Goal: Task Accomplishment & Management: Use online tool/utility

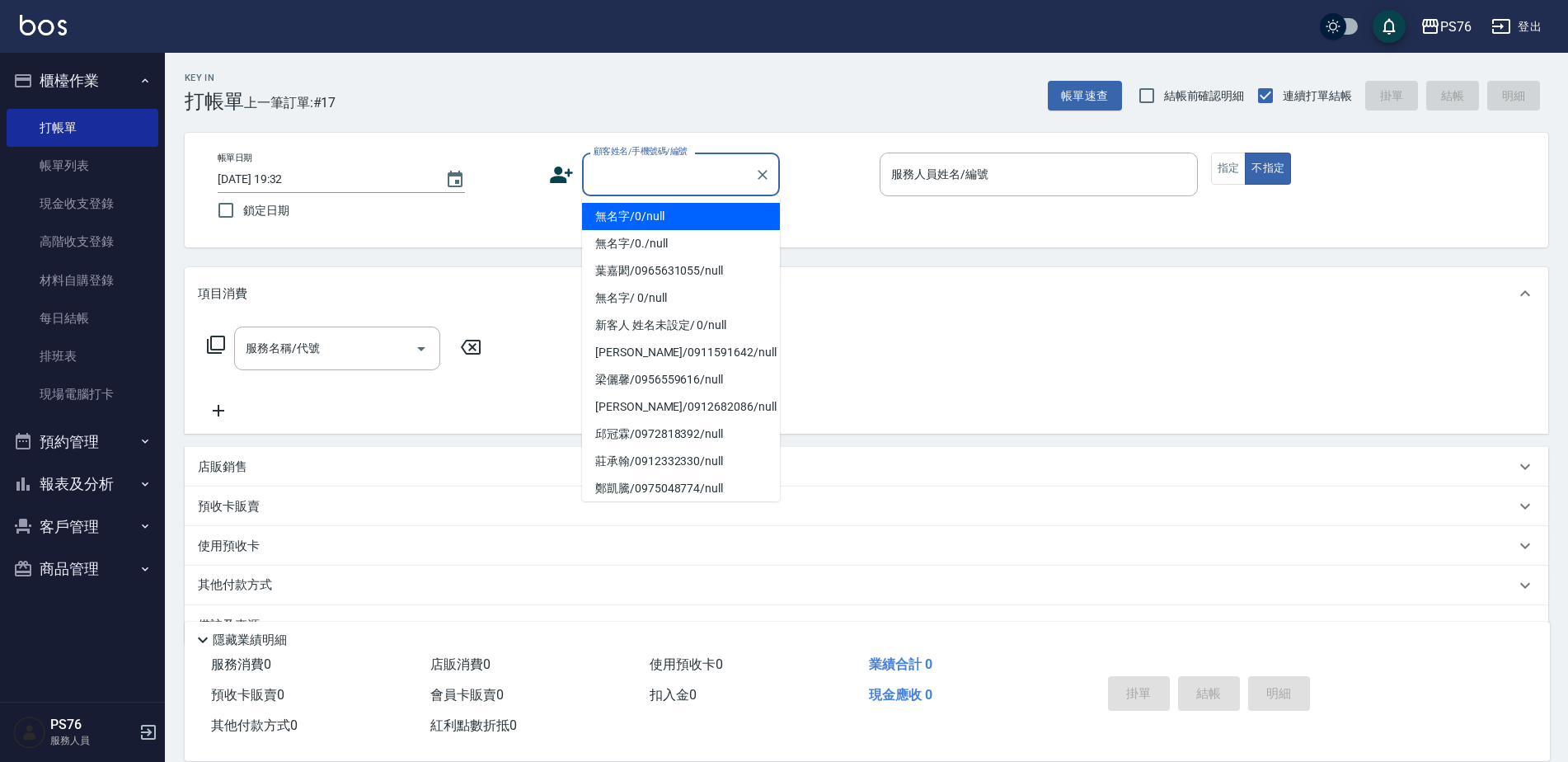
type input "無名字/0/null"
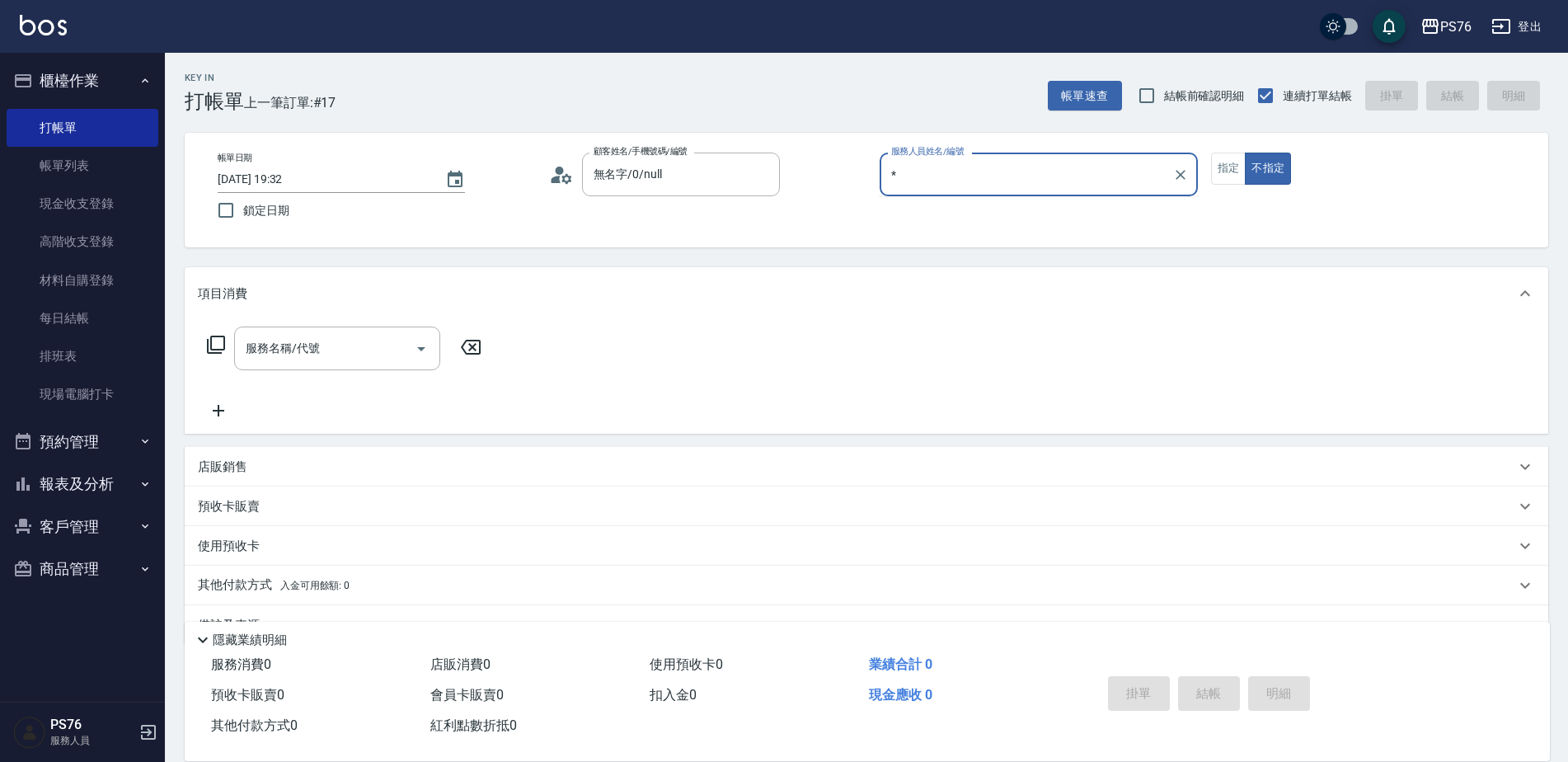
type input "*"
click at [1245, 153] on button "不指定" at bounding box center [1267, 169] width 46 height 32
type button "false"
click at [993, 168] on input "服務人員姓名/編號" at bounding box center [1038, 174] width 303 height 29
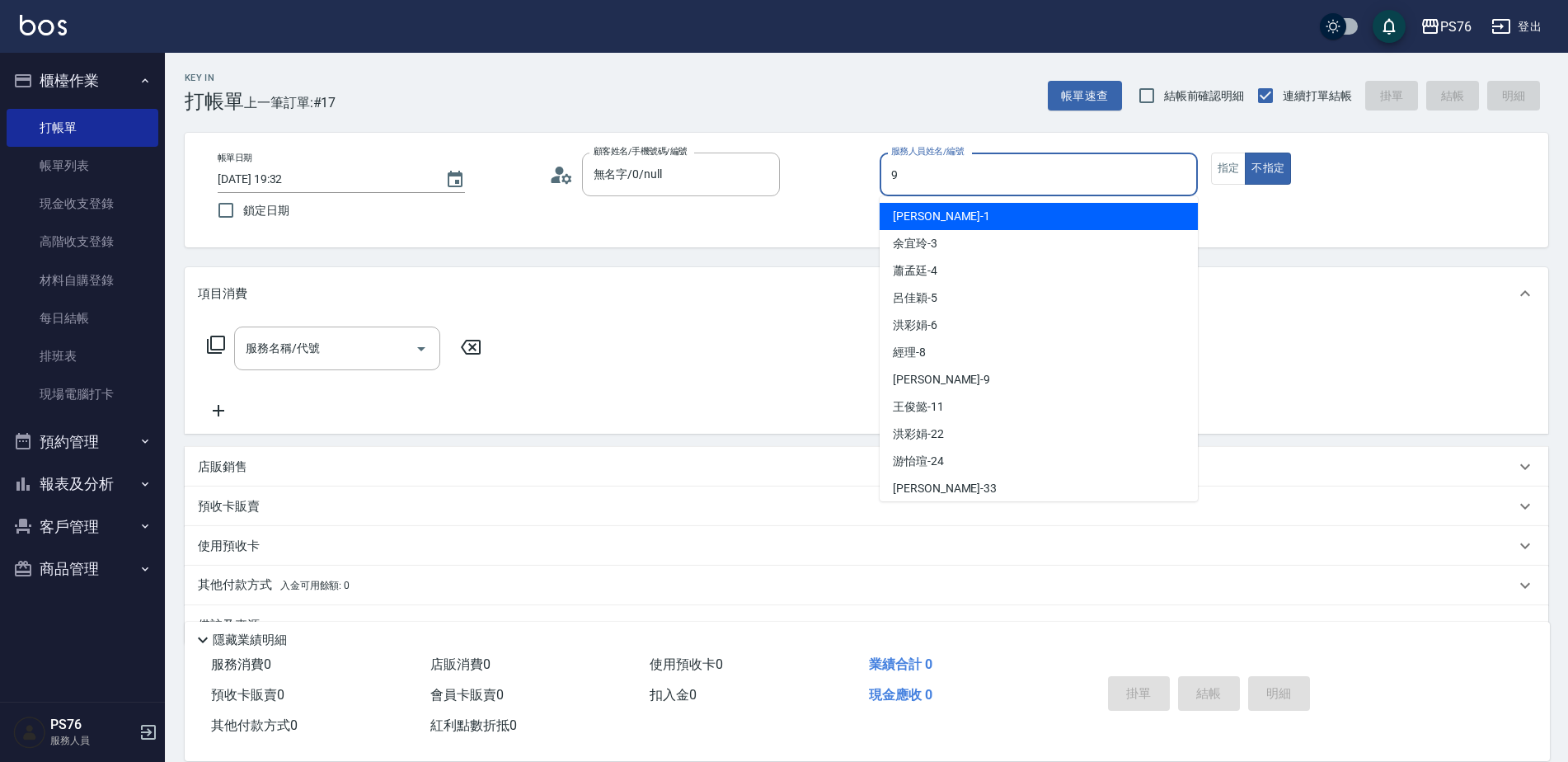
type input "[PERSON_NAME]-9"
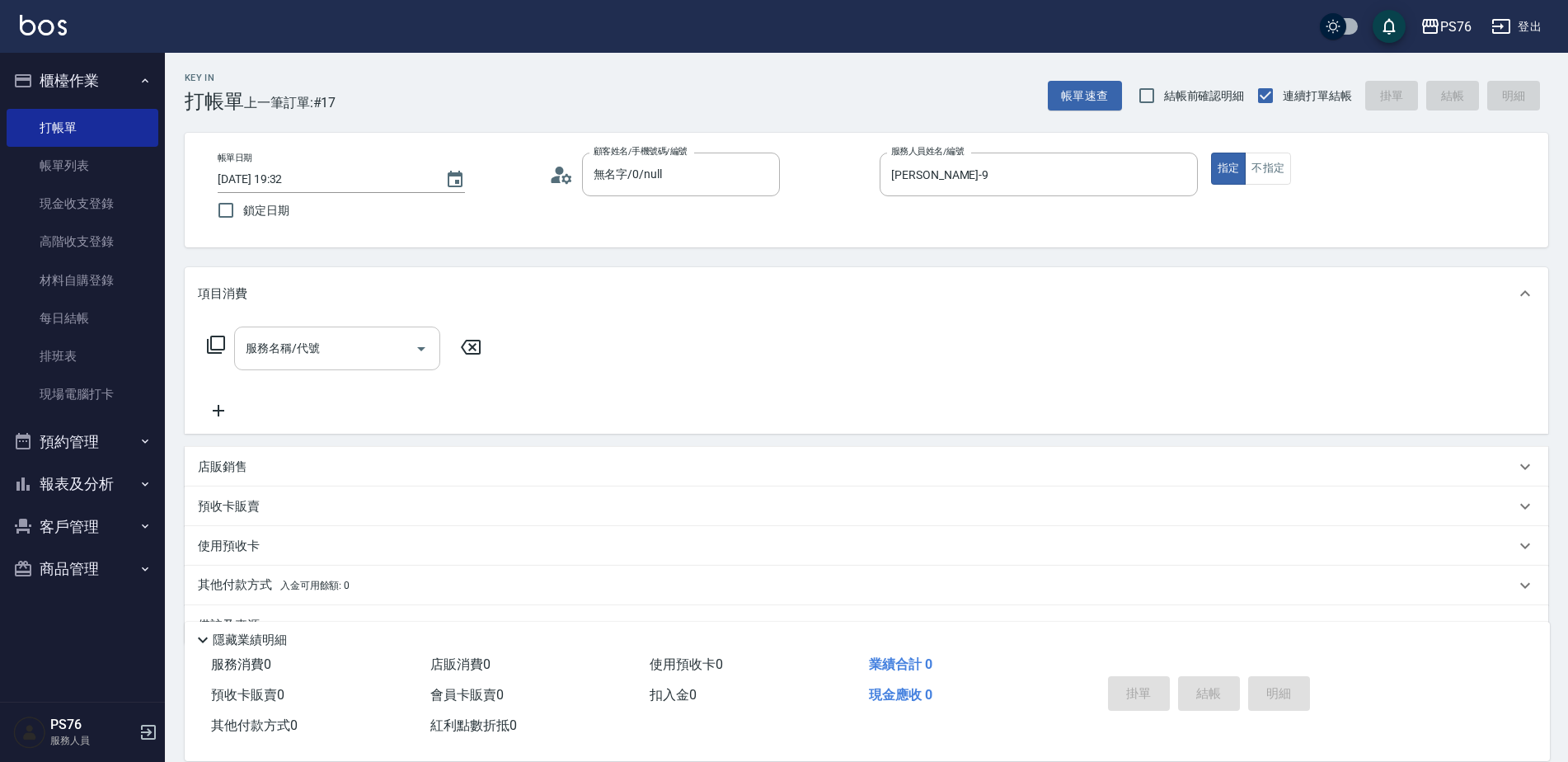
click at [365, 362] on input "服務名稱/代號" at bounding box center [324, 348] width 166 height 29
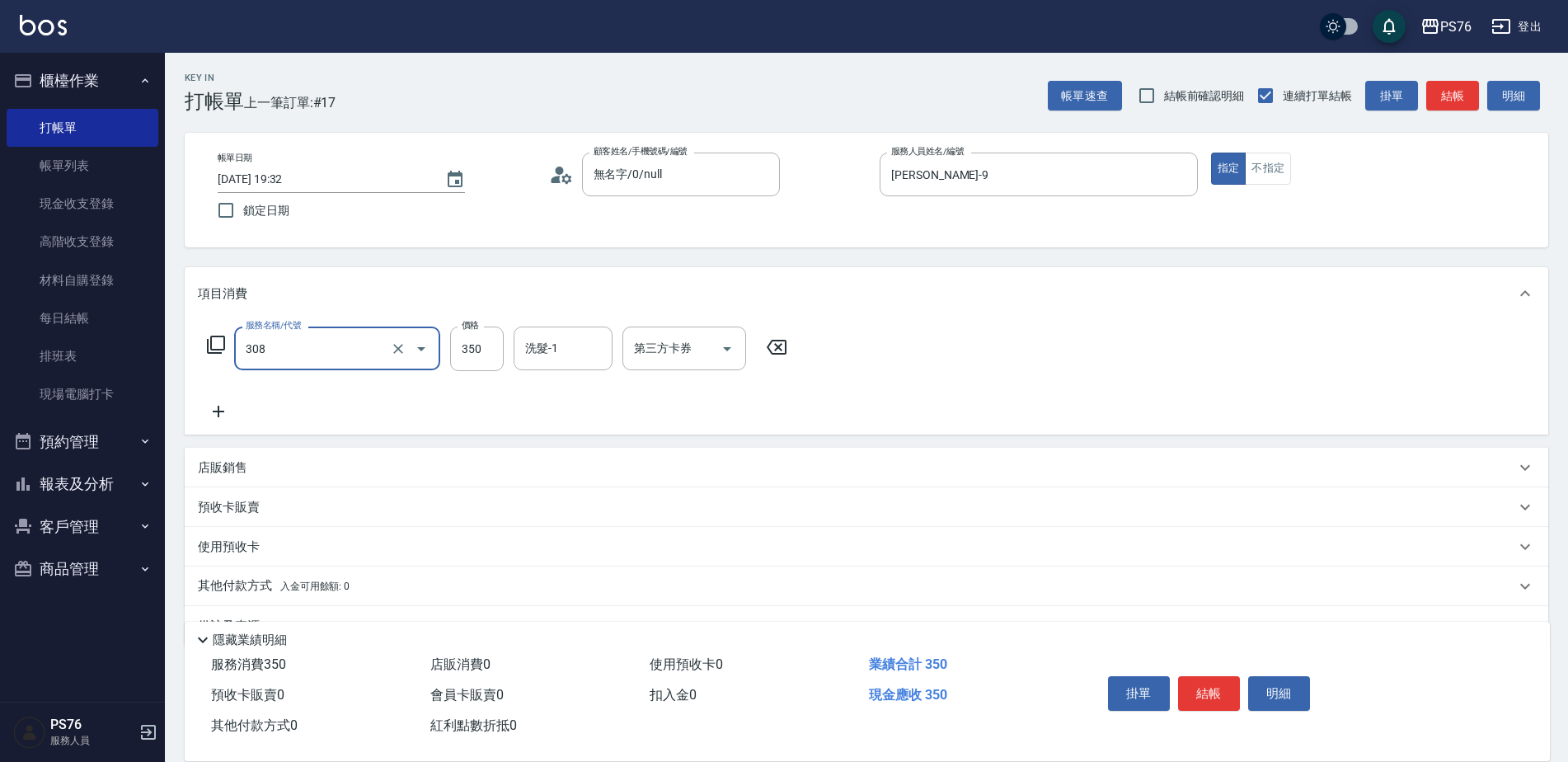
type input "洗+剪(308)"
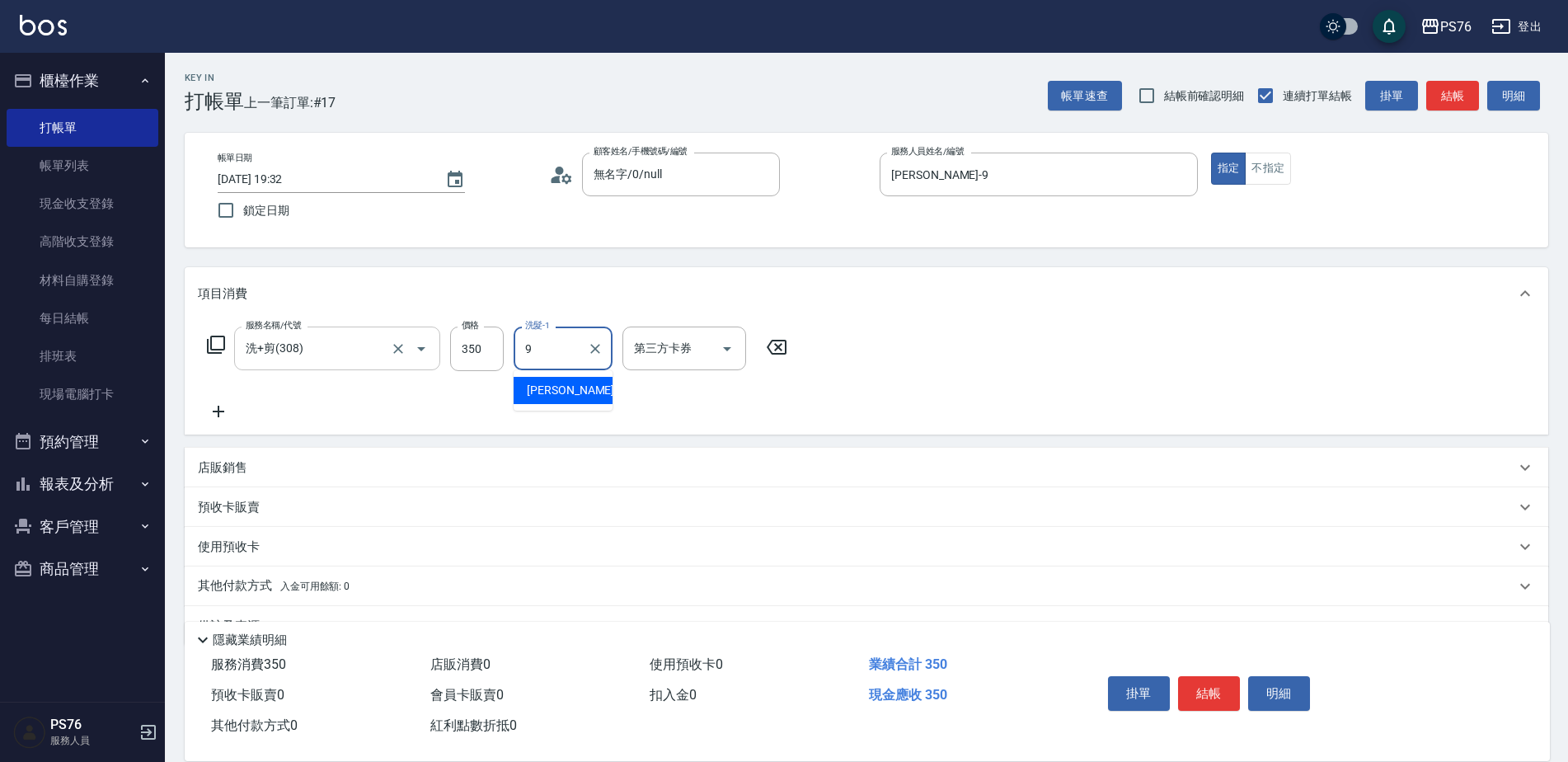
type input "[PERSON_NAME]-9"
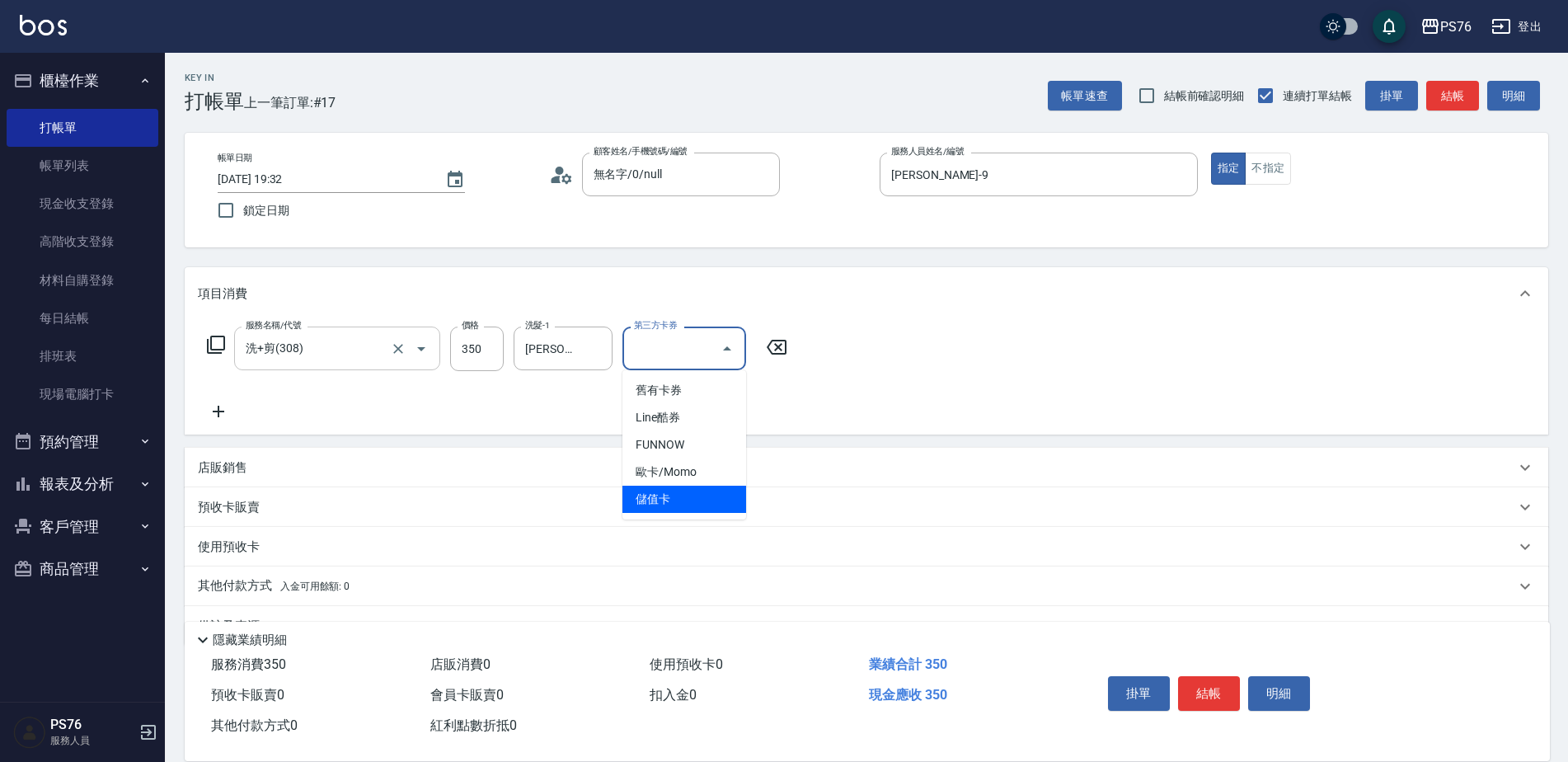
type input "儲值卡"
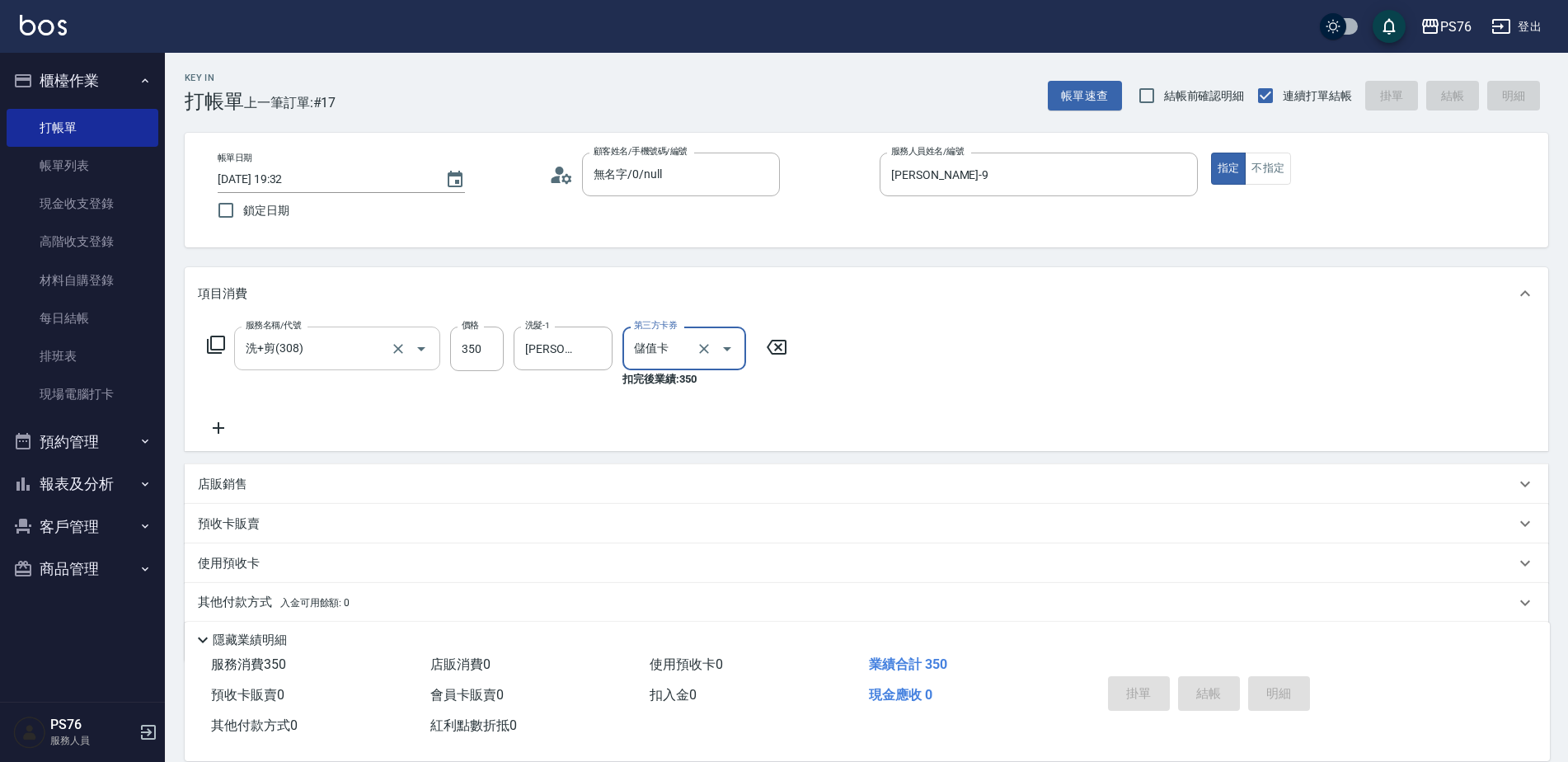
type input "[DATE] 20:47"
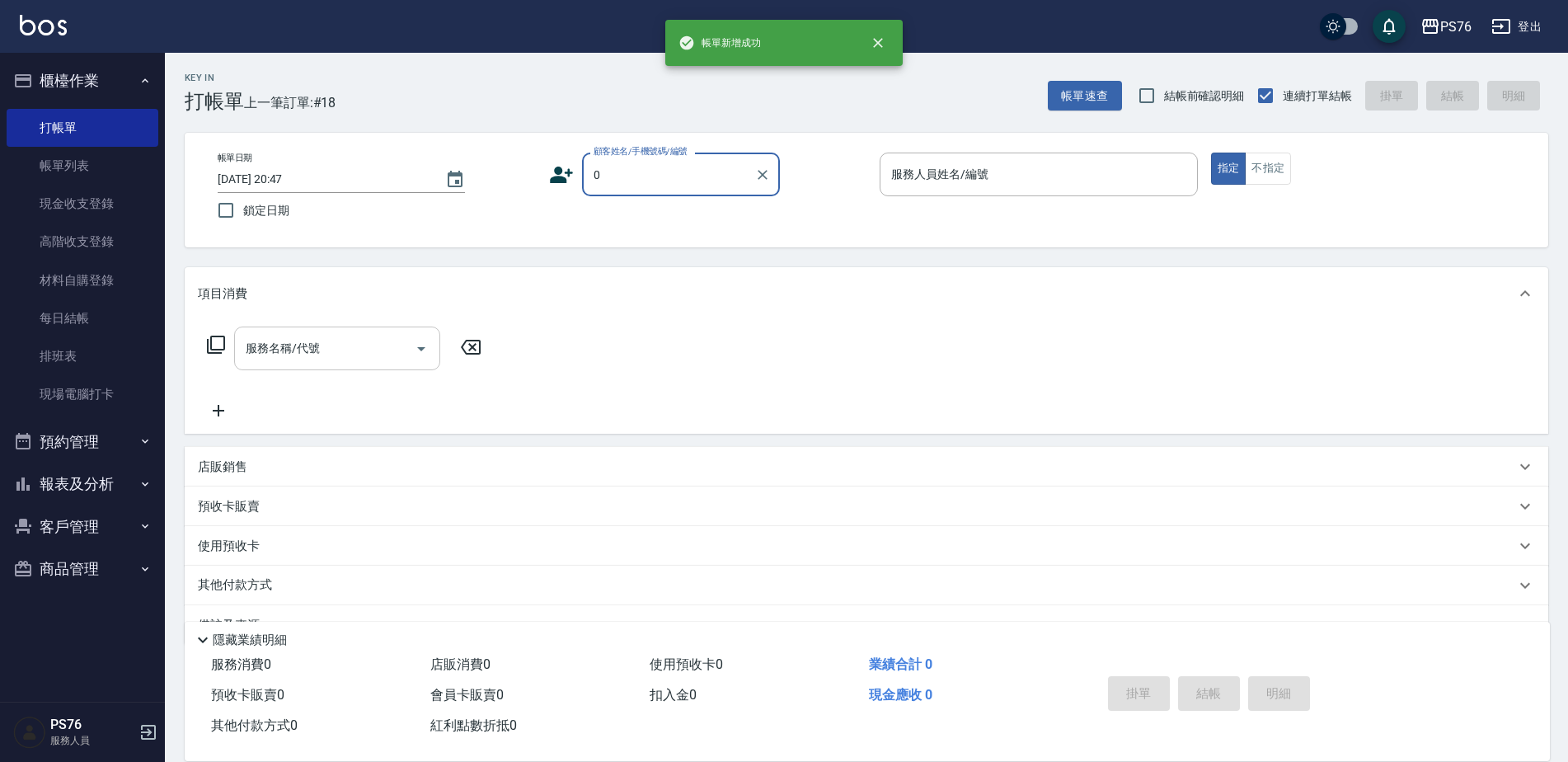
type input "無名字/0/null"
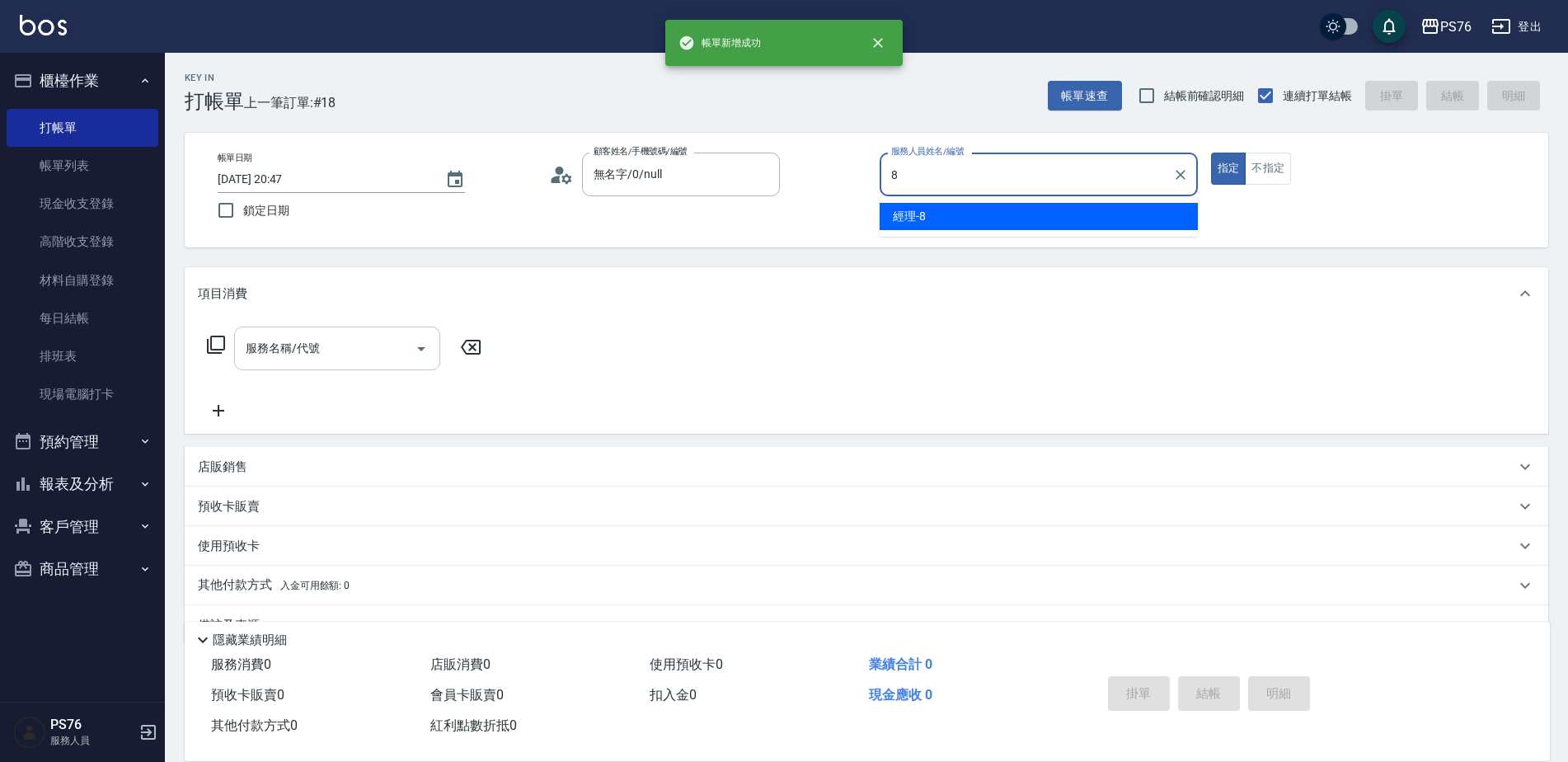
type input "經理-8"
type button "true"
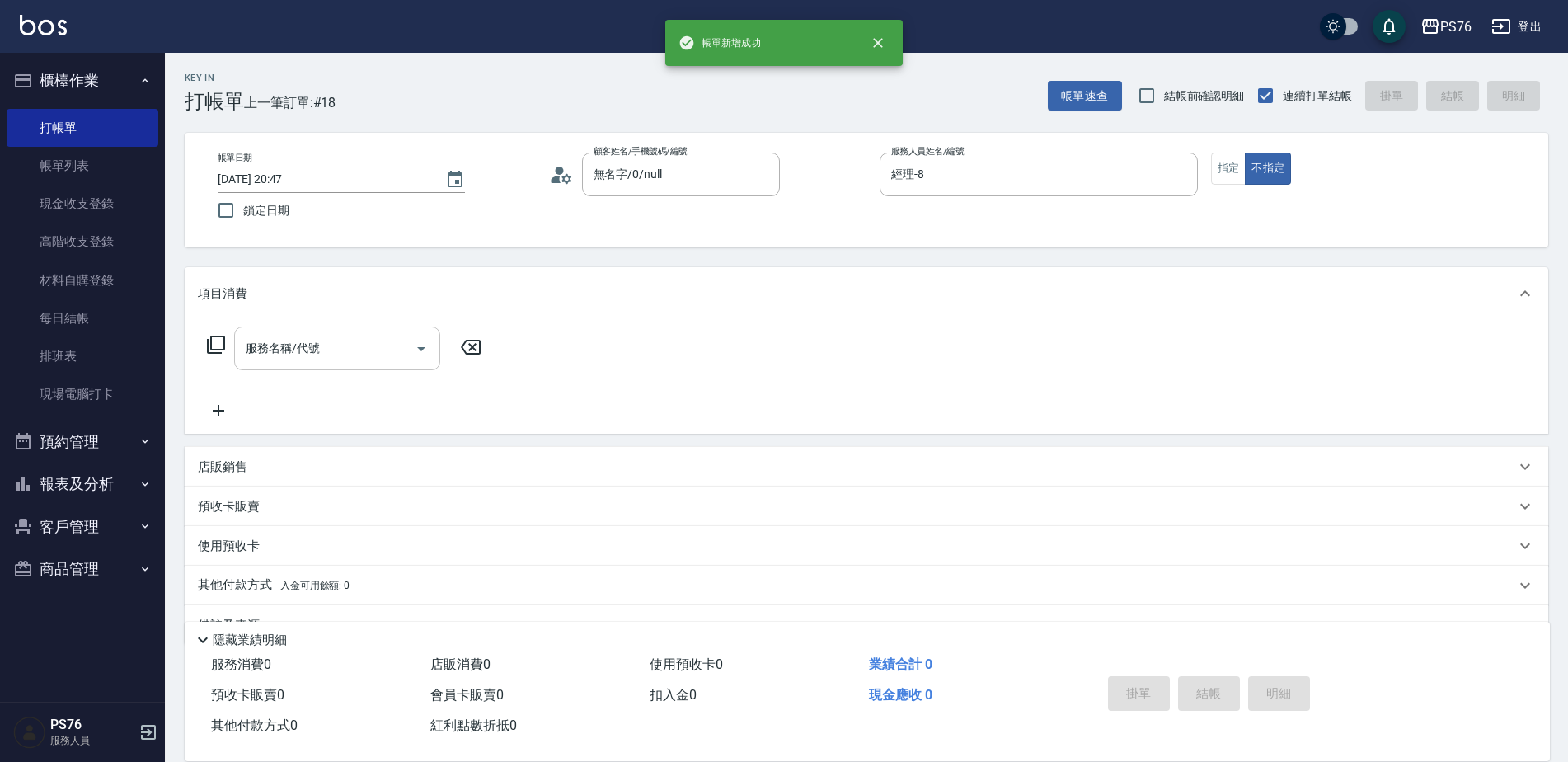
click at [365, 362] on input "服務名稱/代號" at bounding box center [324, 348] width 166 height 29
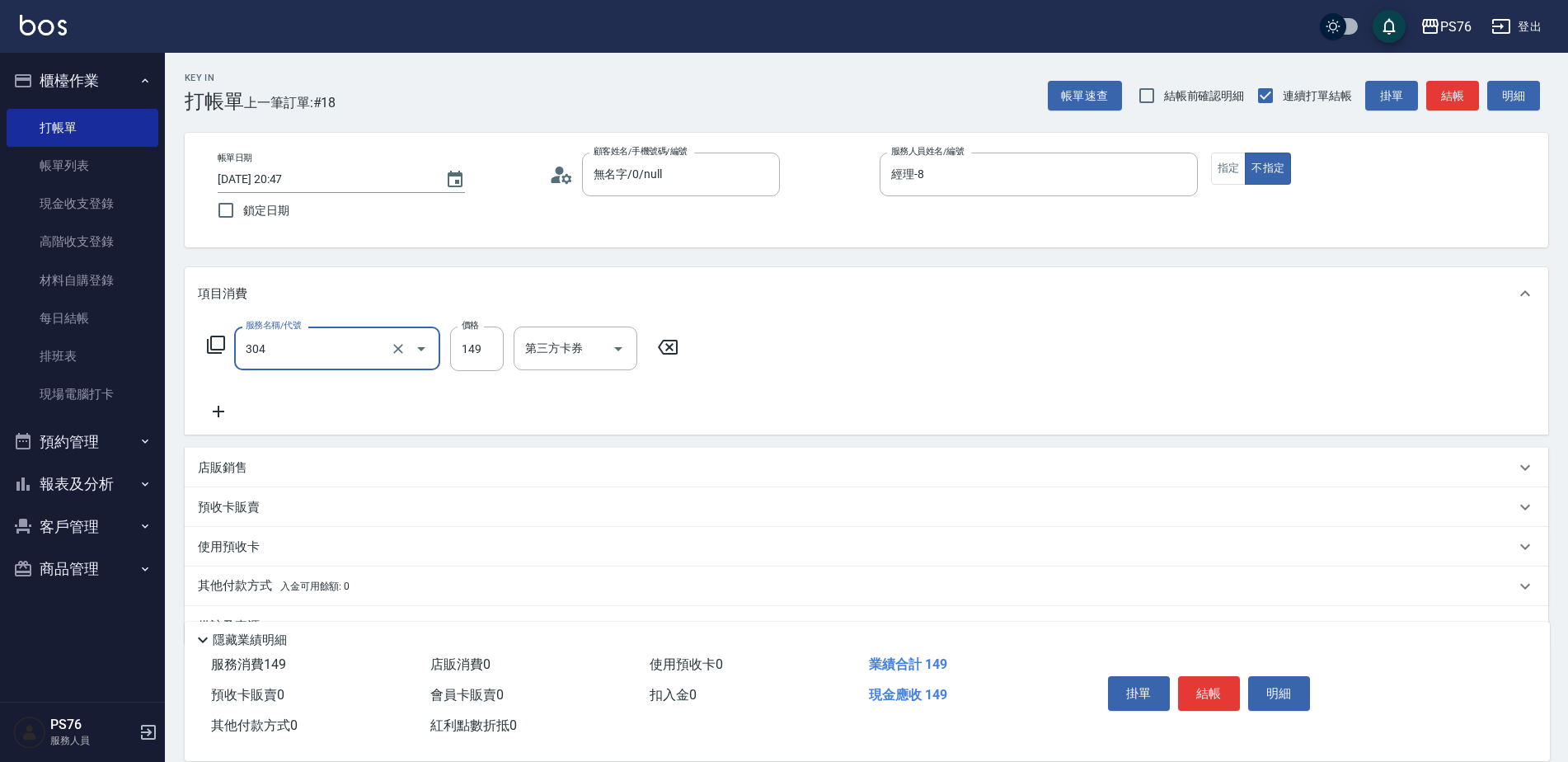
type input "剪髮(304)"
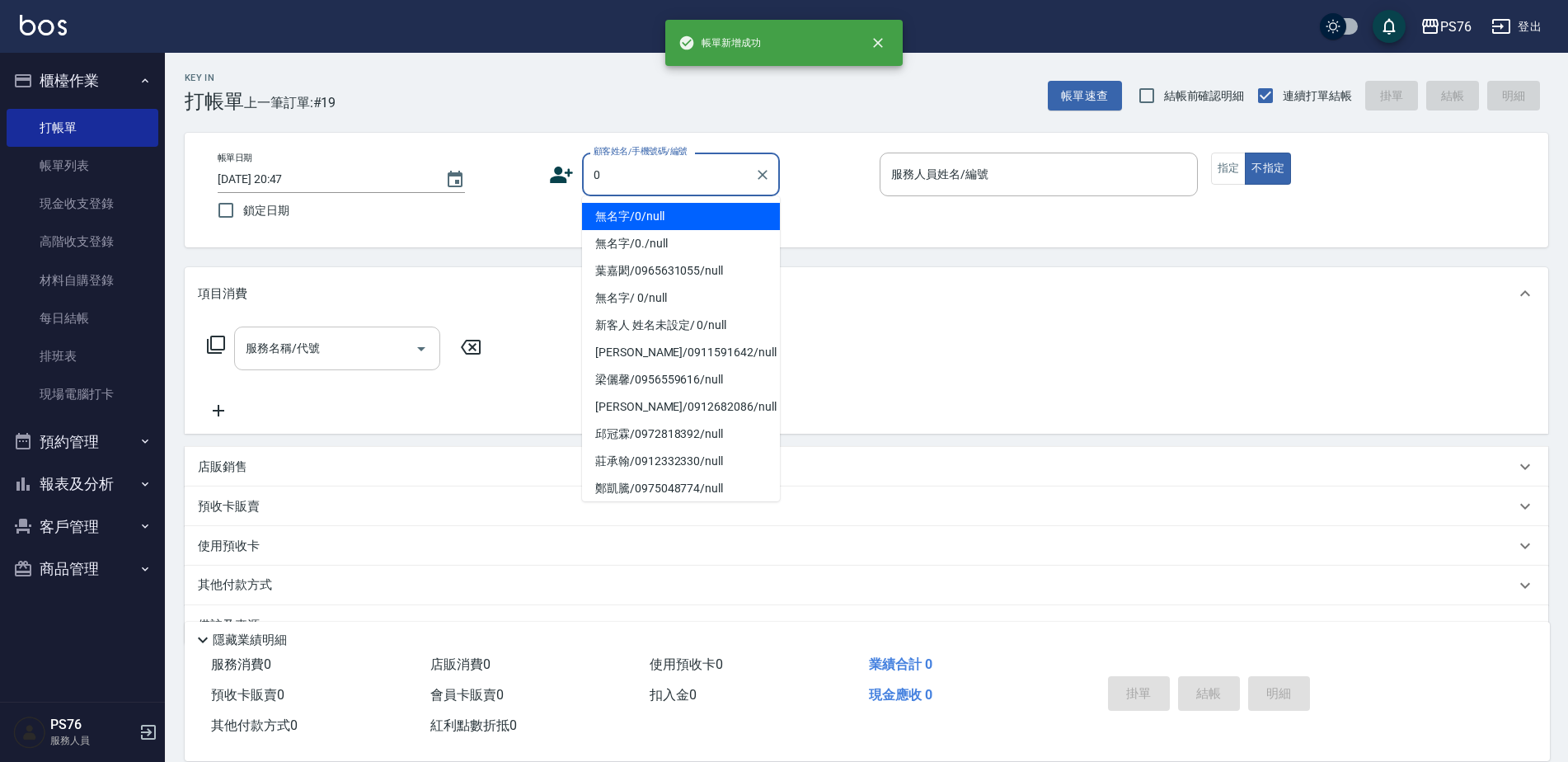
type input "無名字/0/null"
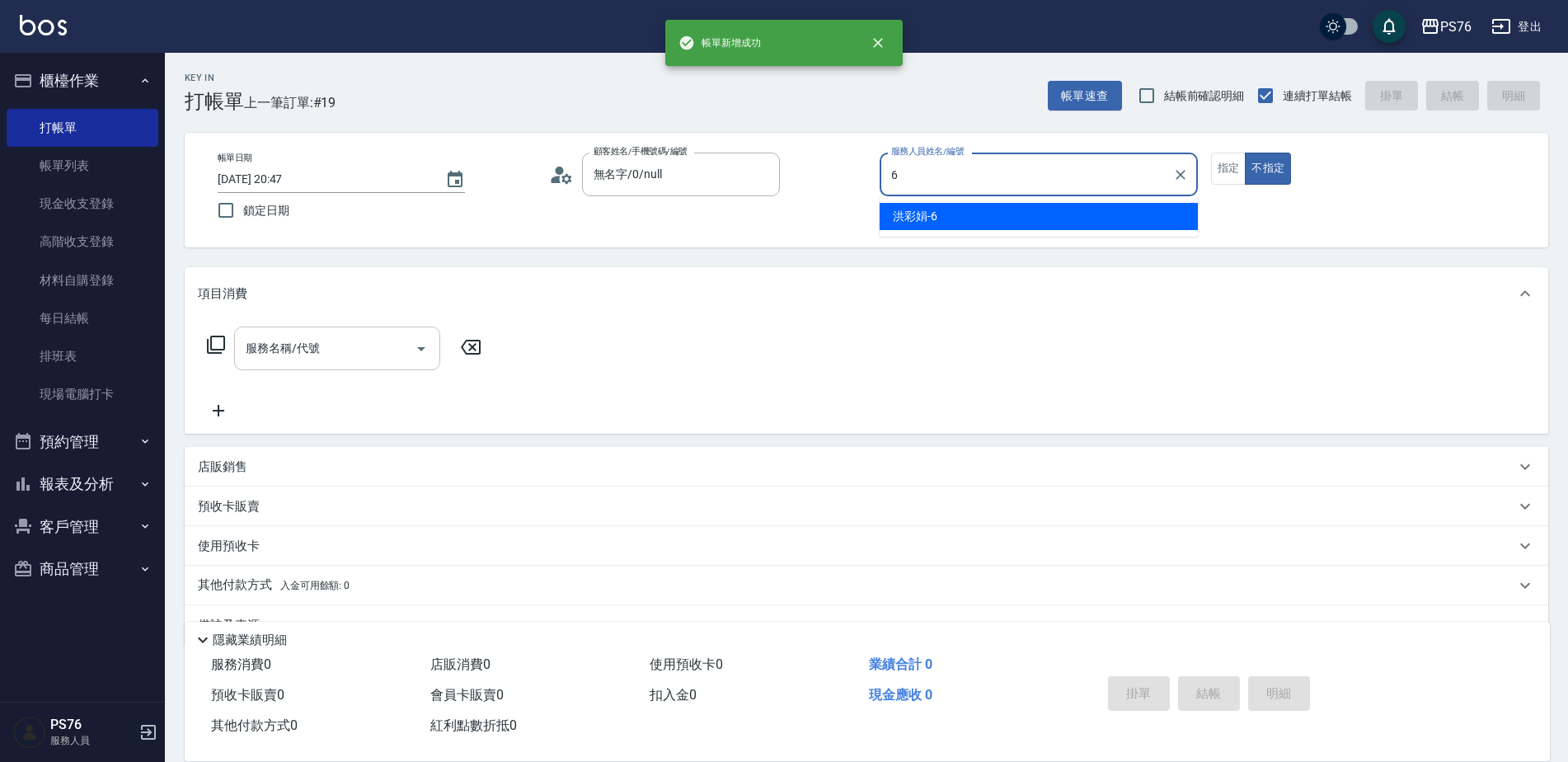
type input "洪彩娟-6"
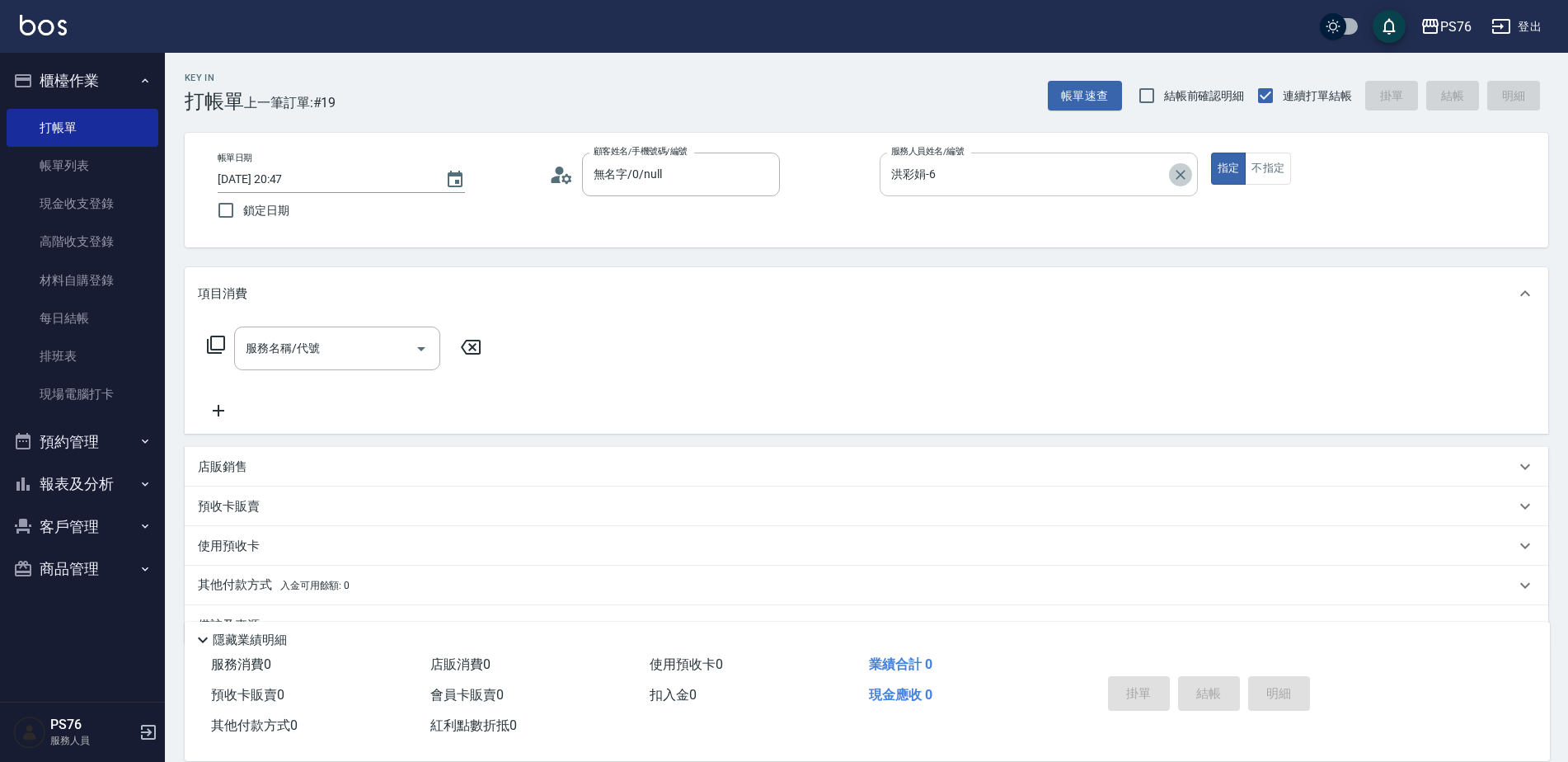
click at [1186, 174] on icon "Clear" at bounding box center [1180, 174] width 17 height 17
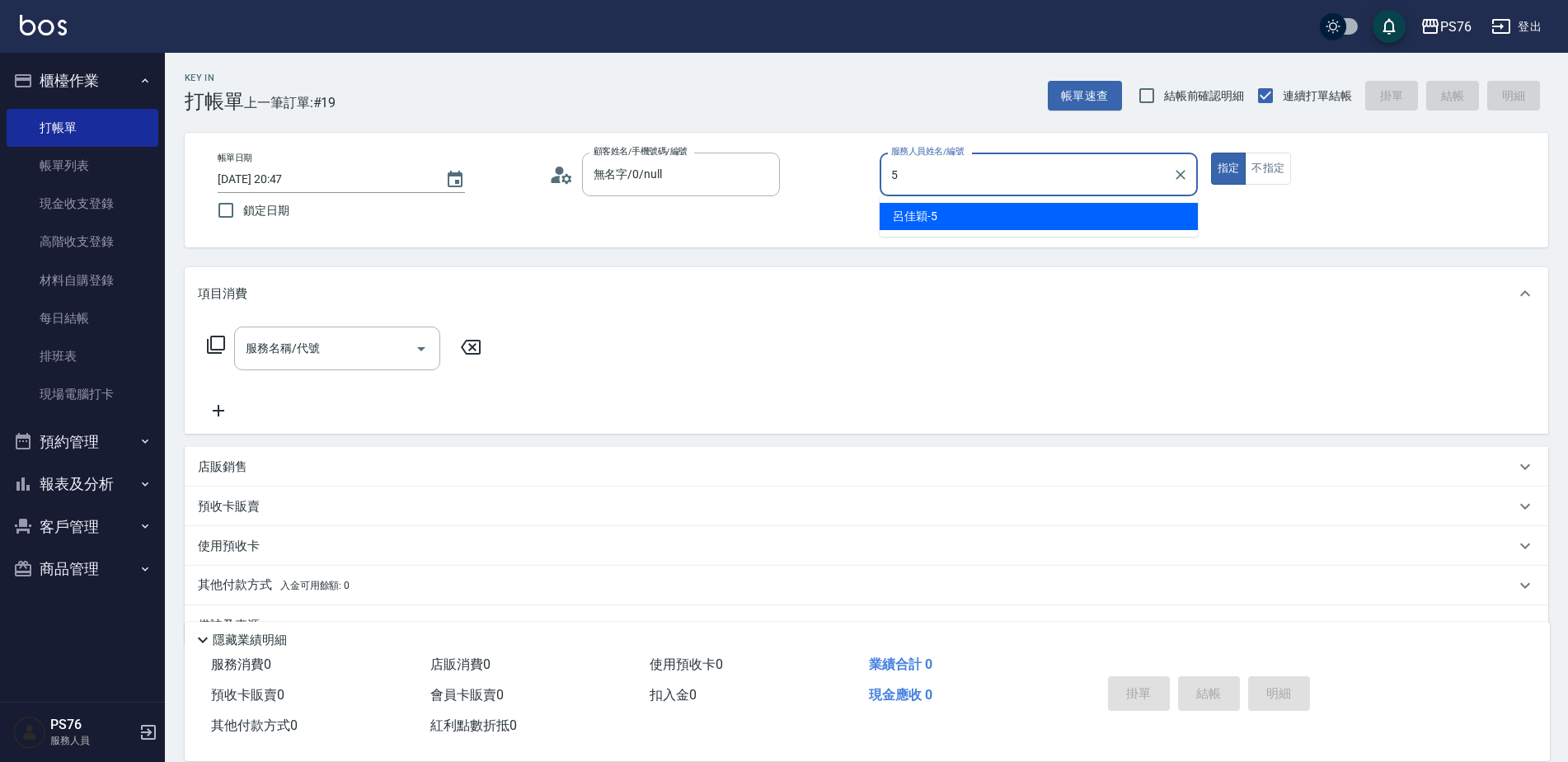
type input "呂佳穎-5"
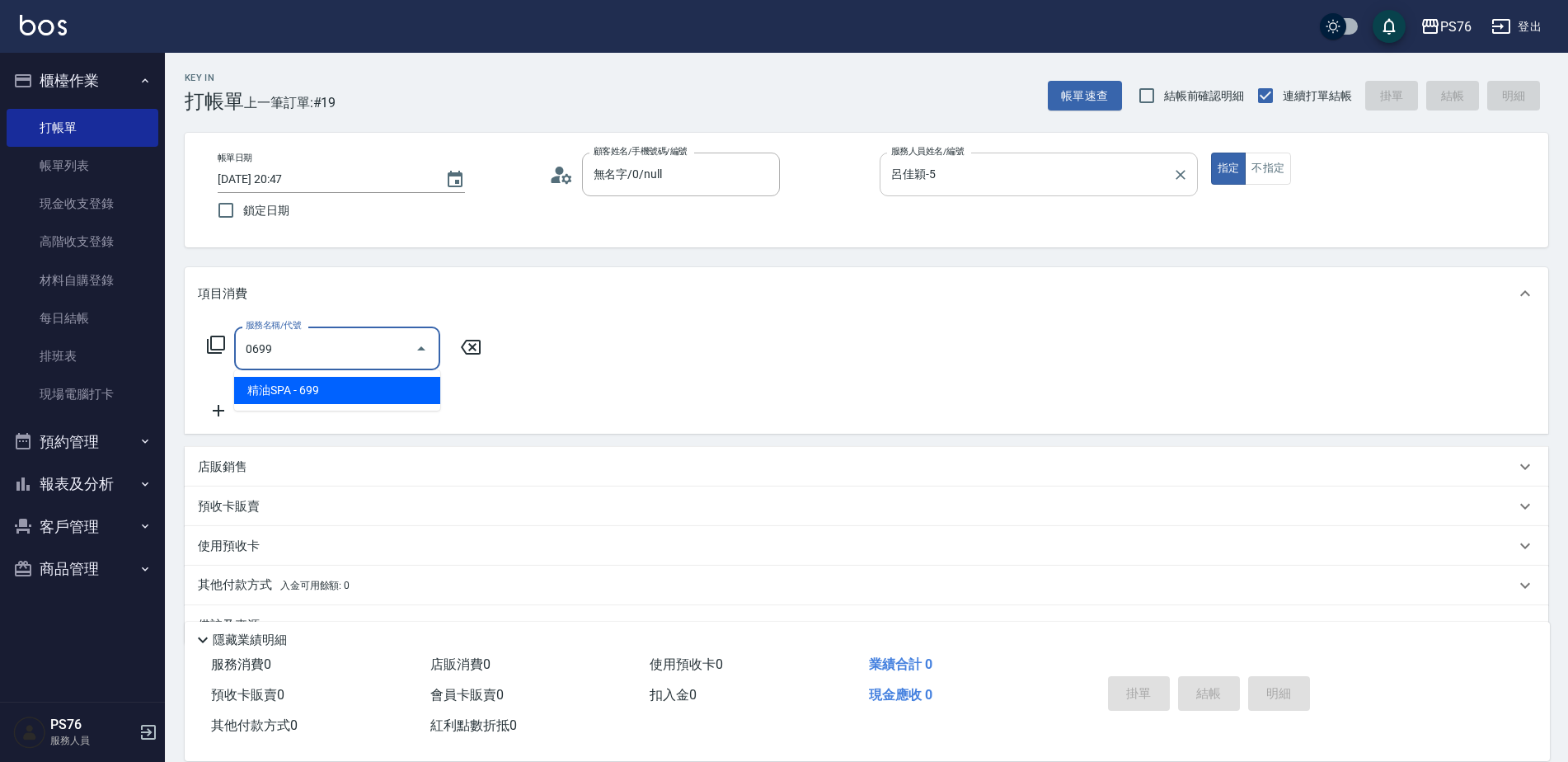
type input "精油SPA(0699)"
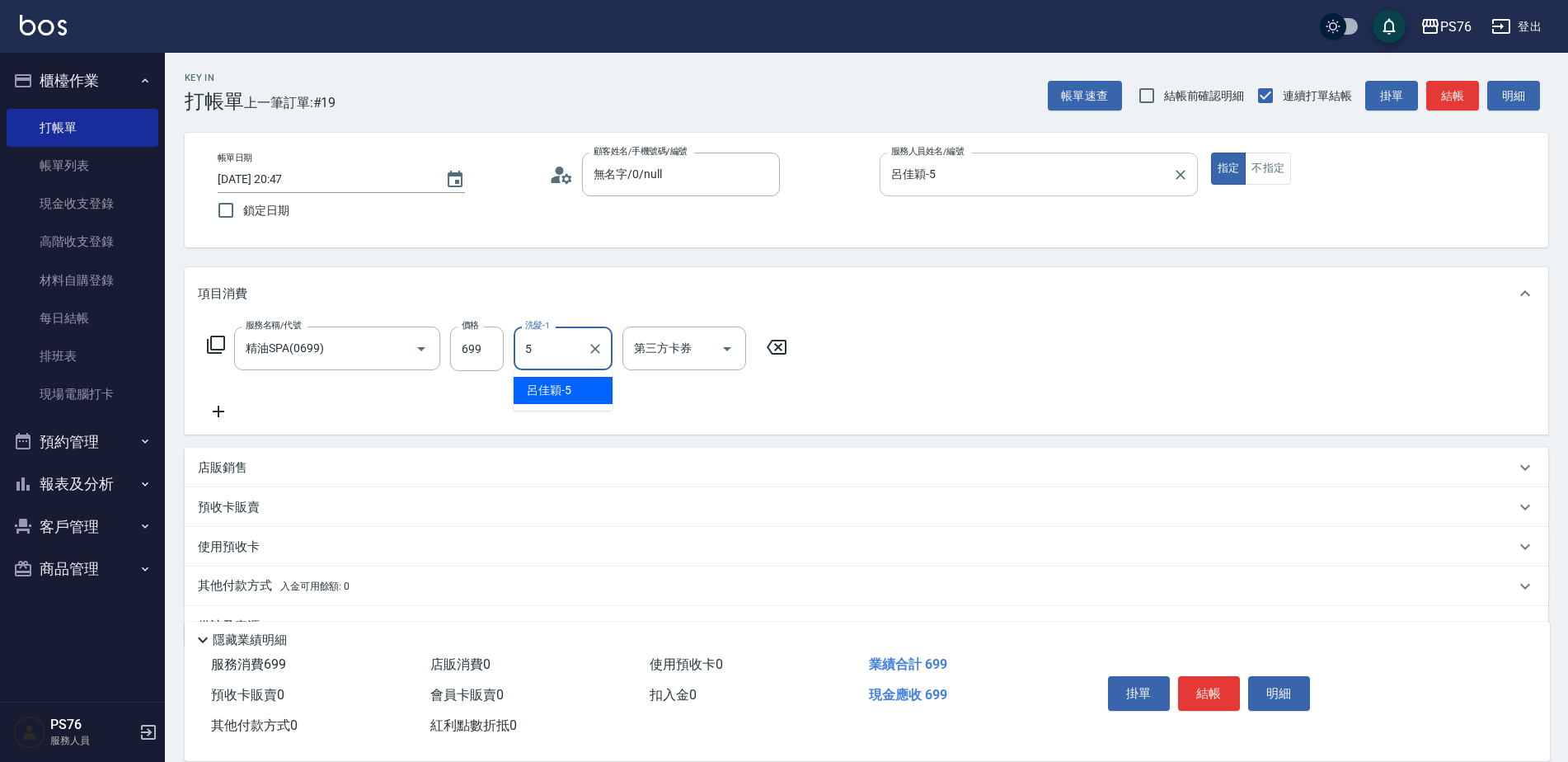
type input "呂佳穎-5"
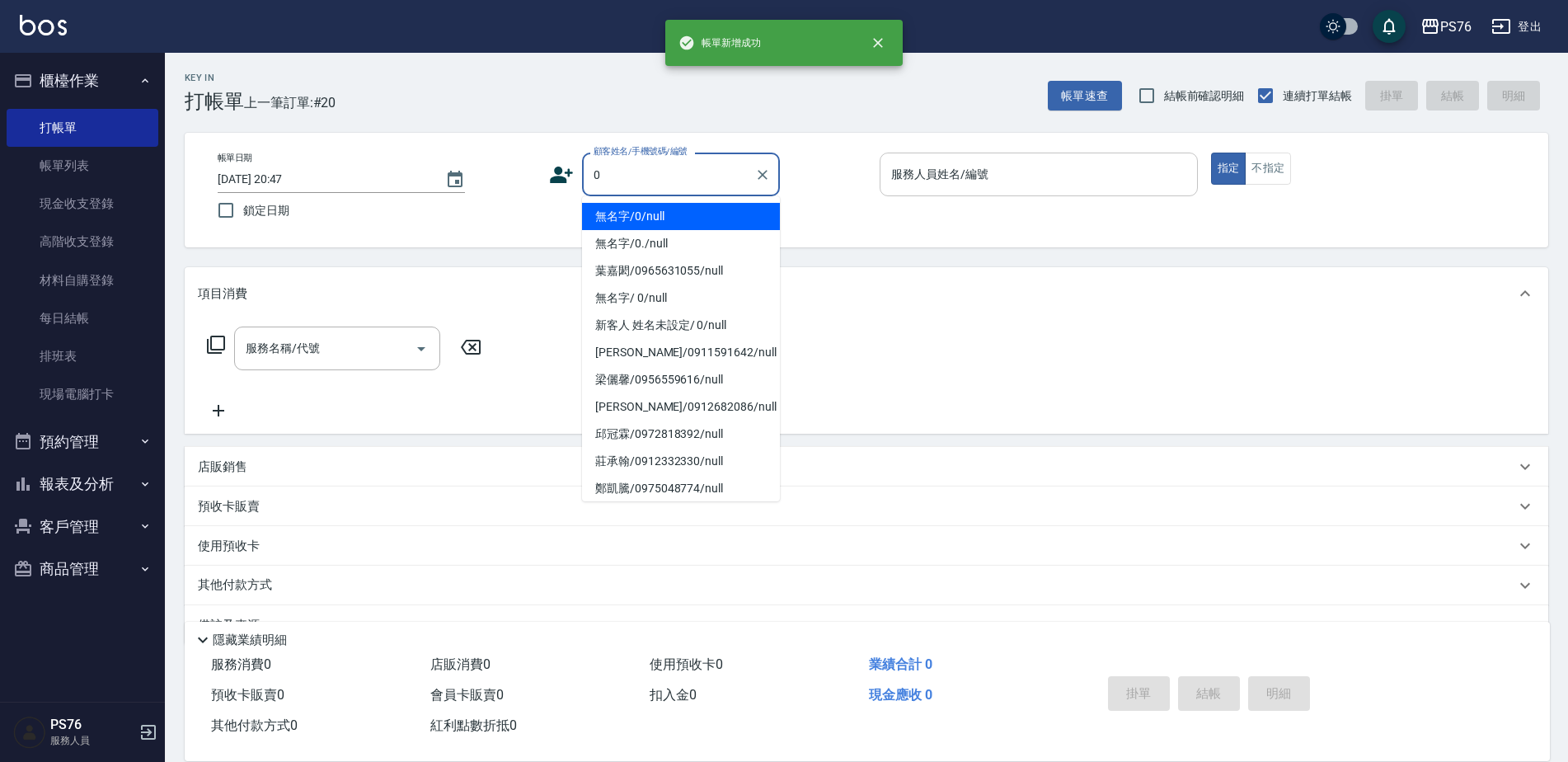
type input "無名字/0/null"
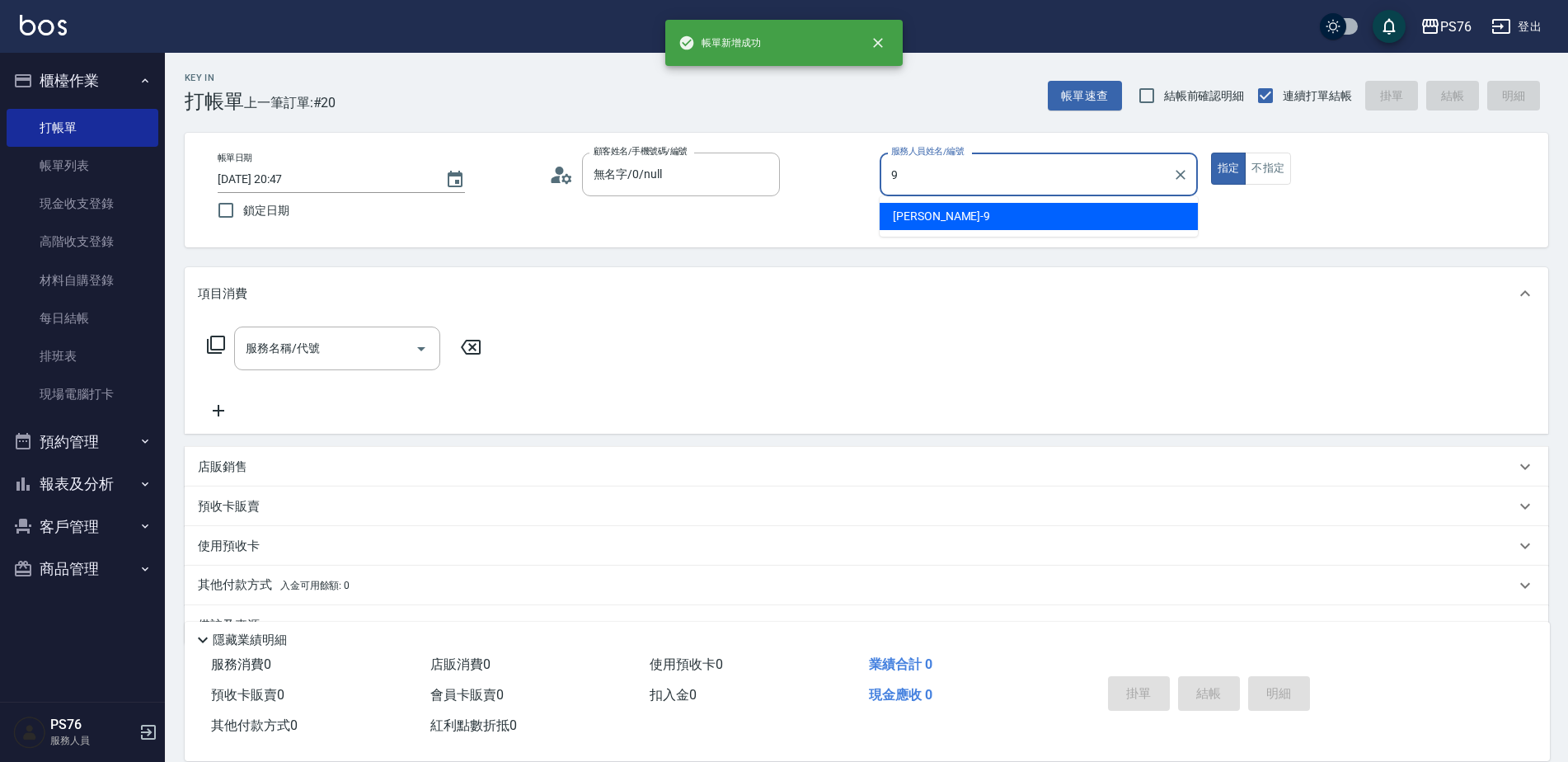
type input "[PERSON_NAME]-9"
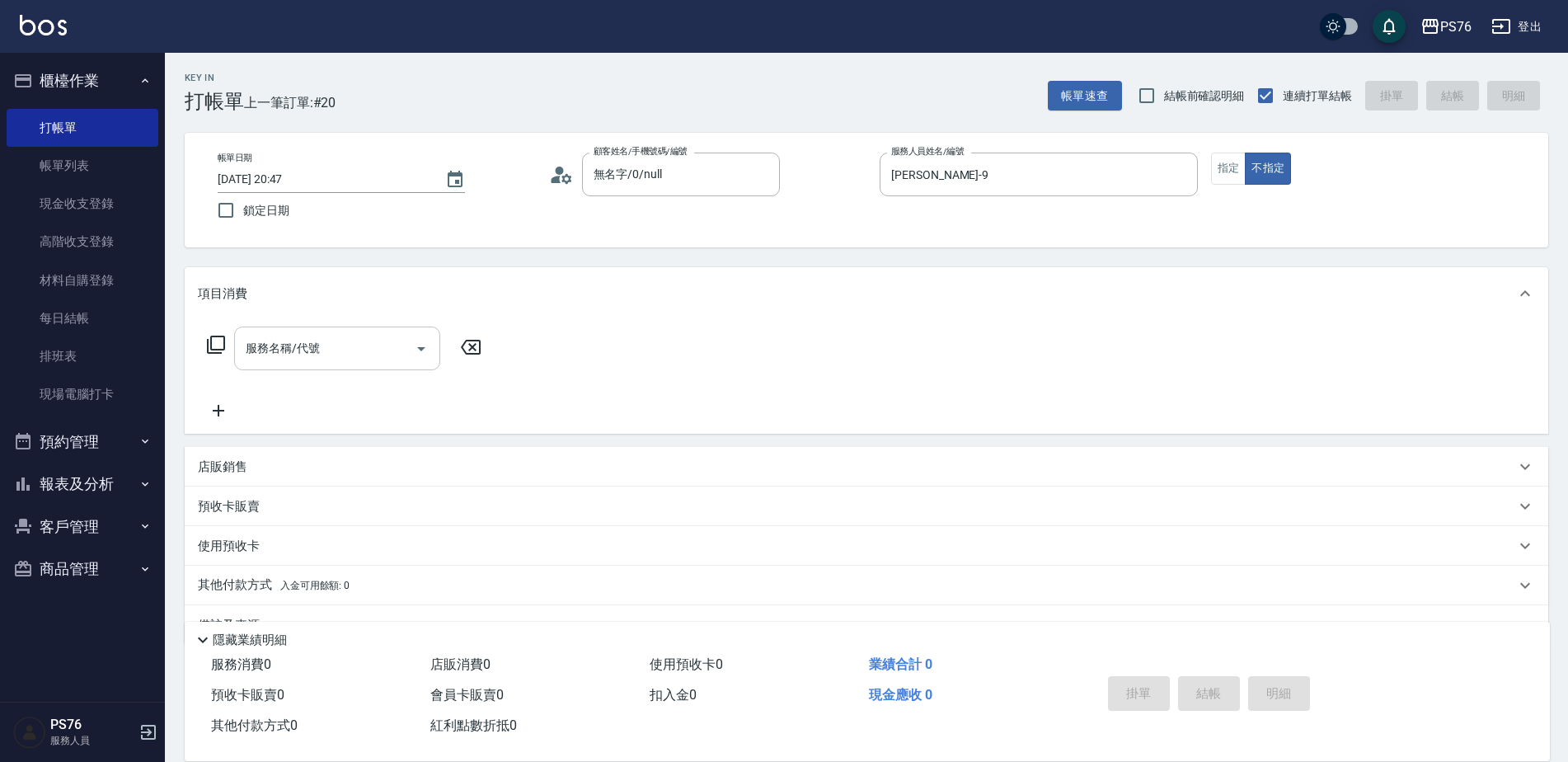
click at [323, 340] on input "服務名稱/代號" at bounding box center [324, 348] width 166 height 29
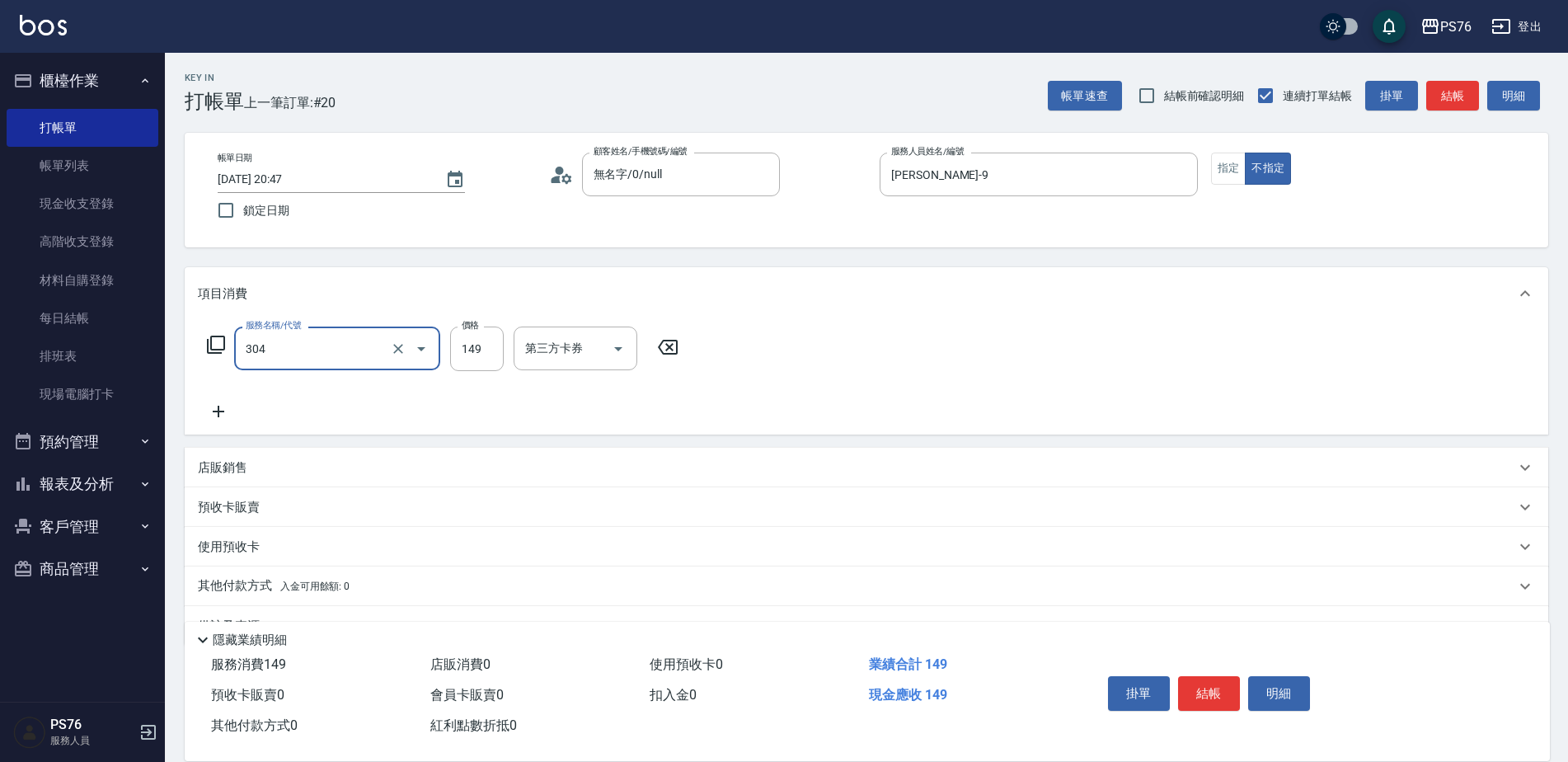
type input "剪髮(304)"
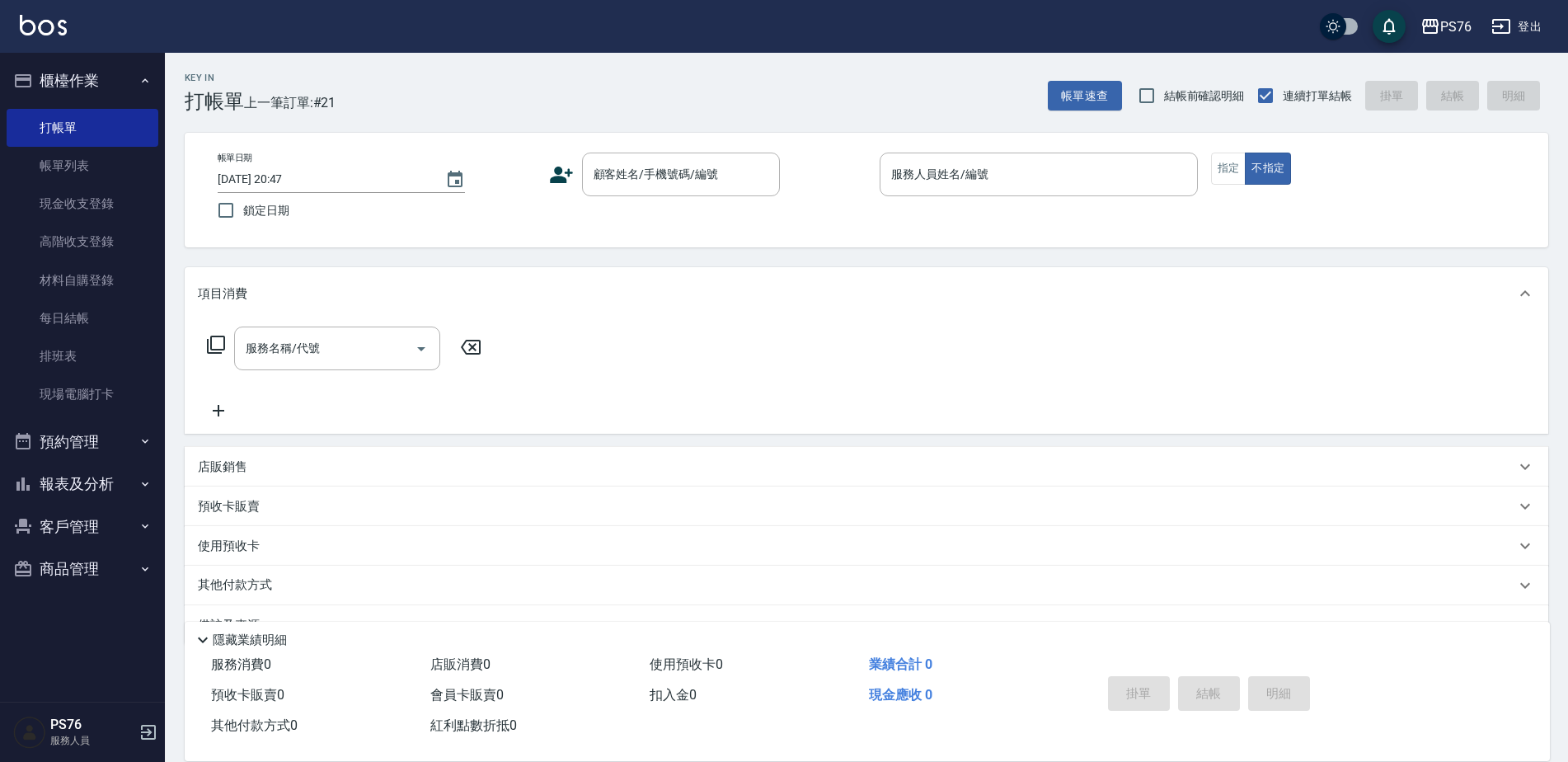
click at [716, 115] on div "Key In 打帳單 上一筆訂單:#21 帳單速查 結帳前確認明細 連續打單結帳 掛單 結帳 明細 帳單日期 [DATE] 20:47 鎖定日期 顧客姓名/手…" at bounding box center [865, 428] width 1403 height 751
click at [704, 130] on div "Key In 打帳單 上一筆訂單:#21 帳單速查 結帳前確認明細 連續打單結帳 掛單 結帳 明細 帳單日期 [DATE] 20:47 鎖定日期 顧客姓名/手…" at bounding box center [865, 428] width 1403 height 751
click at [677, 164] on input "顧客姓名/手機號碼/編號" at bounding box center [668, 174] width 158 height 29
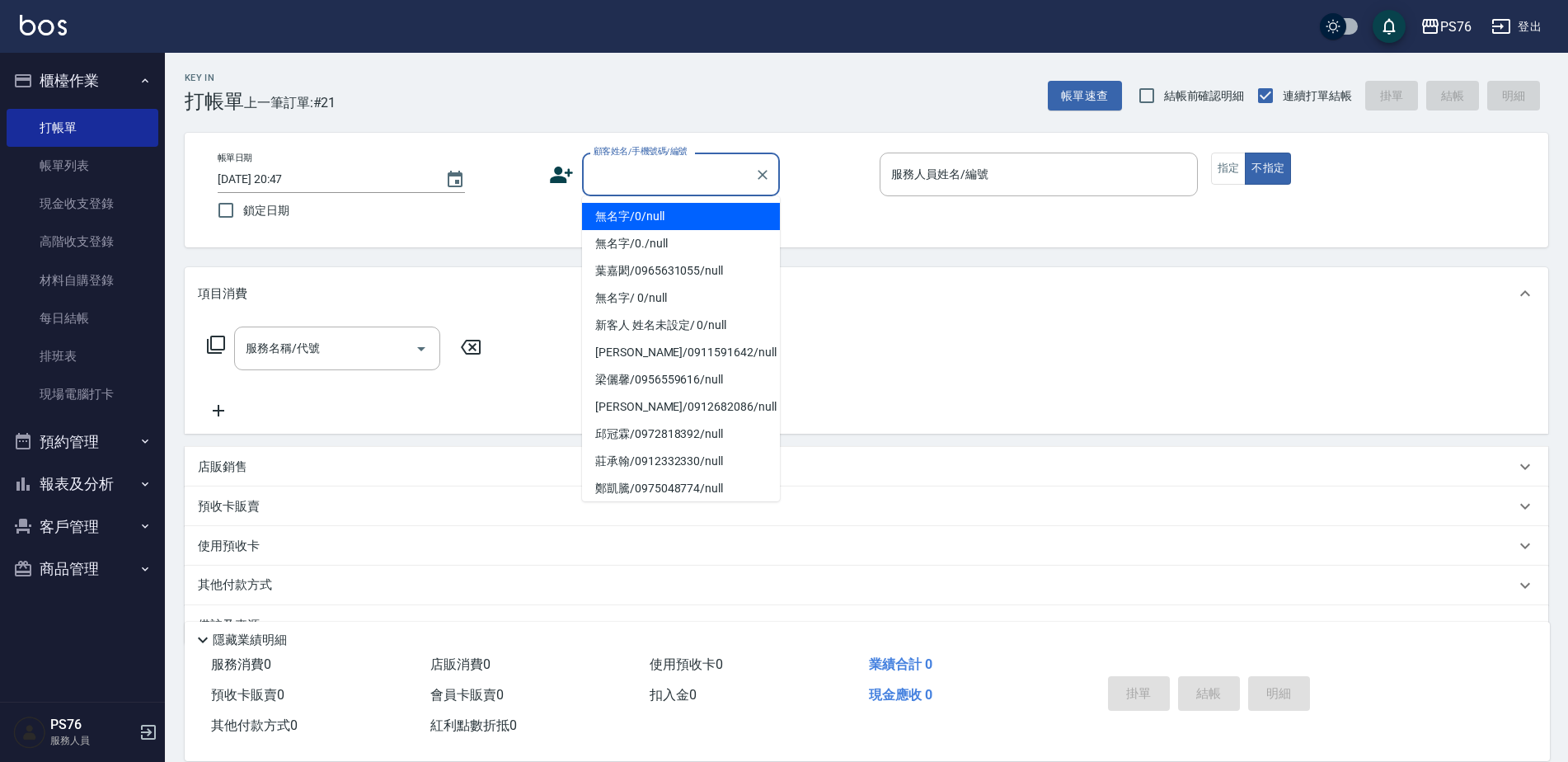
type input "無名字/0/null"
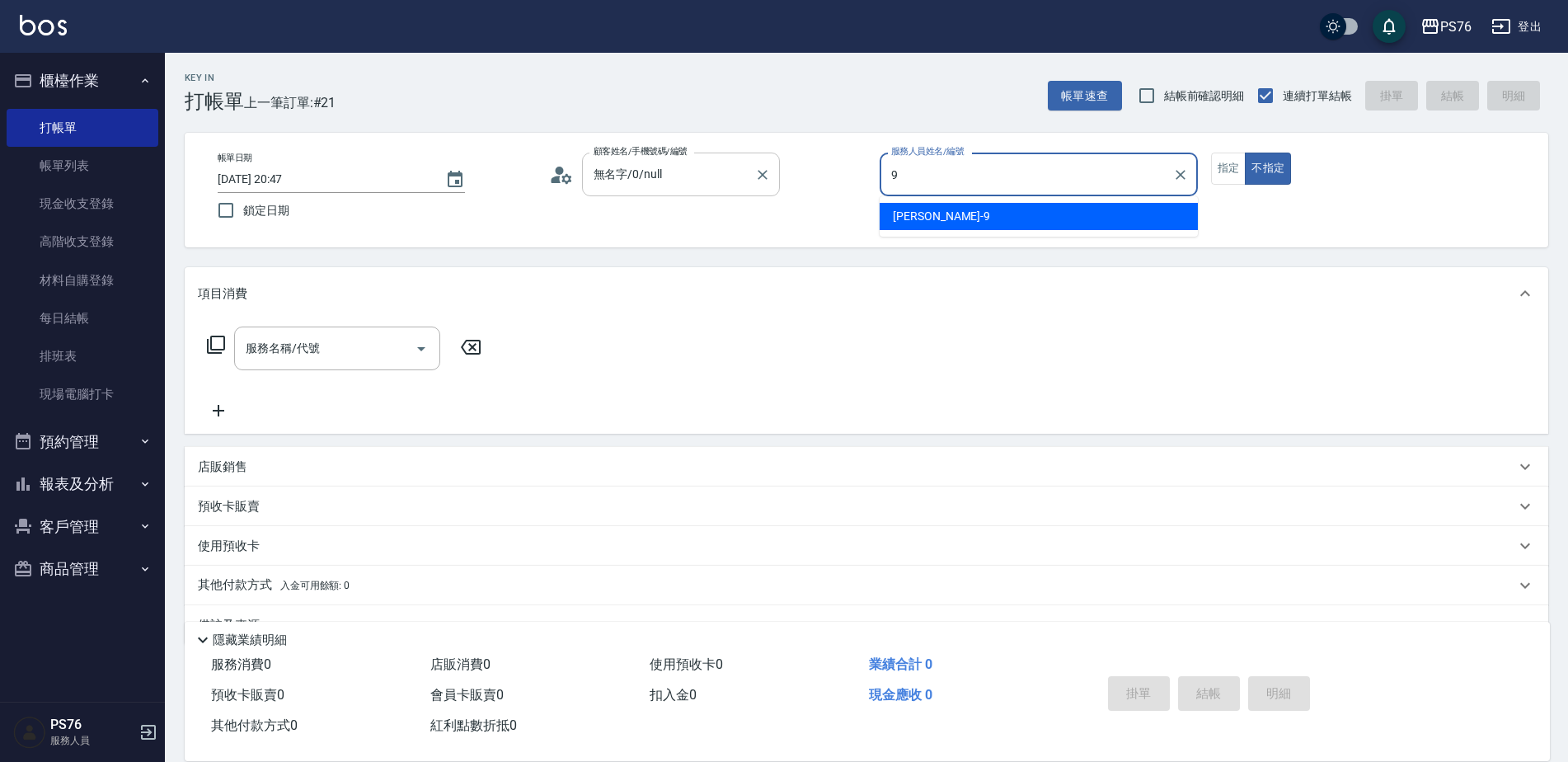
type input "[PERSON_NAME]-9"
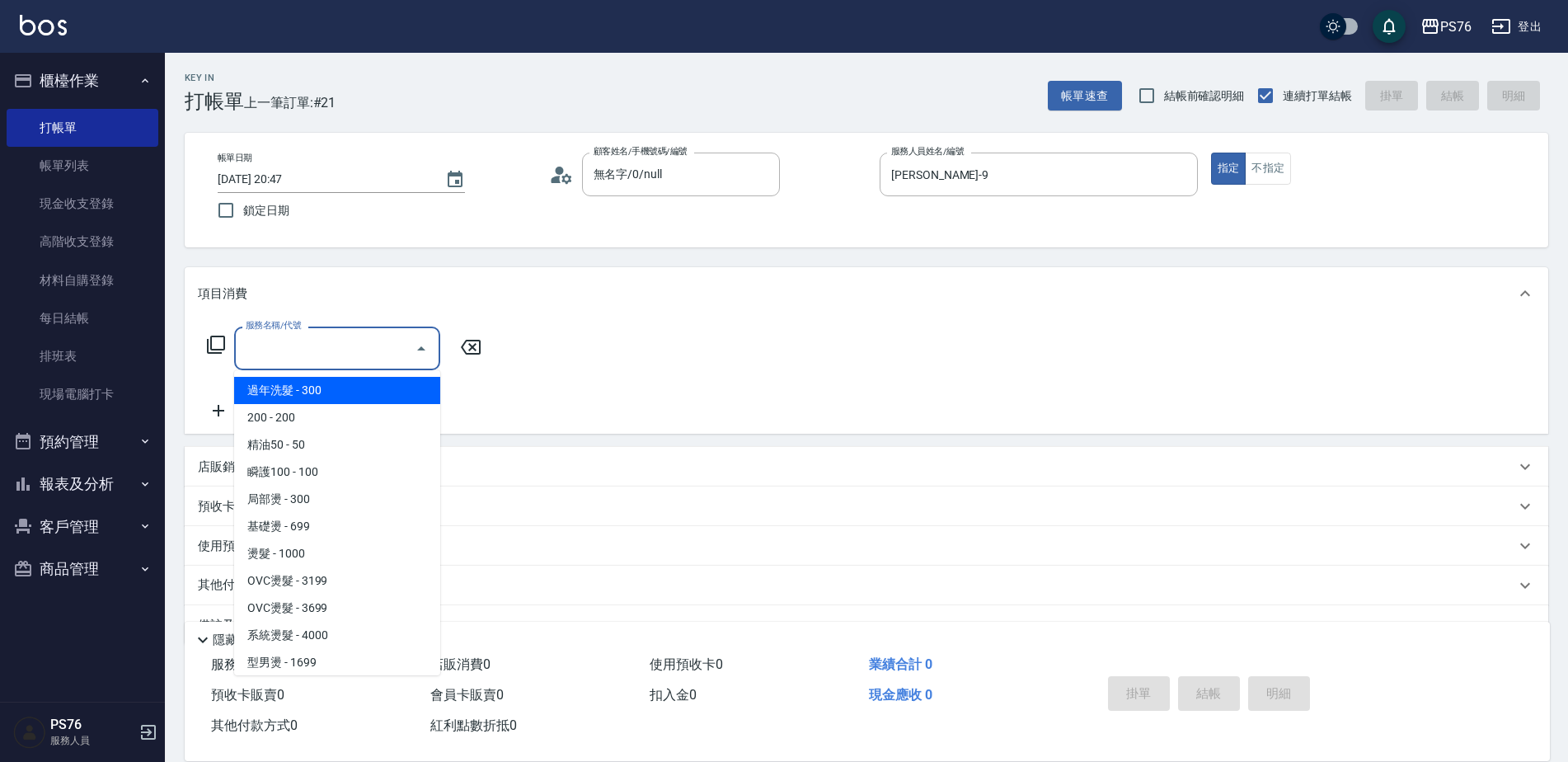
click at [327, 355] on input "服務名稱/代號" at bounding box center [324, 348] width 166 height 29
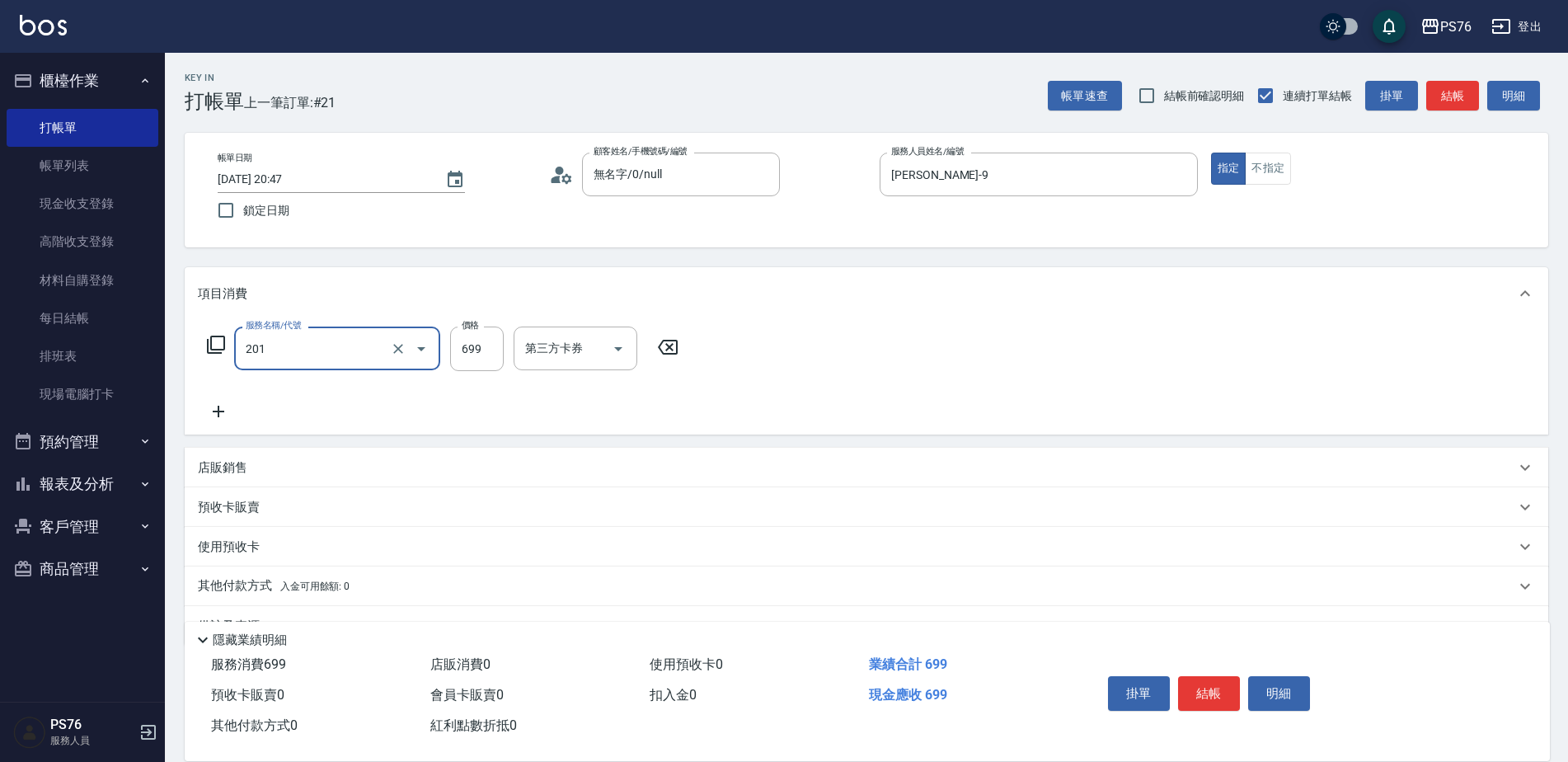
type input "基礎燙(201)"
type input "3000"
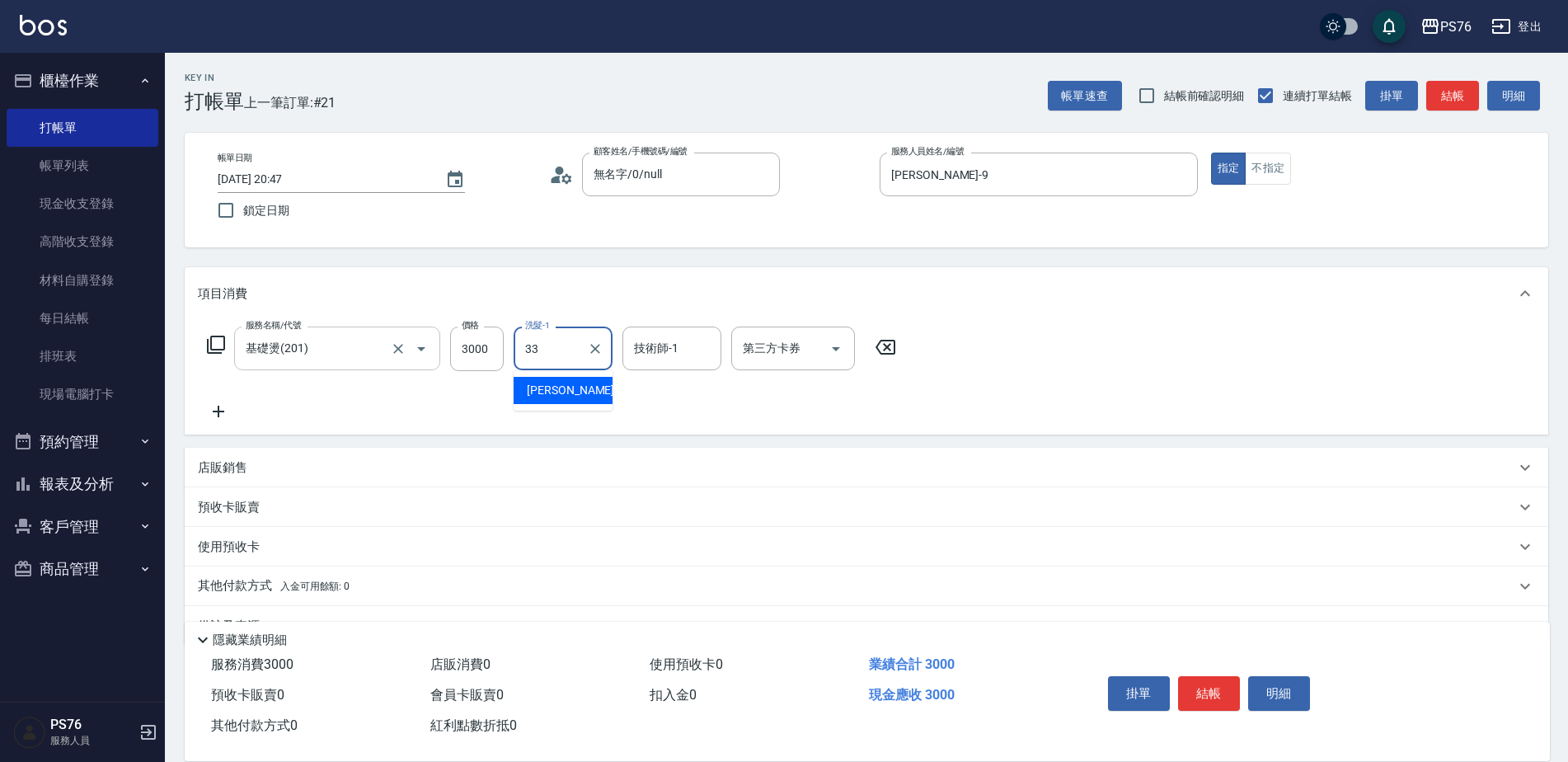
type input "[PERSON_NAME]33"
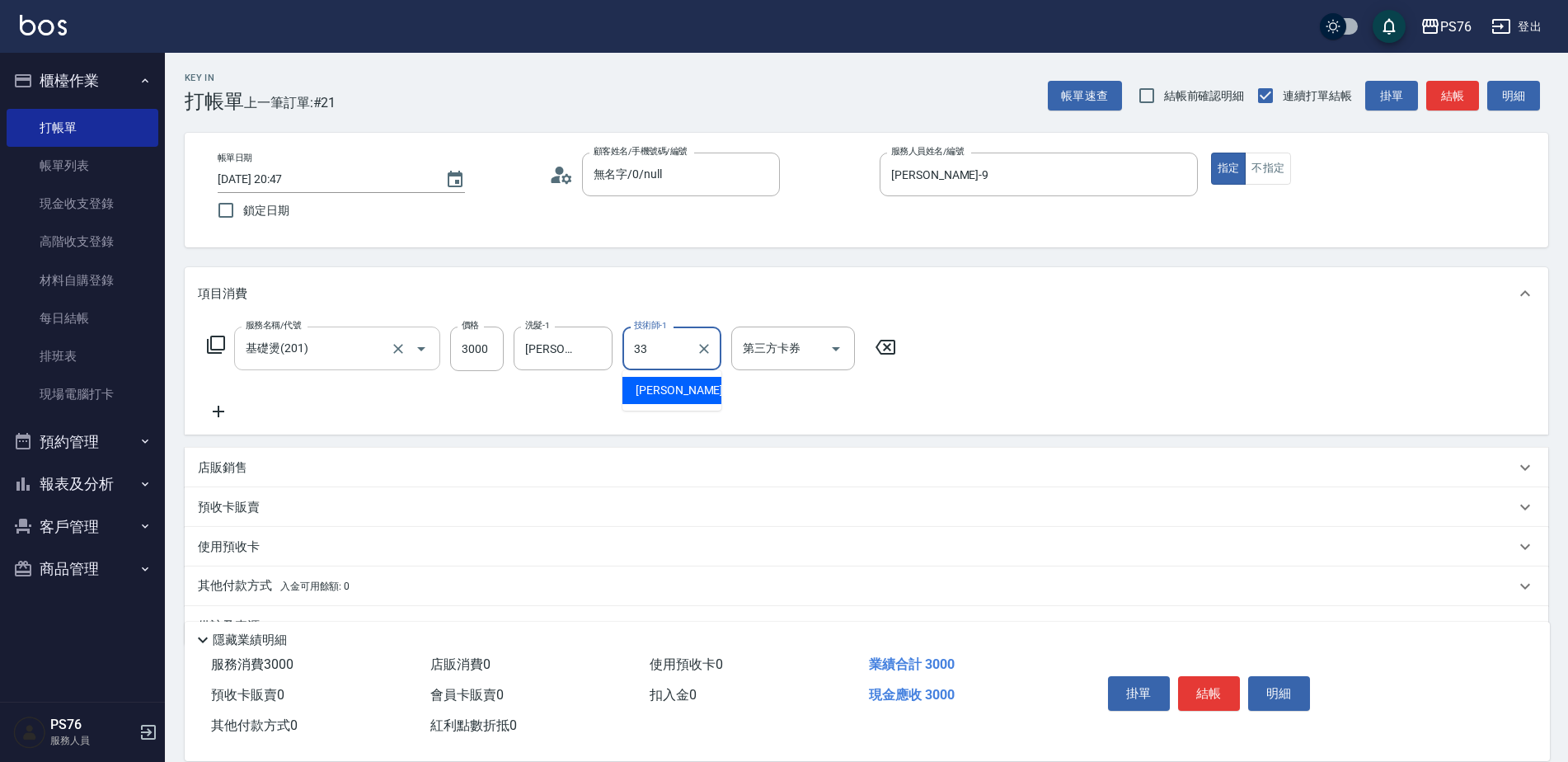
type input "[PERSON_NAME]33"
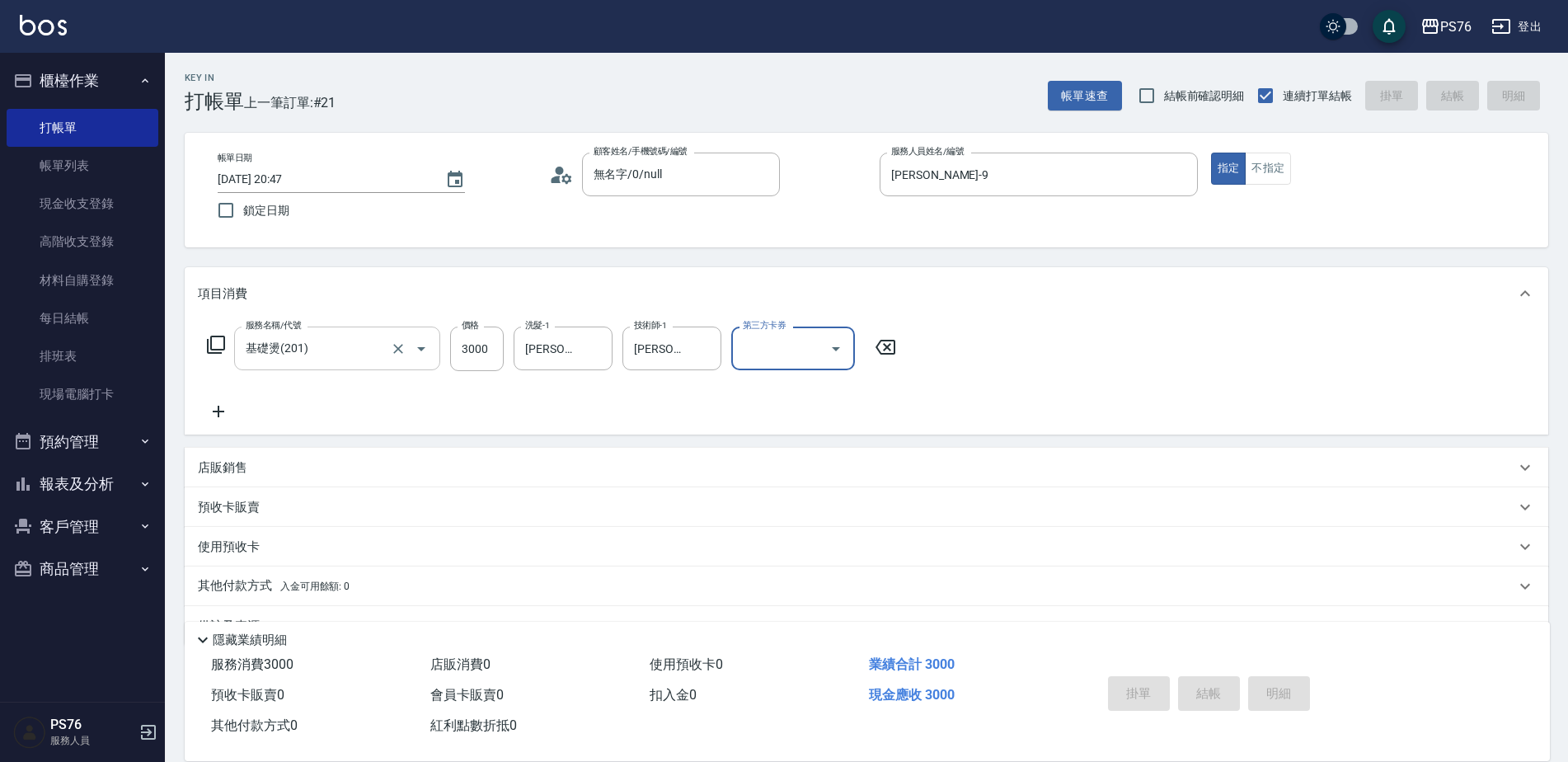
type input "[DATE] 21:03"
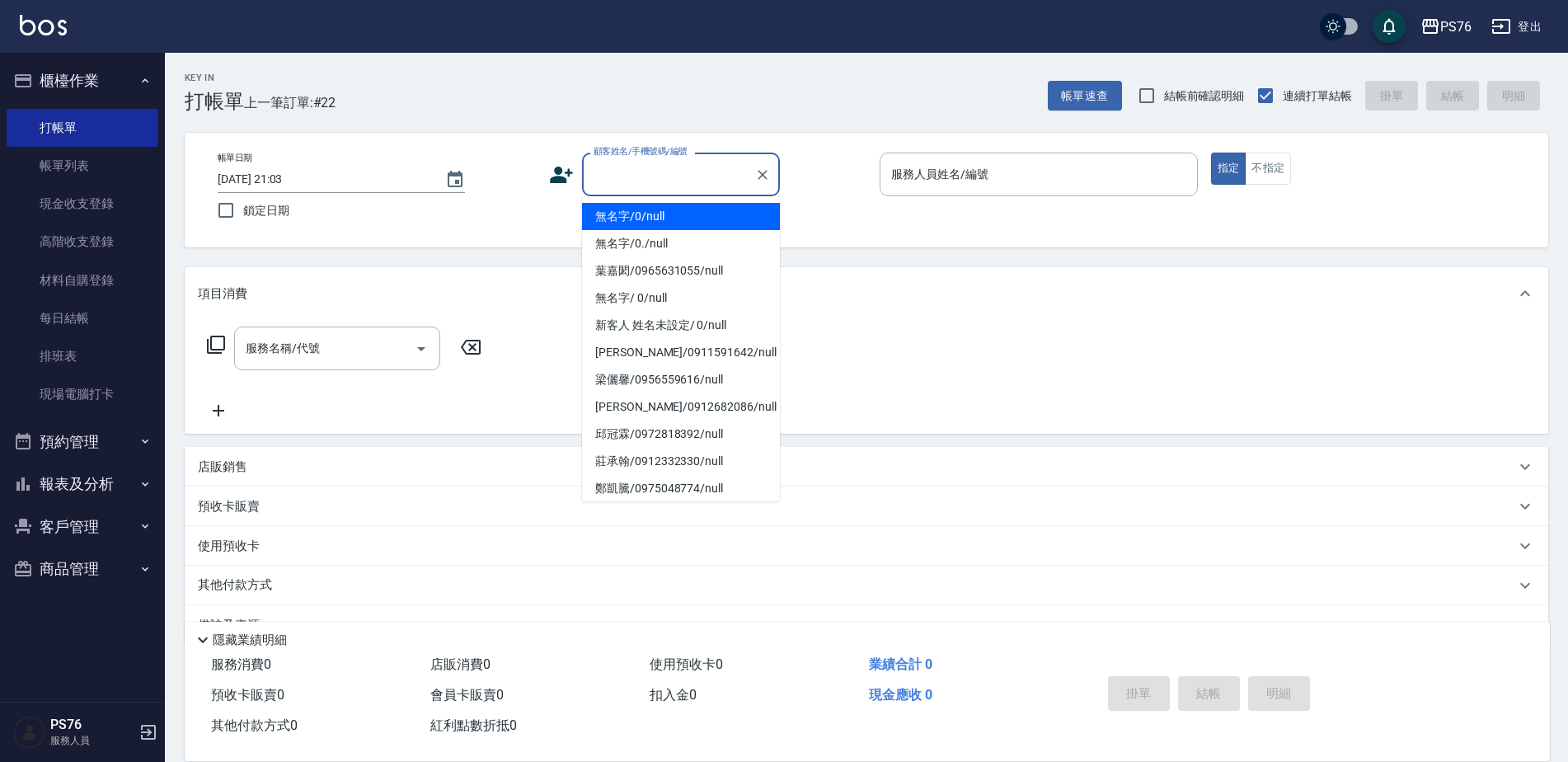
click at [674, 177] on input "顧客姓名/手機號碼/編號" at bounding box center [668, 174] width 158 height 29
type input "無名字/0/null"
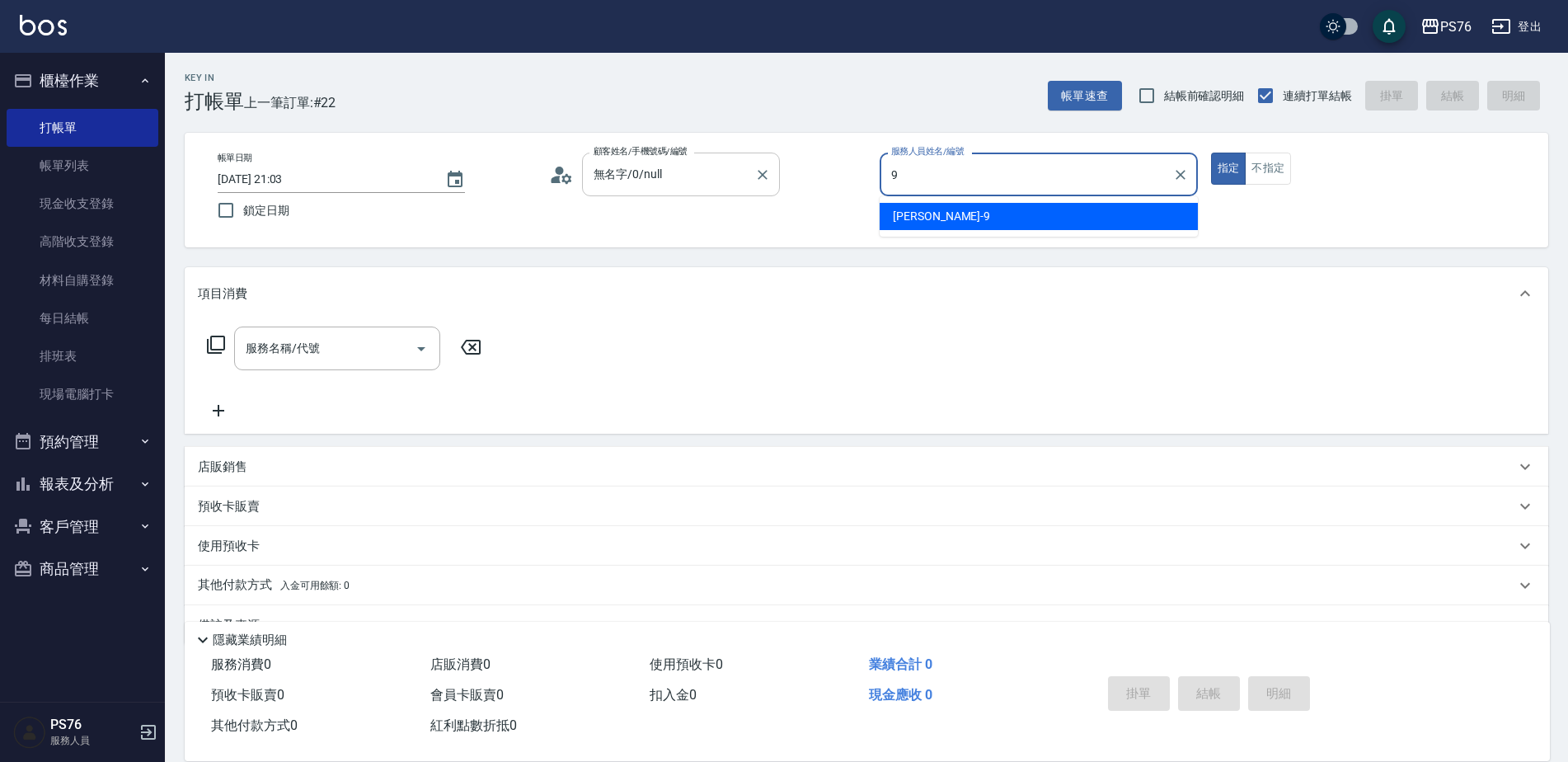
type input "[PERSON_NAME]-9"
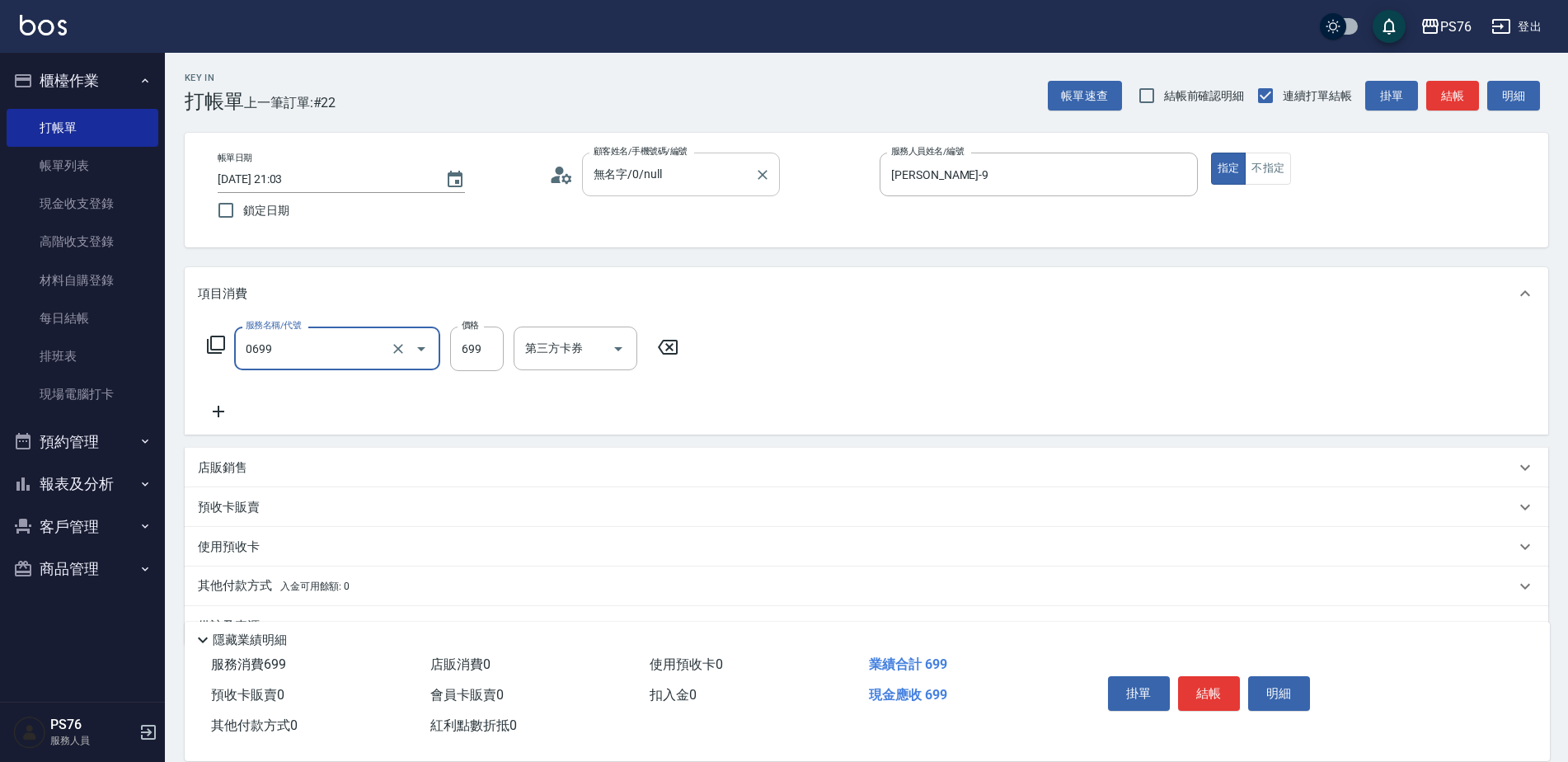
type input "精油SPA(0699)"
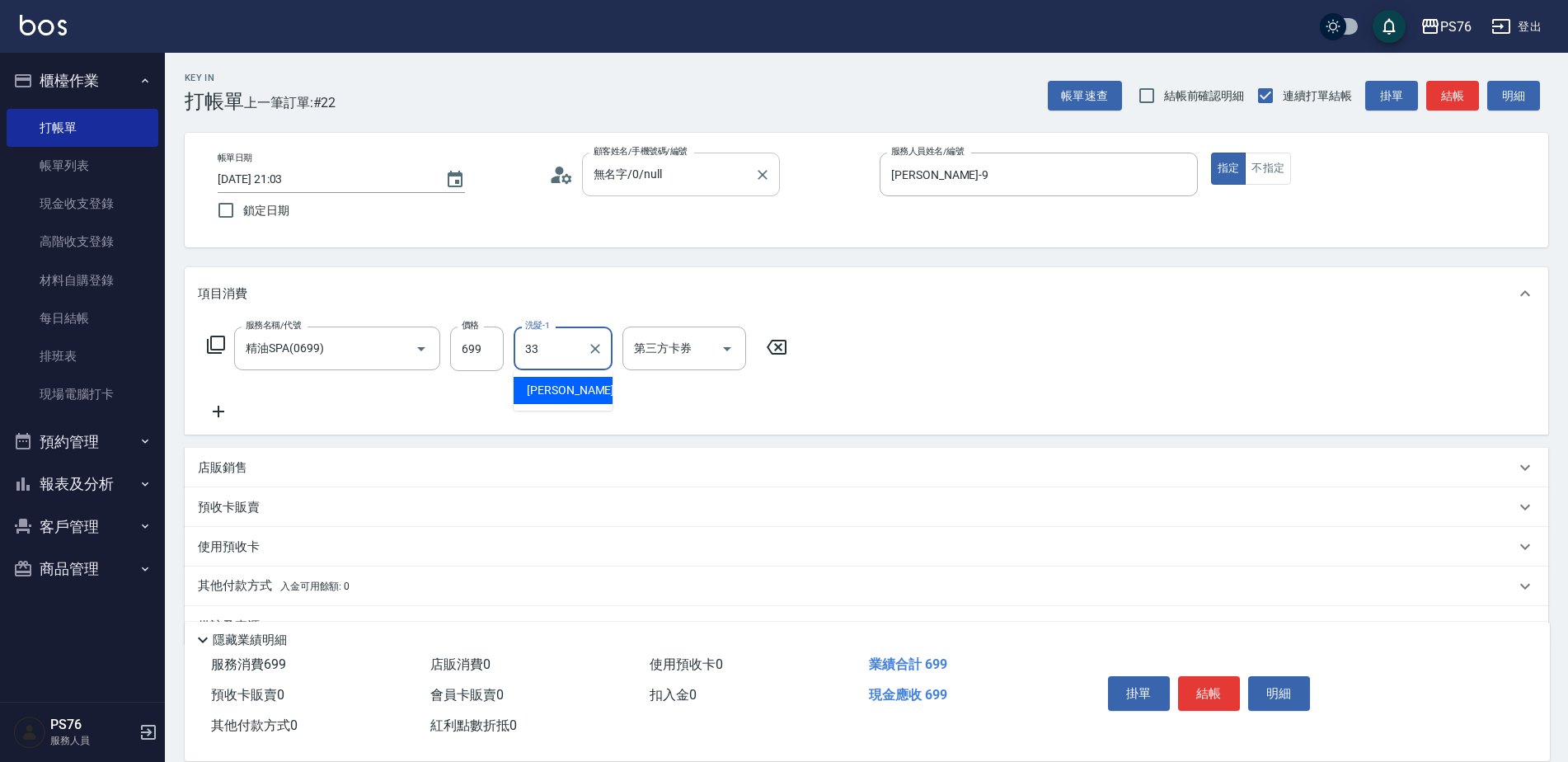
type input "[PERSON_NAME]33"
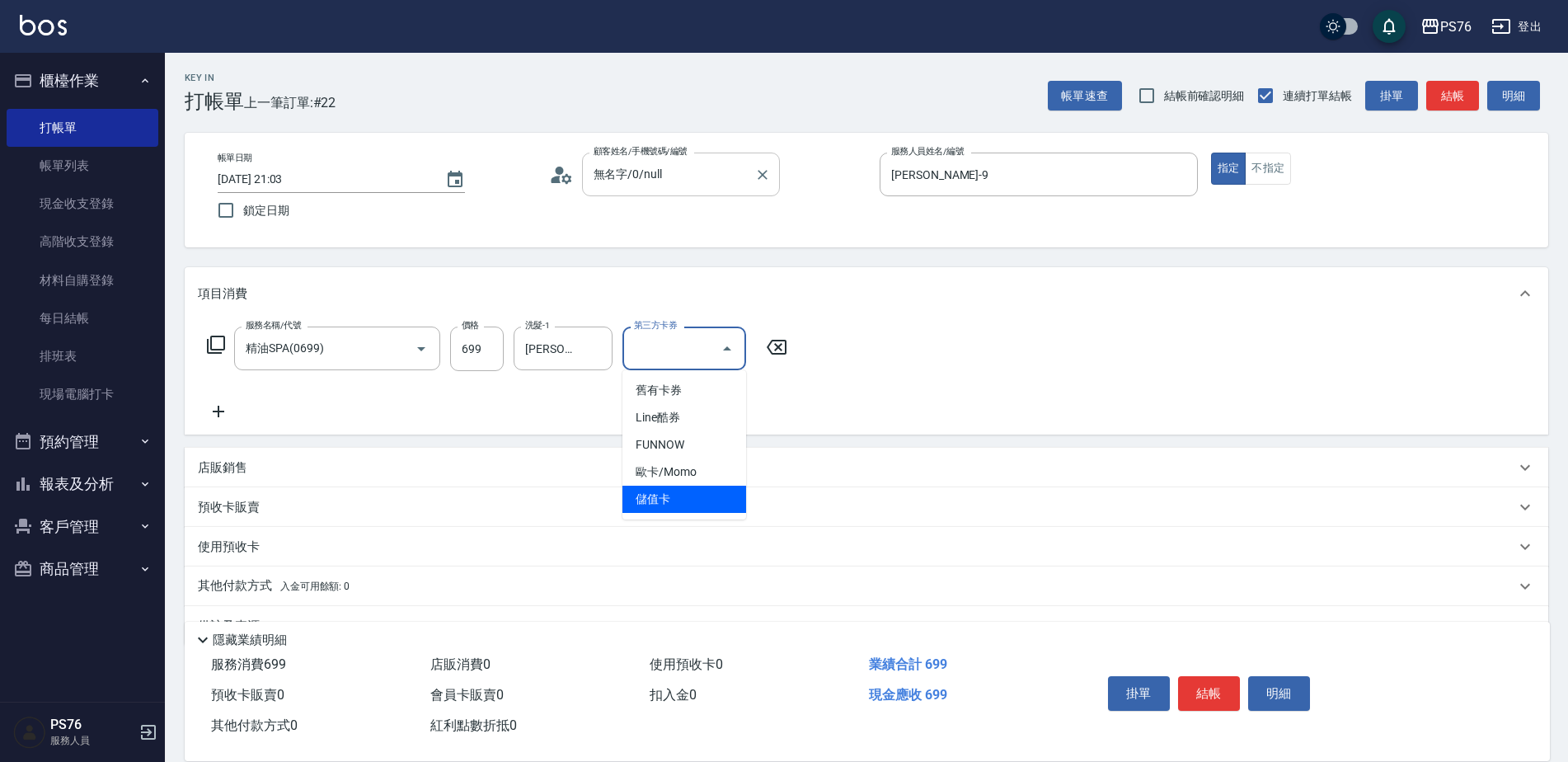
type input "儲值卡"
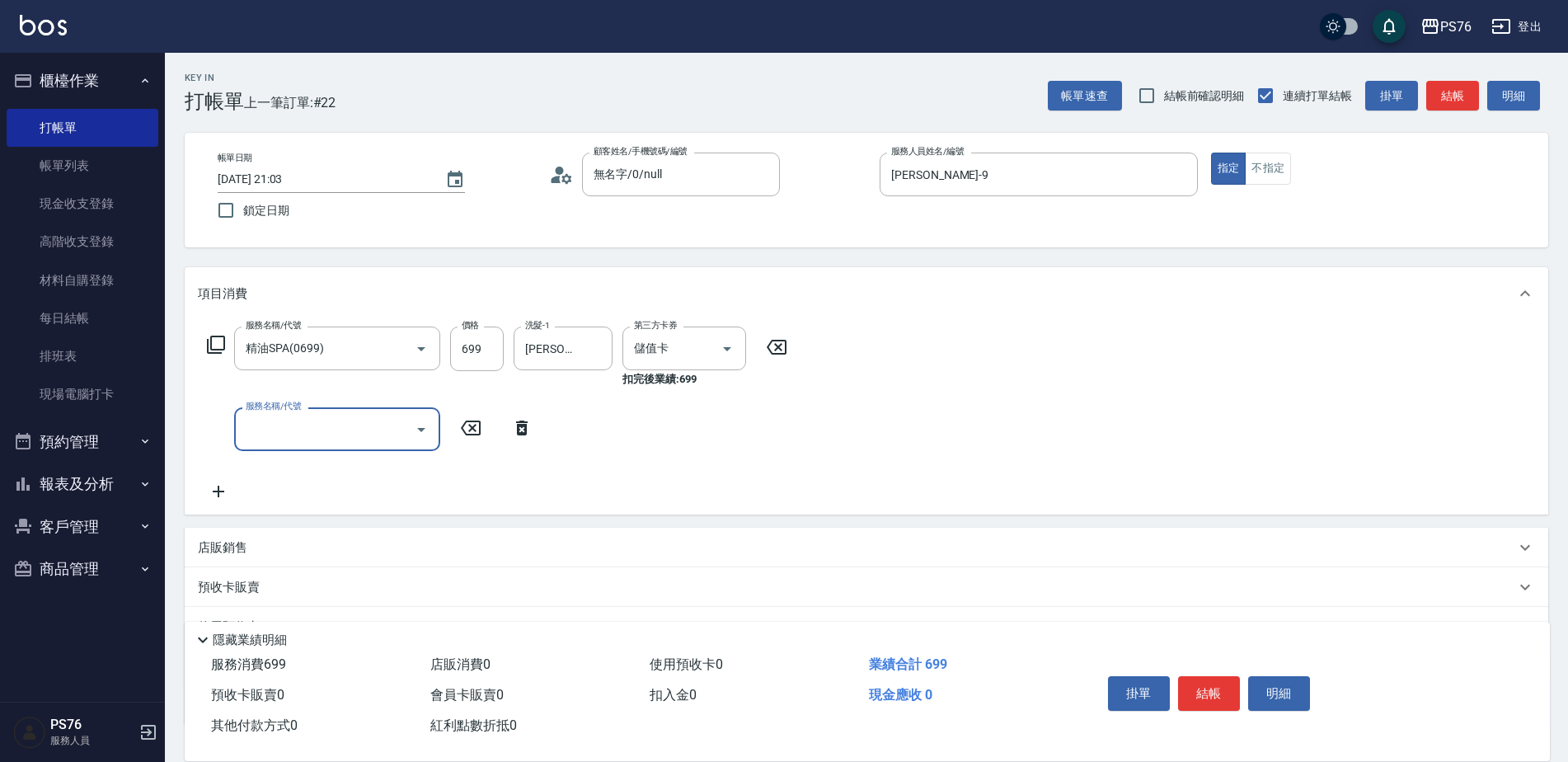
click at [425, 534] on div "店販銷售" at bounding box center [866, 547] width 1363 height 40
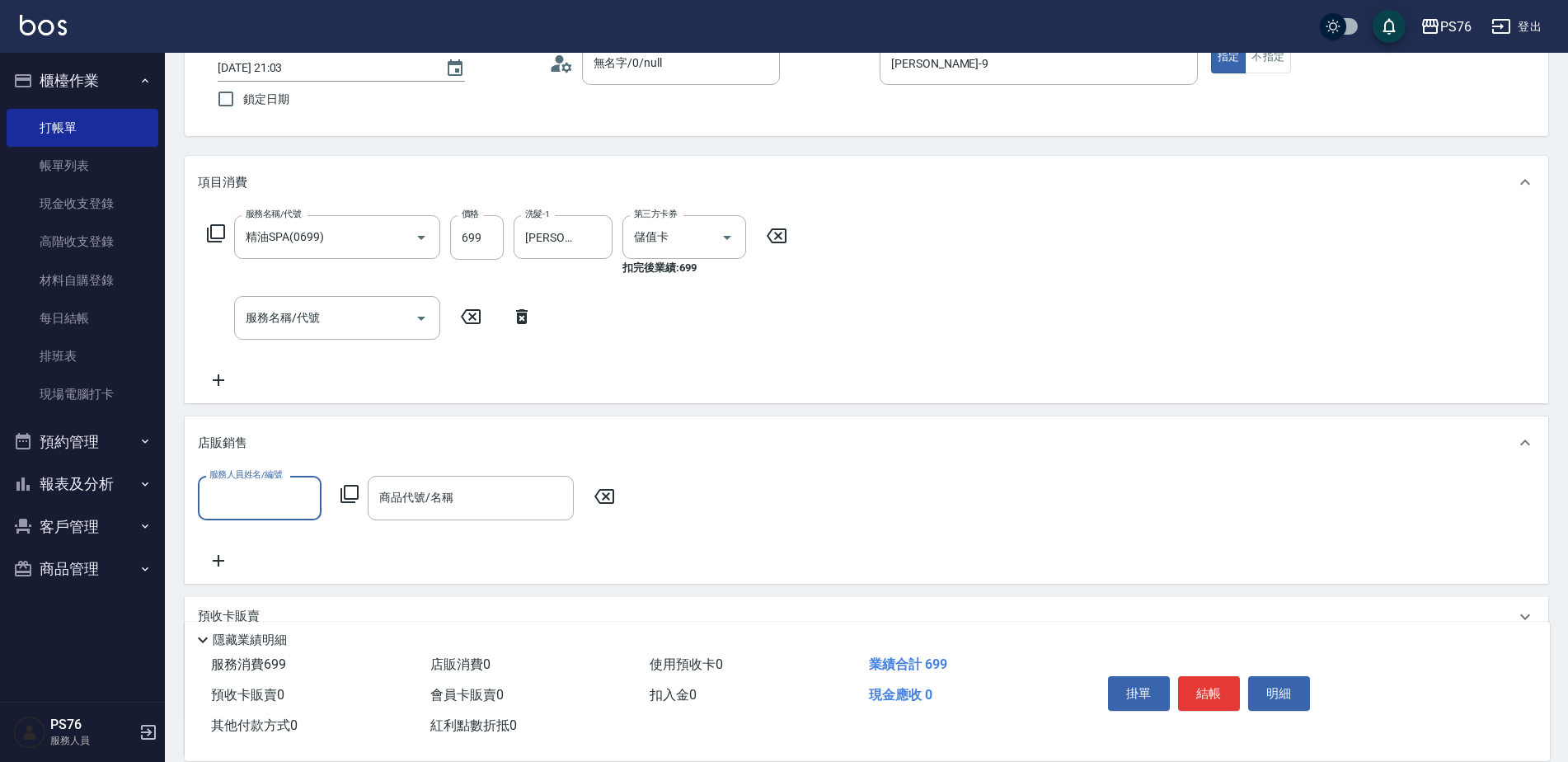
scroll to position [164, 0]
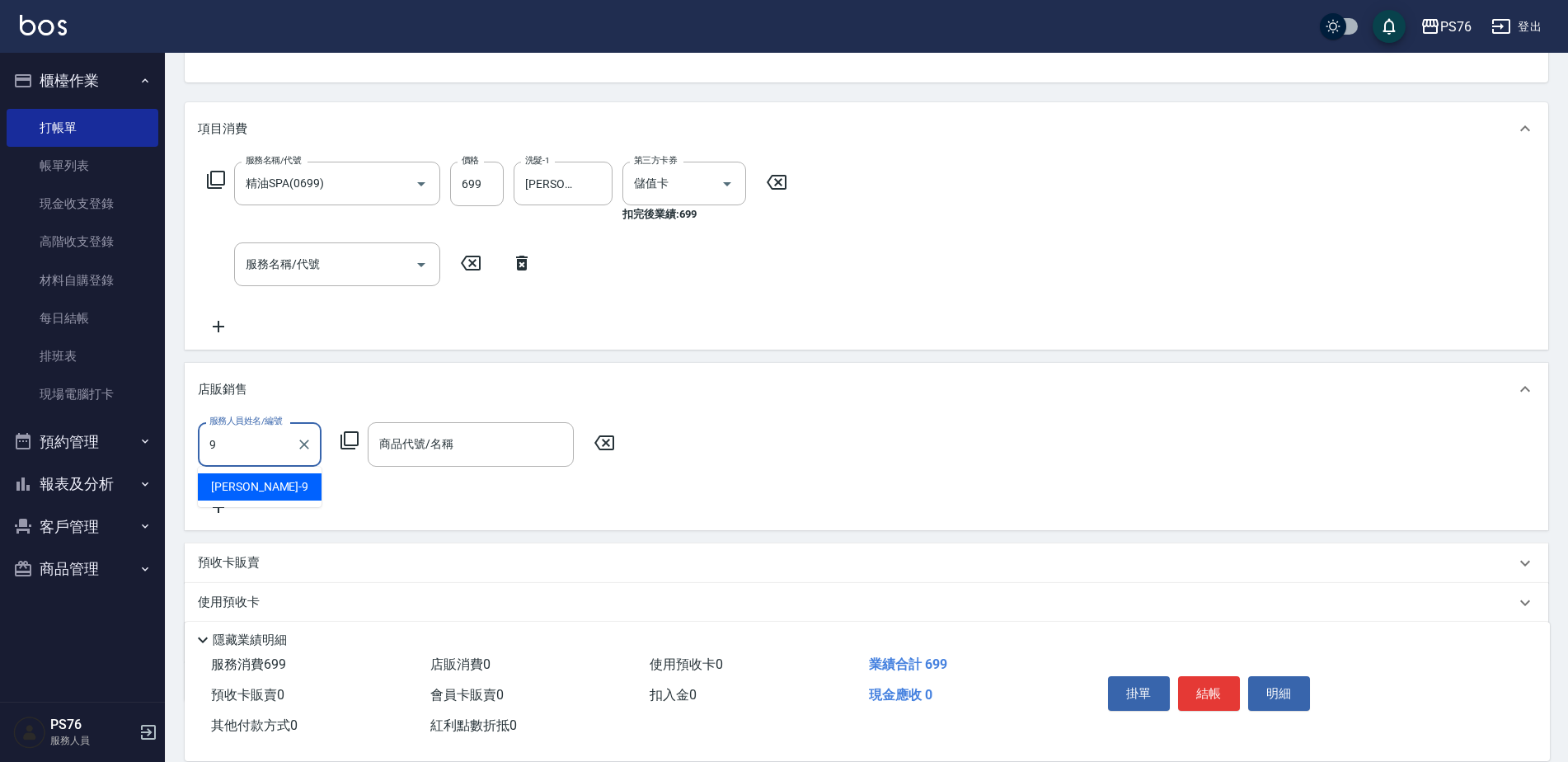
type input "[PERSON_NAME]-9"
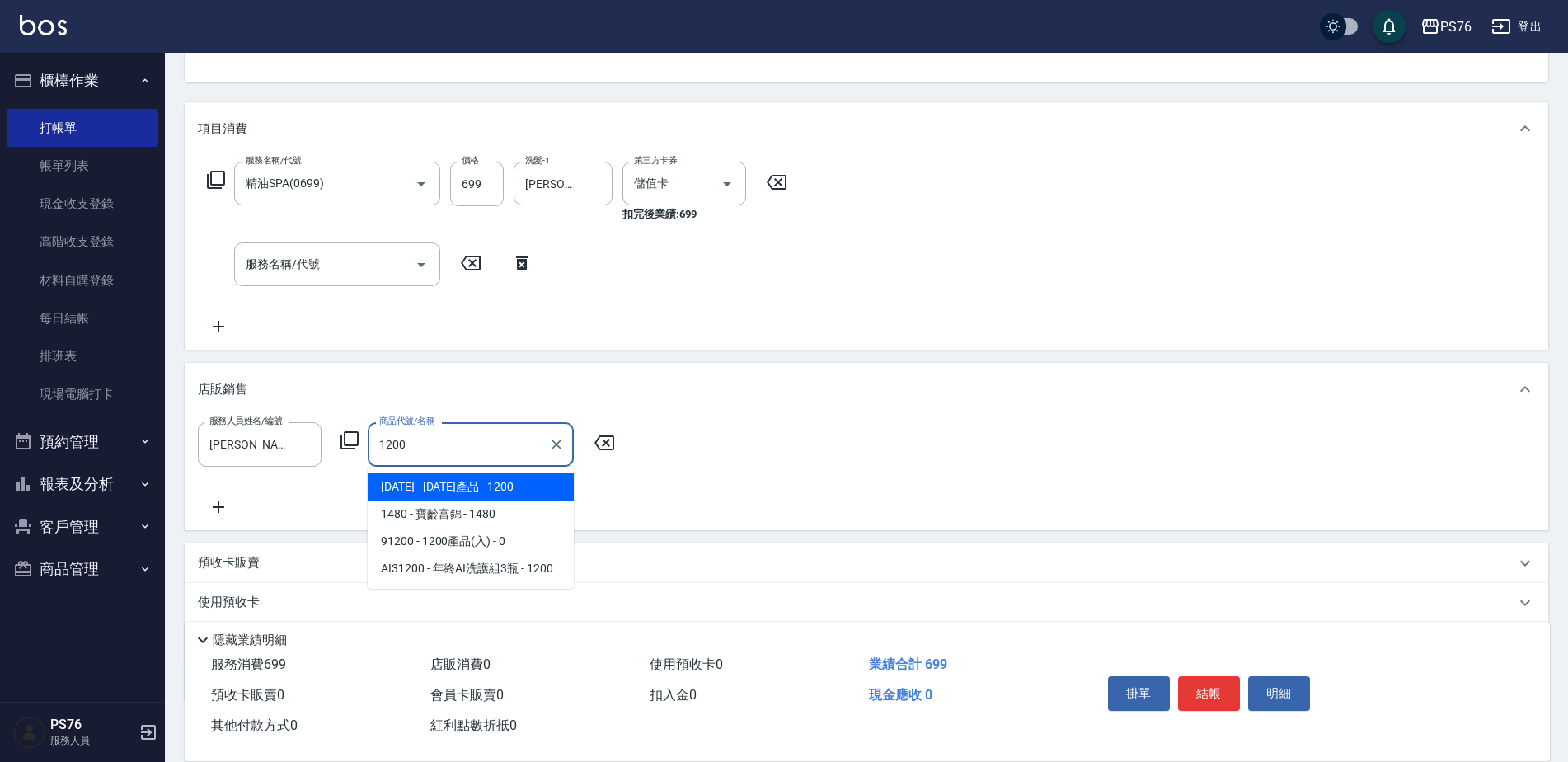
type input "1200產品"
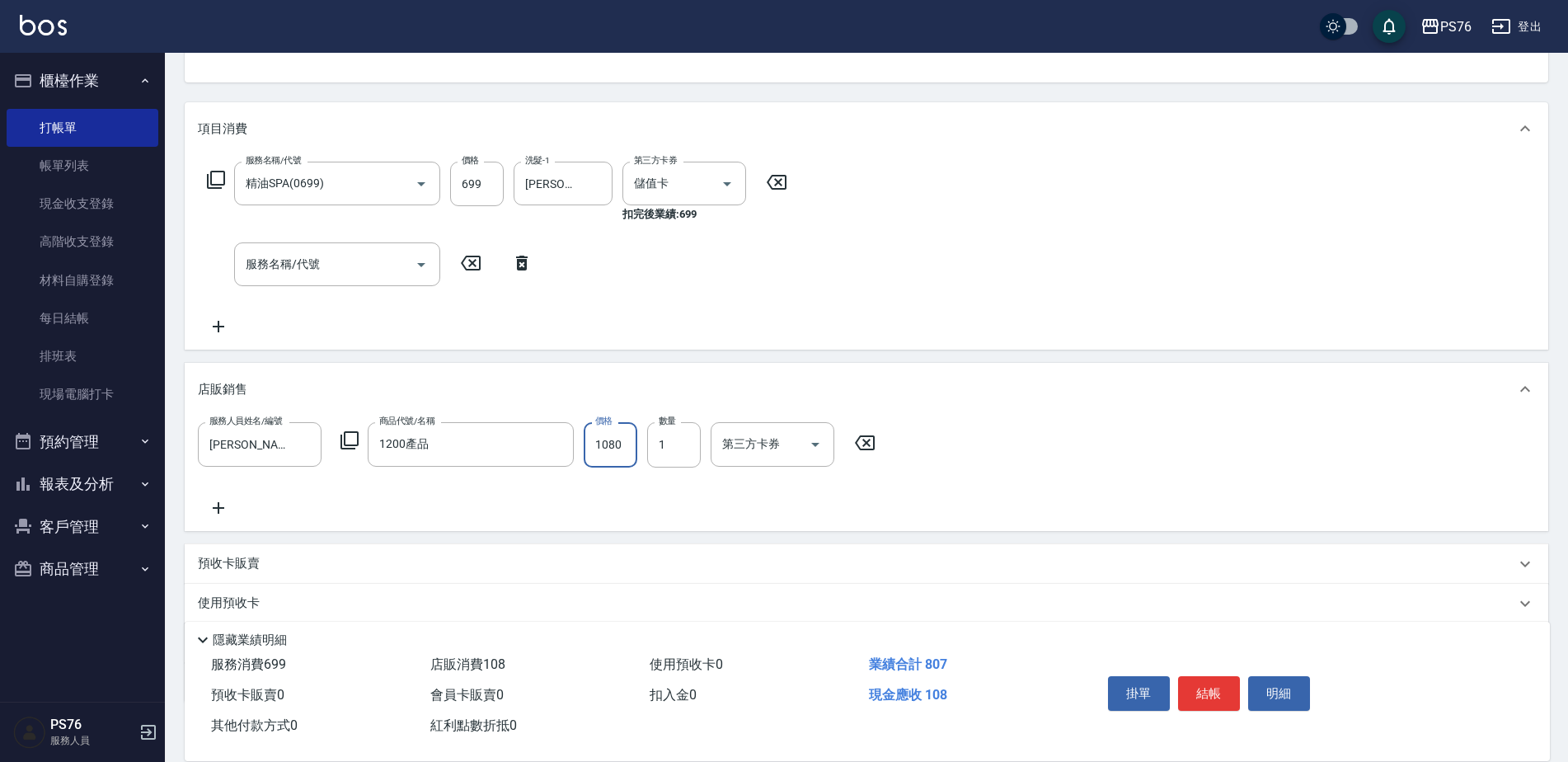
type input "1080"
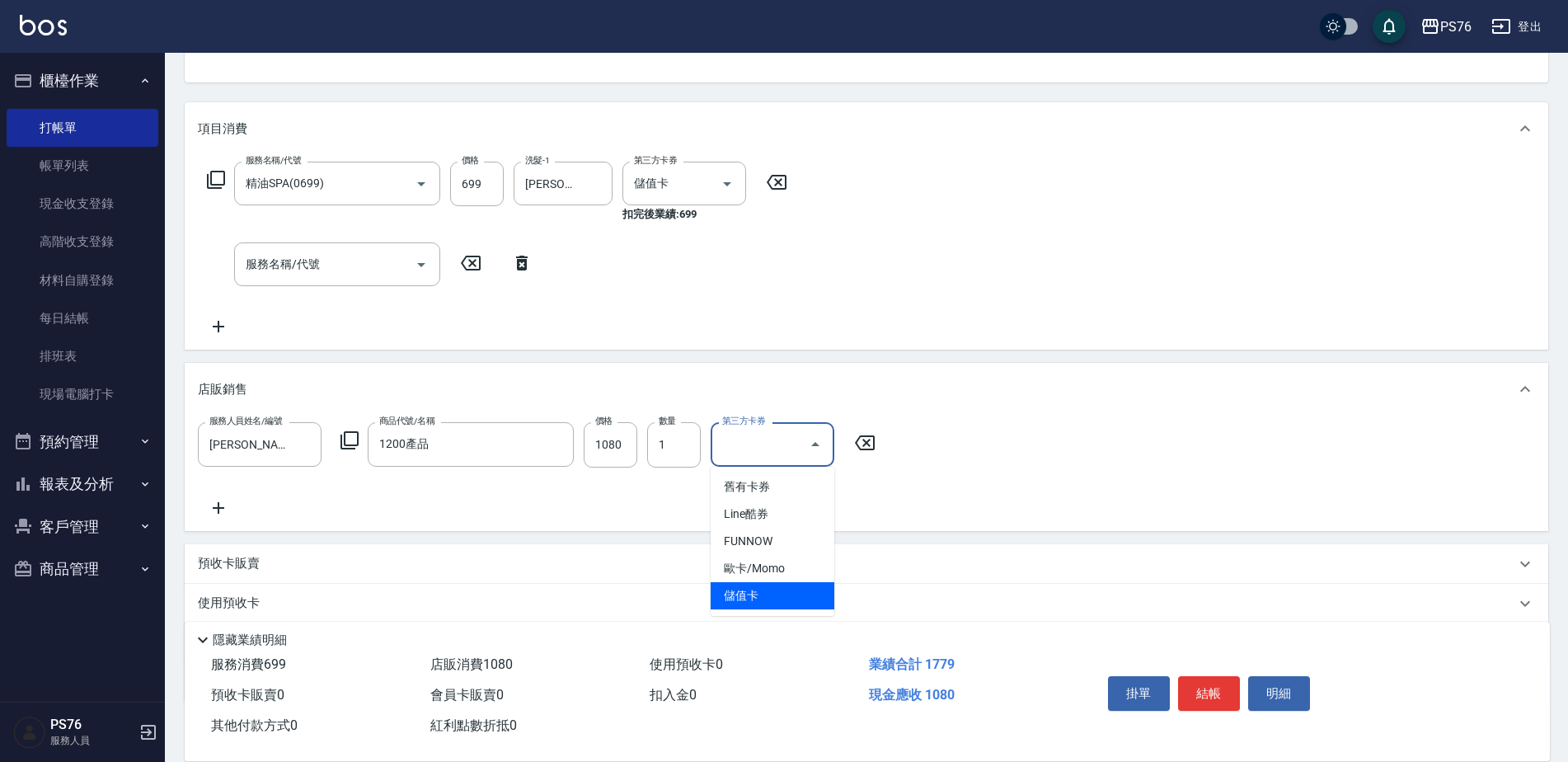
type input "儲值卡"
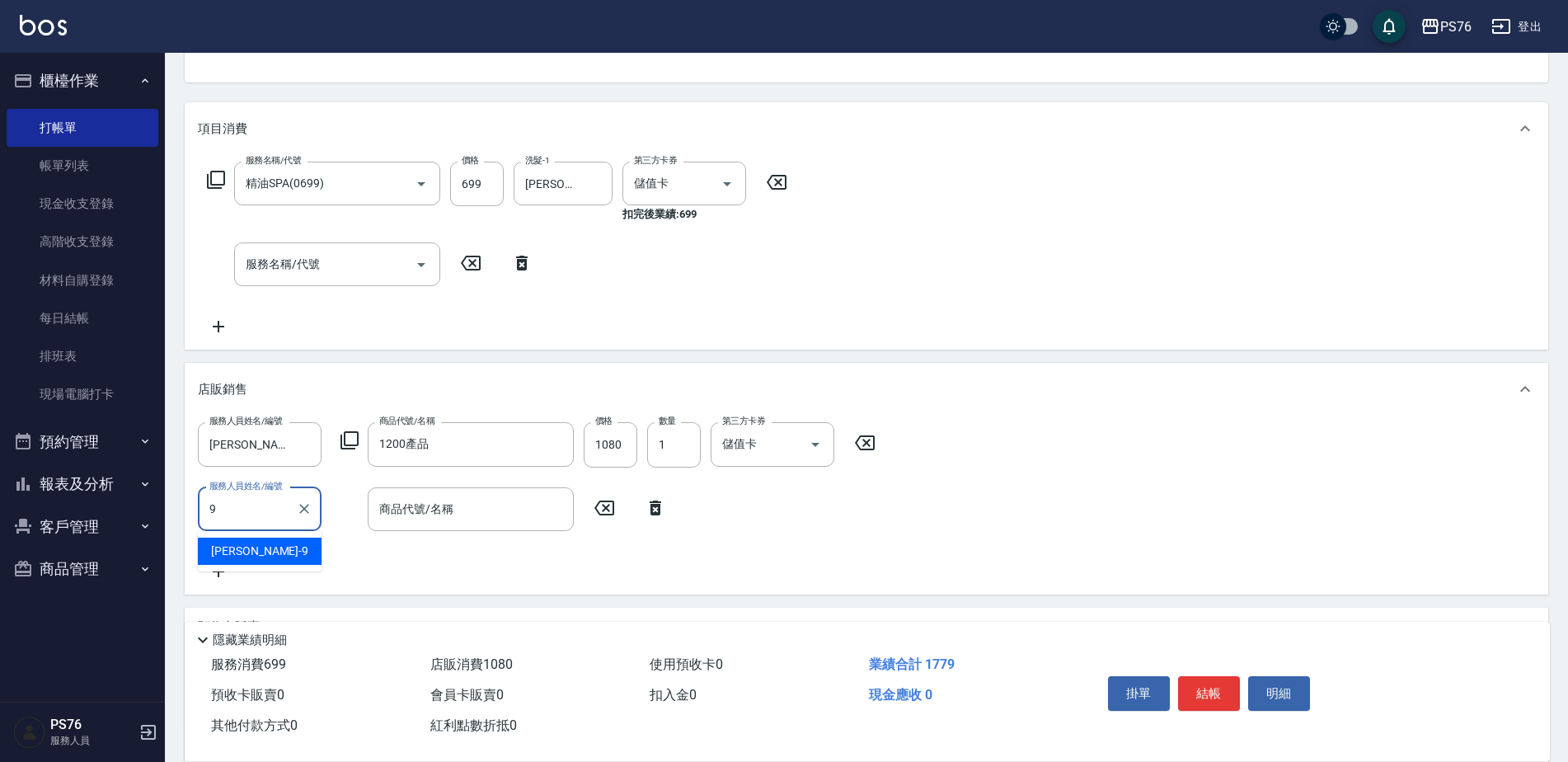
type input "[PERSON_NAME]-9"
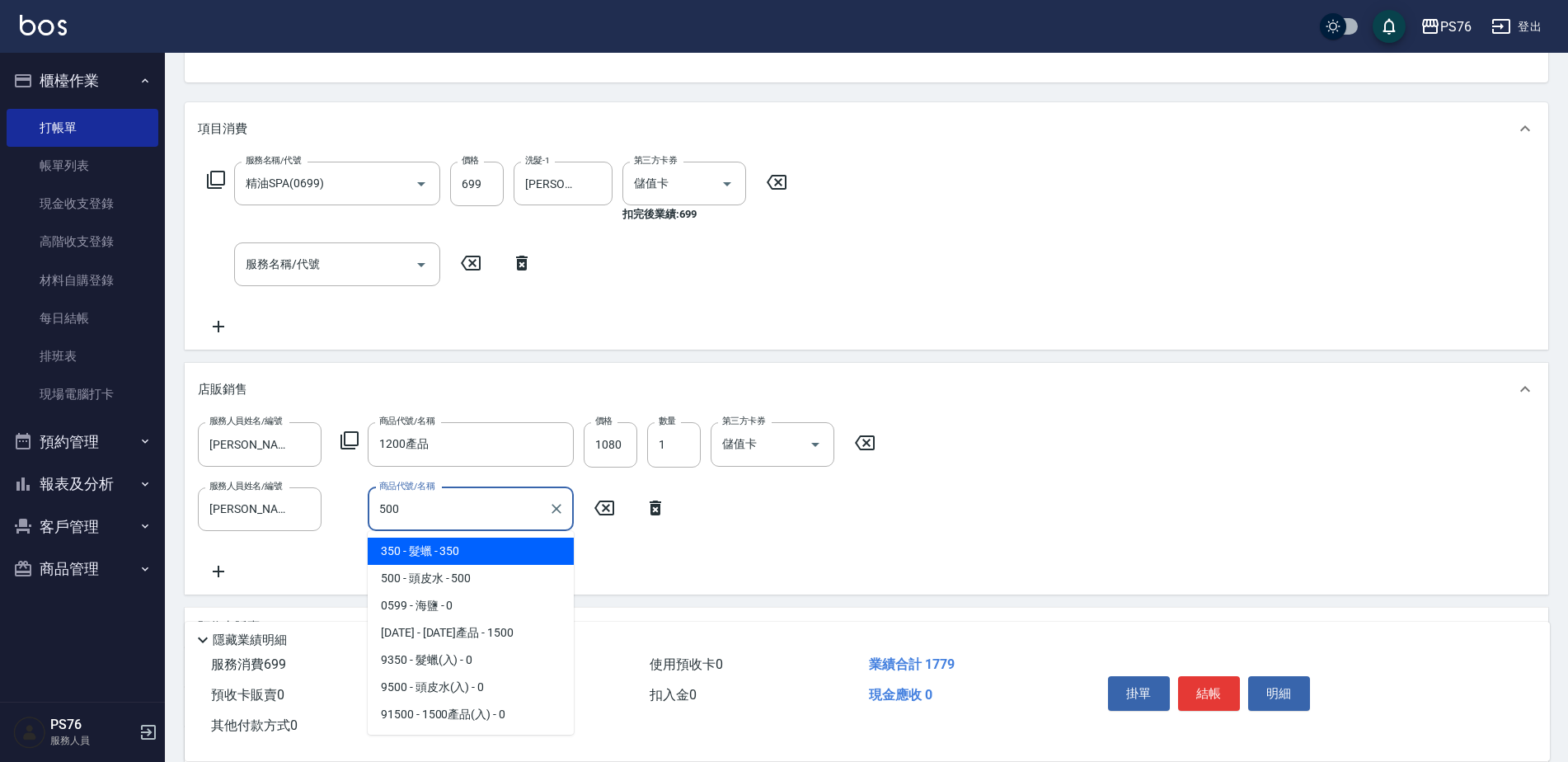
type input "頭皮水"
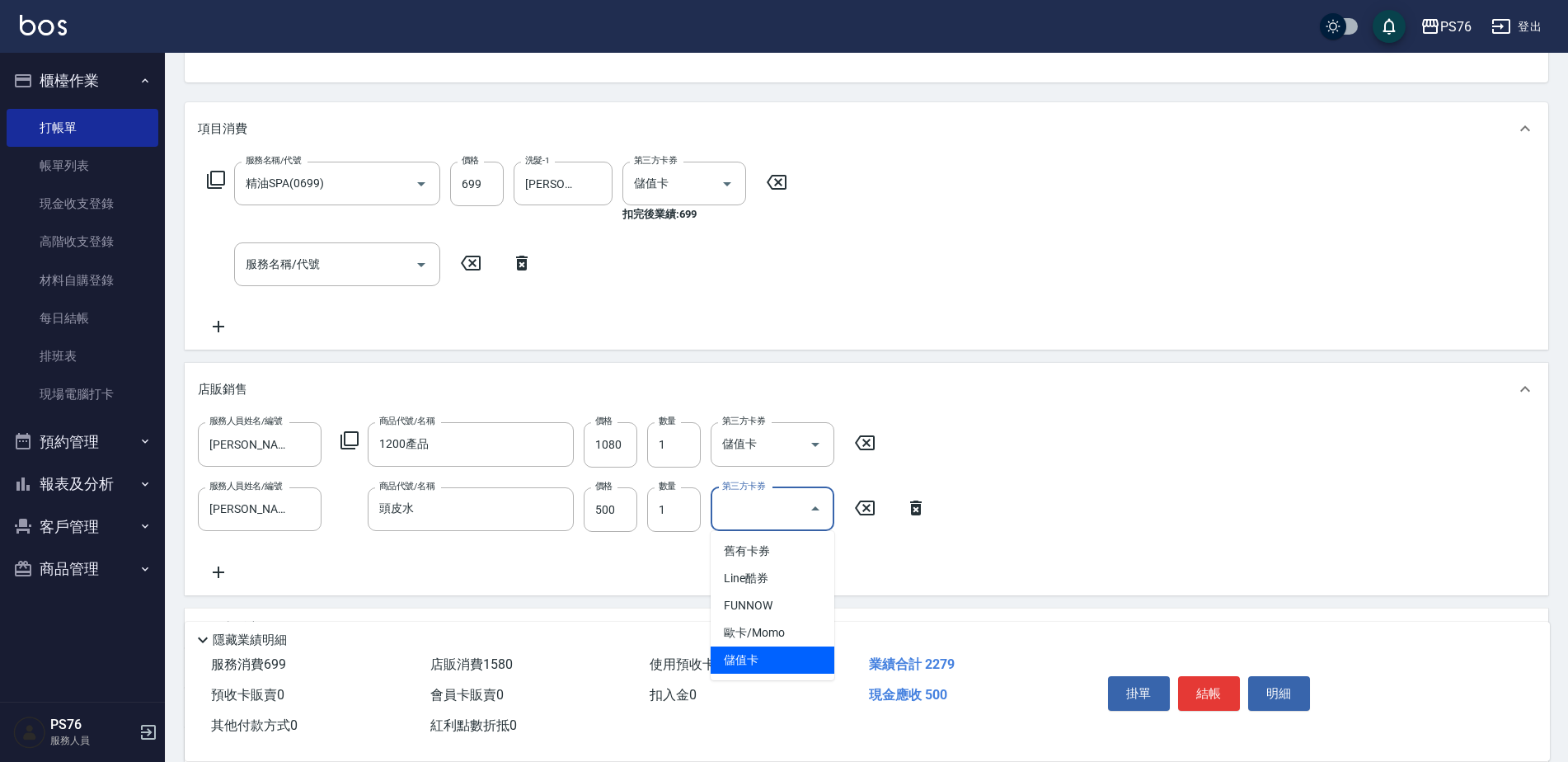
type input "儲值卡"
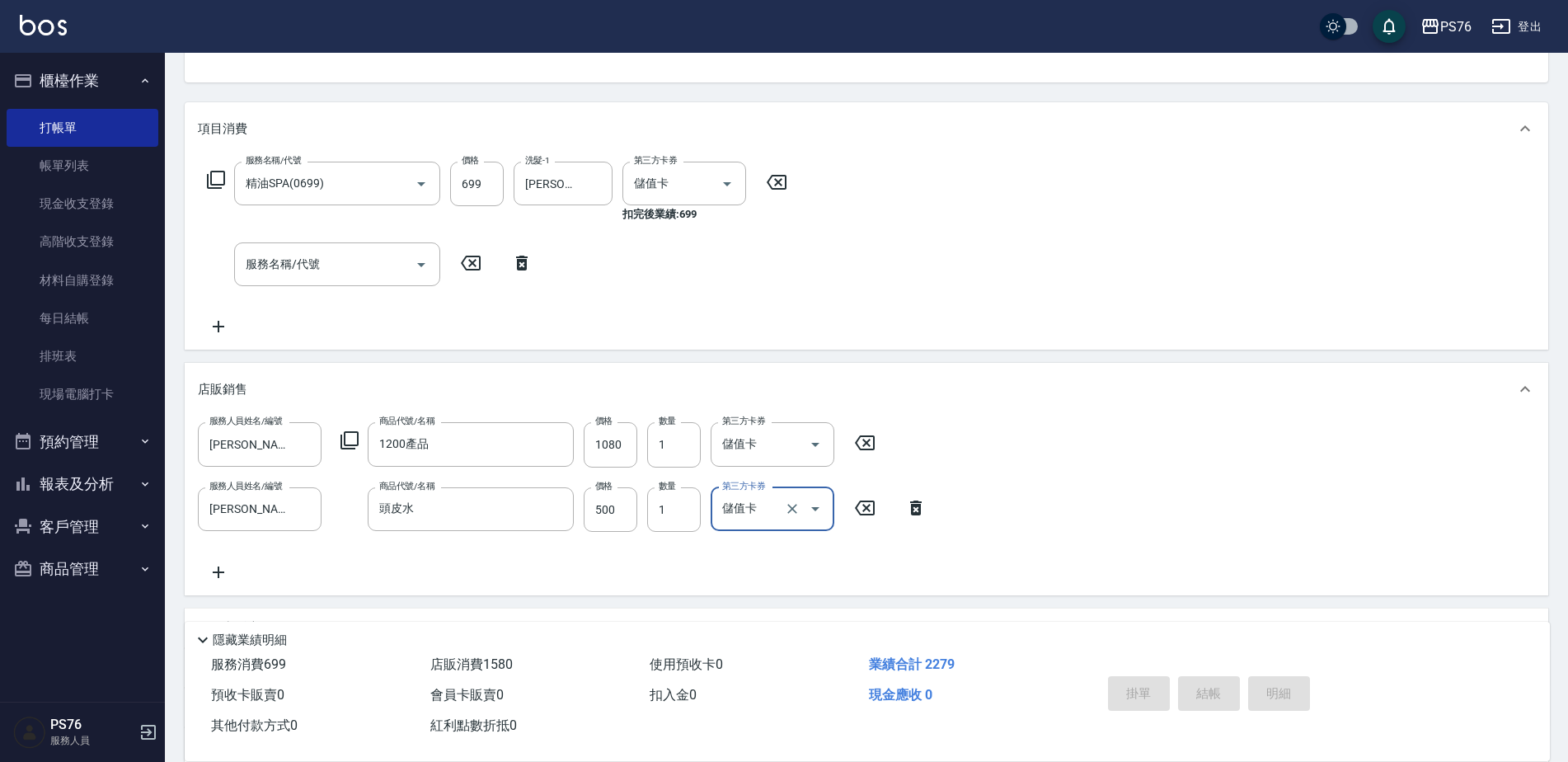
type input "[DATE] 21:19"
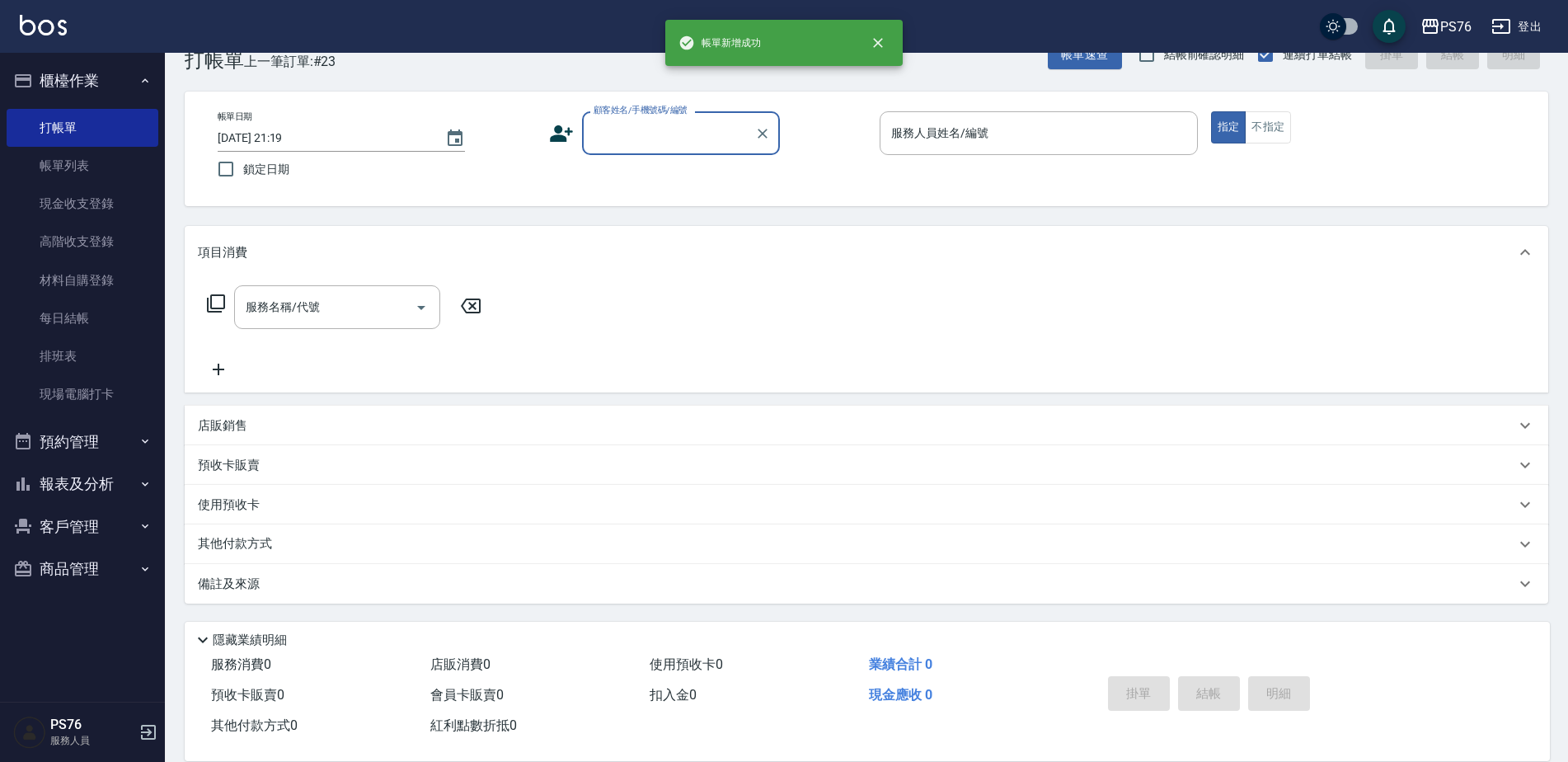
scroll to position [42, 0]
type input "無名字/0/null"
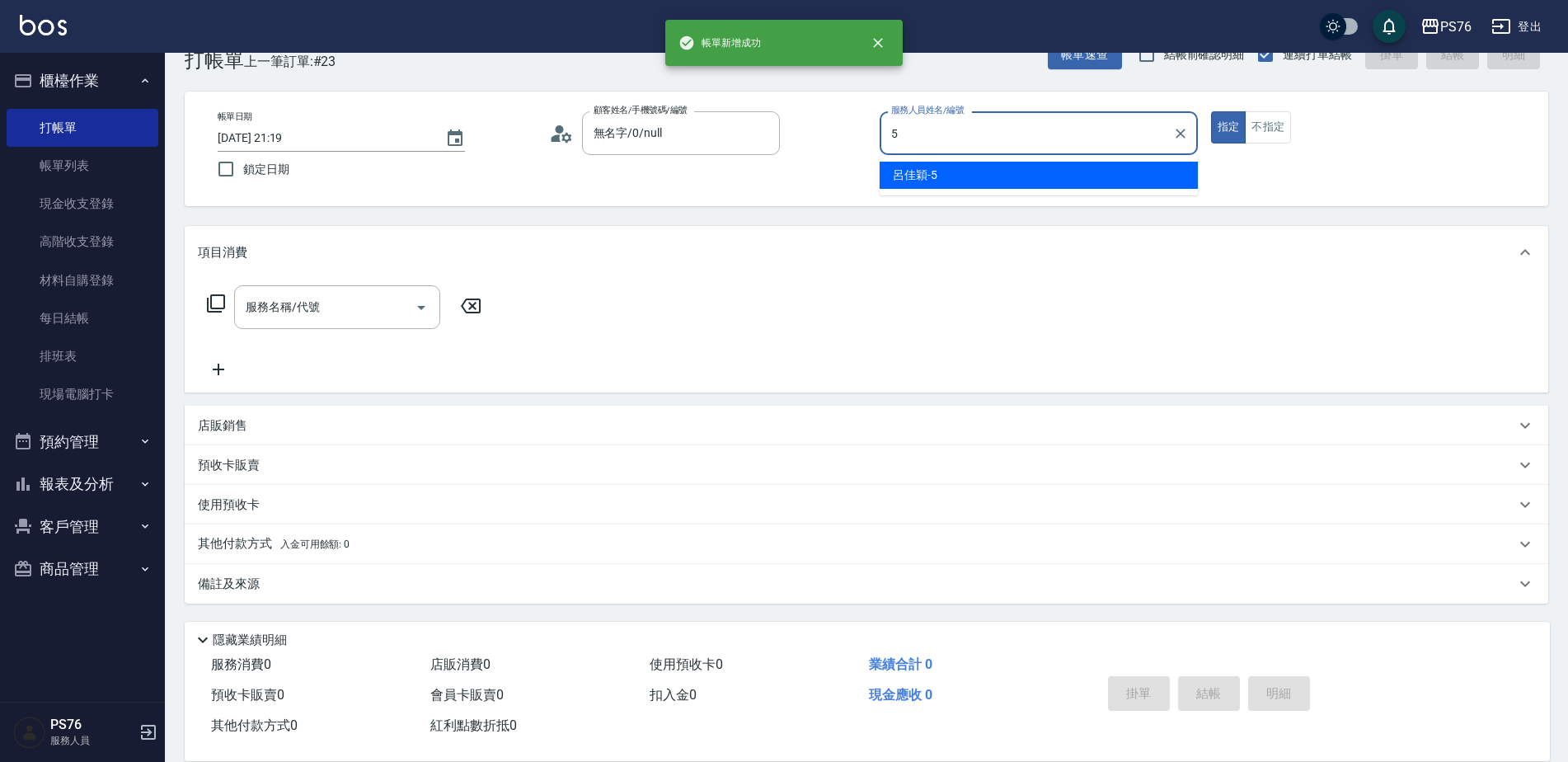
type input "呂佳穎-5"
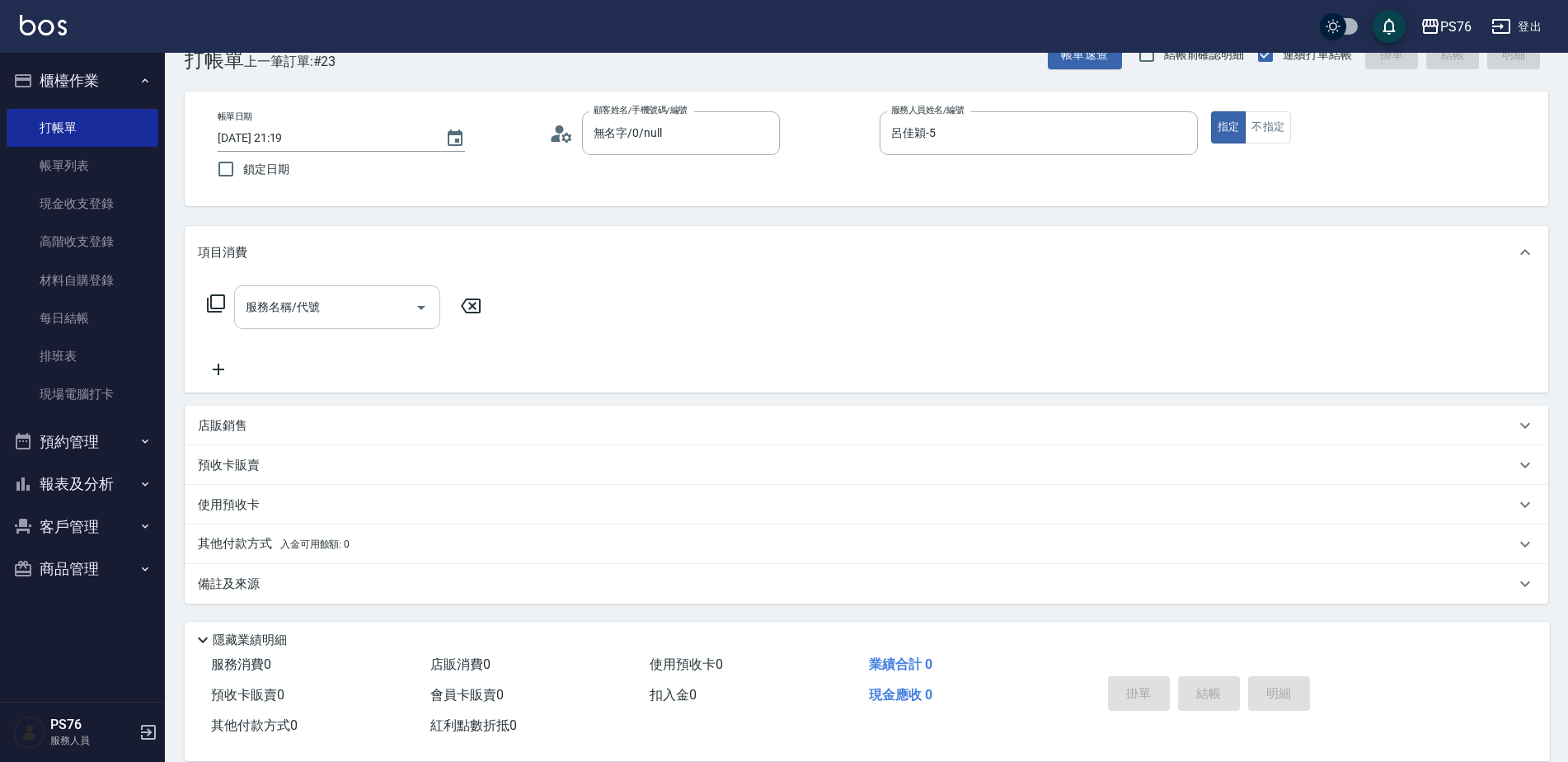
click at [346, 327] on div "服務名稱/代號" at bounding box center [337, 307] width 206 height 43
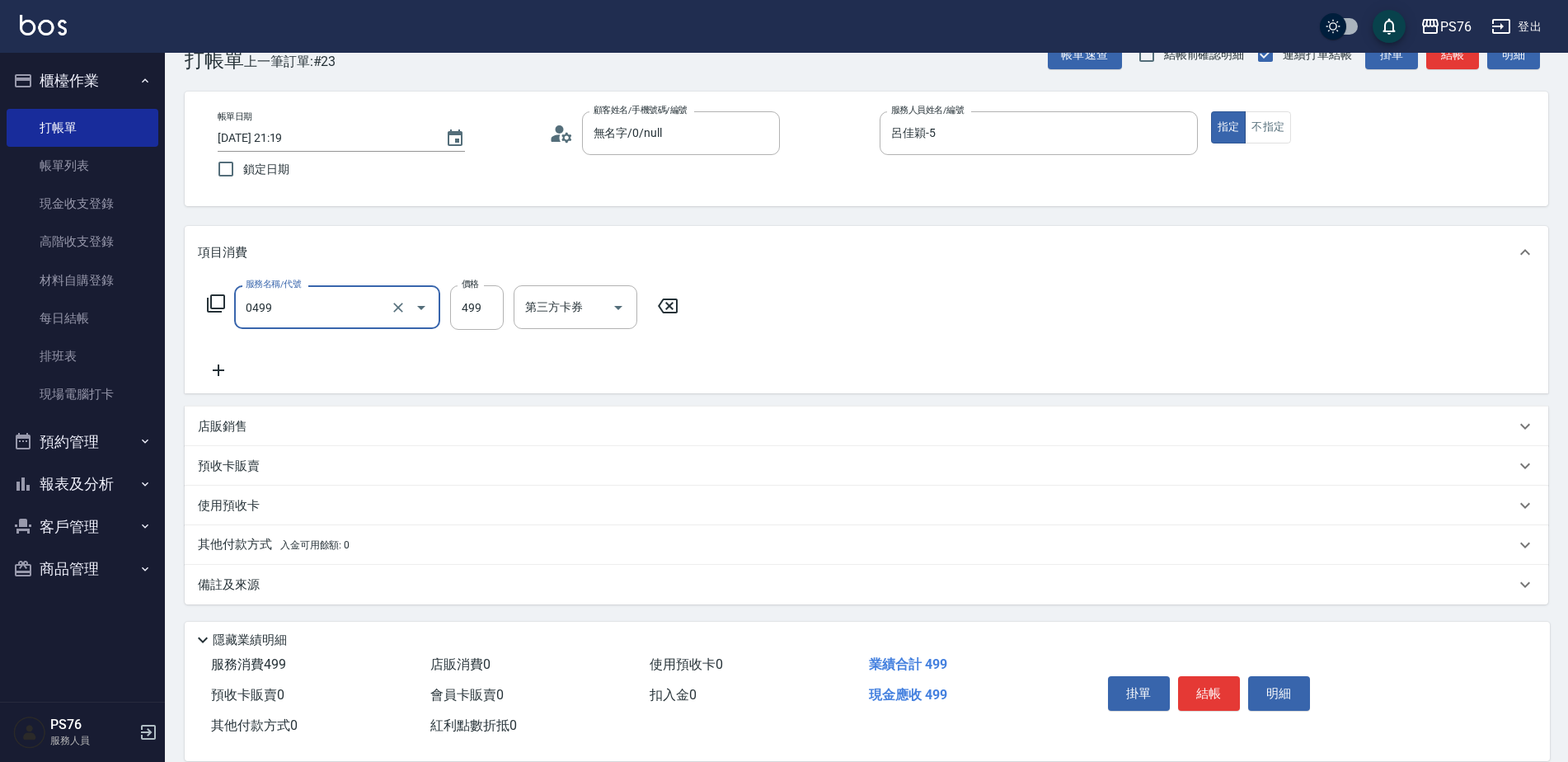
type input "[PERSON_NAME]499(0499)"
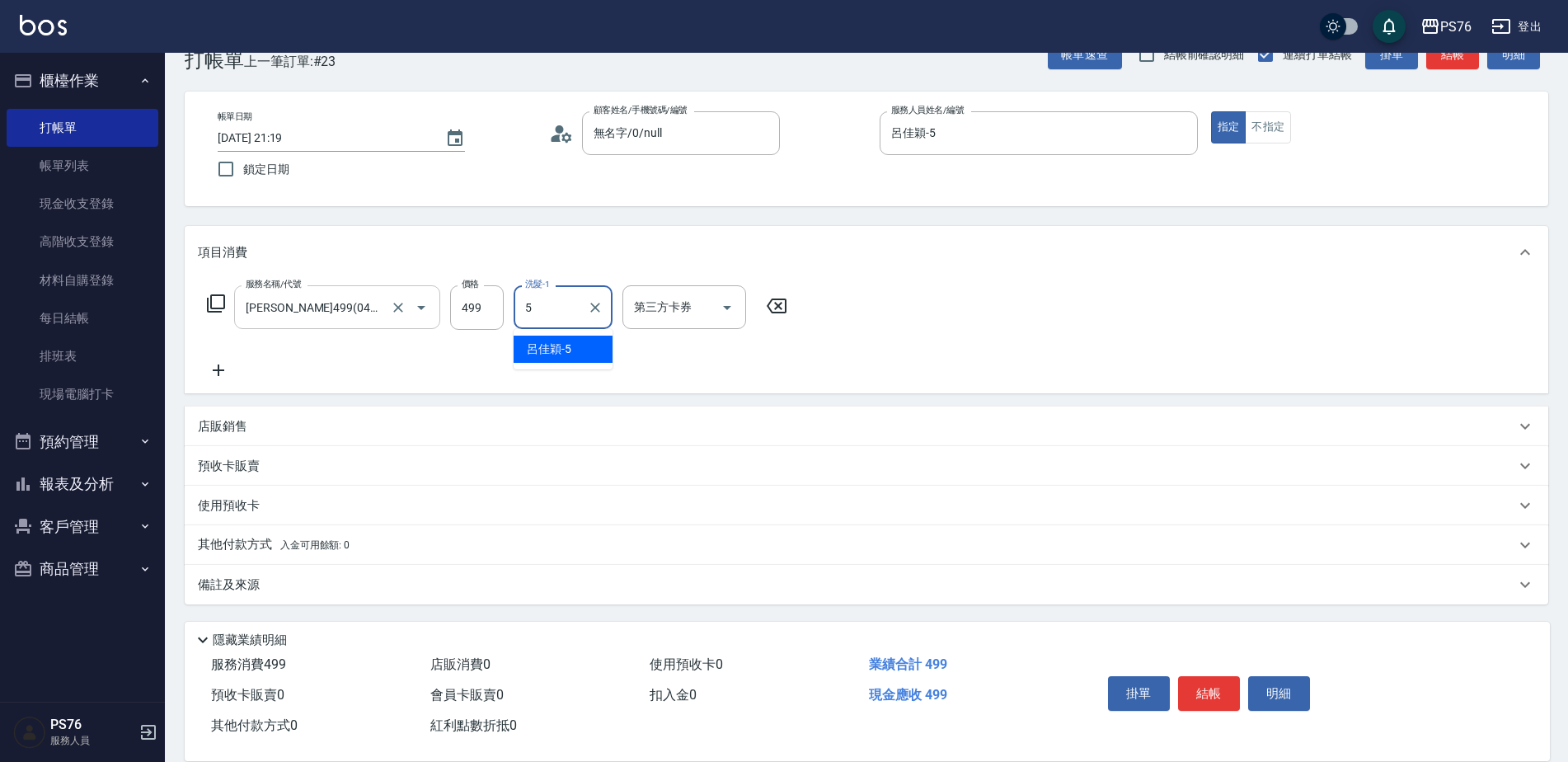
type input "呂佳穎-5"
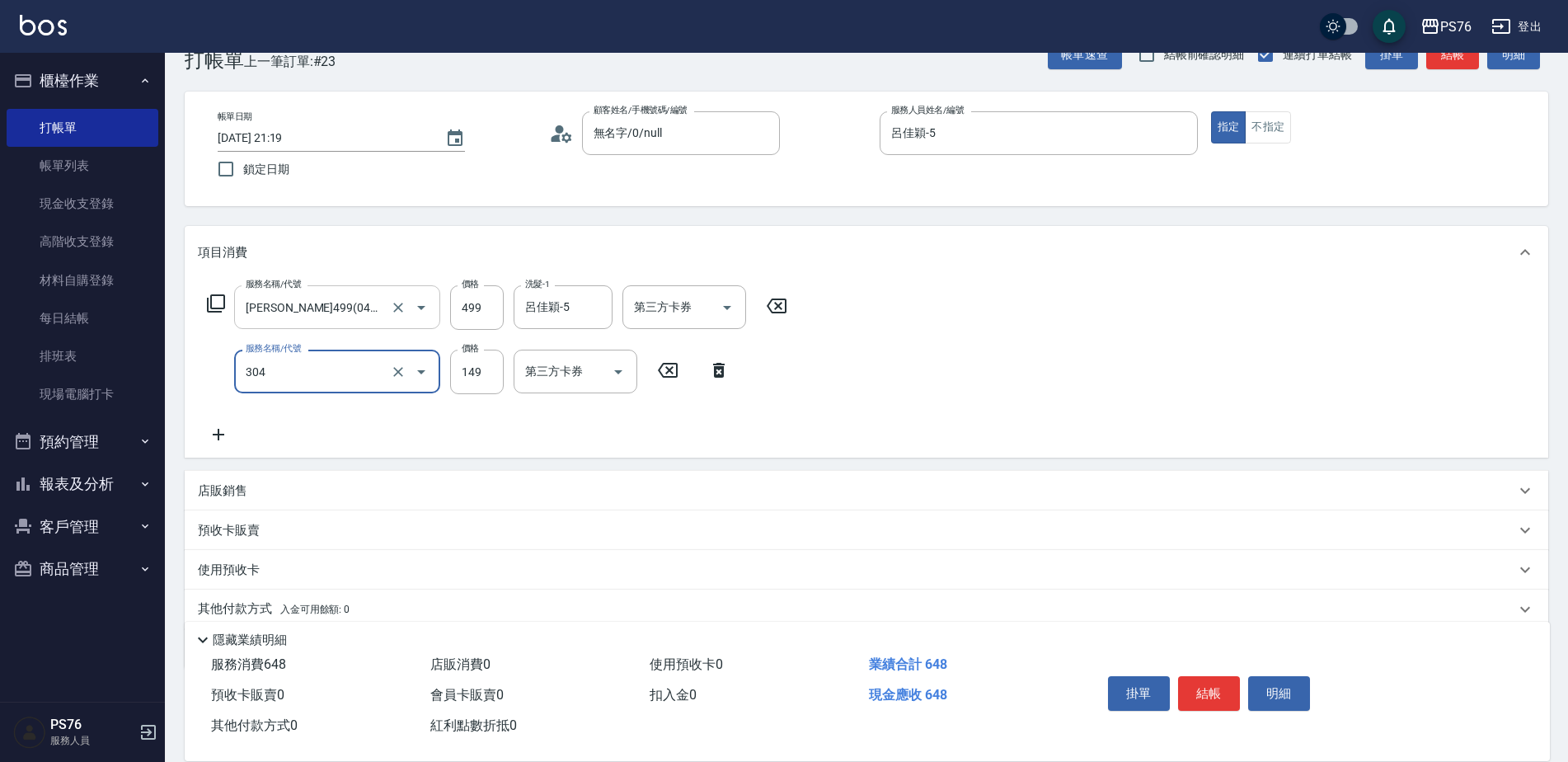
type input "剪髮(304)"
type input "179"
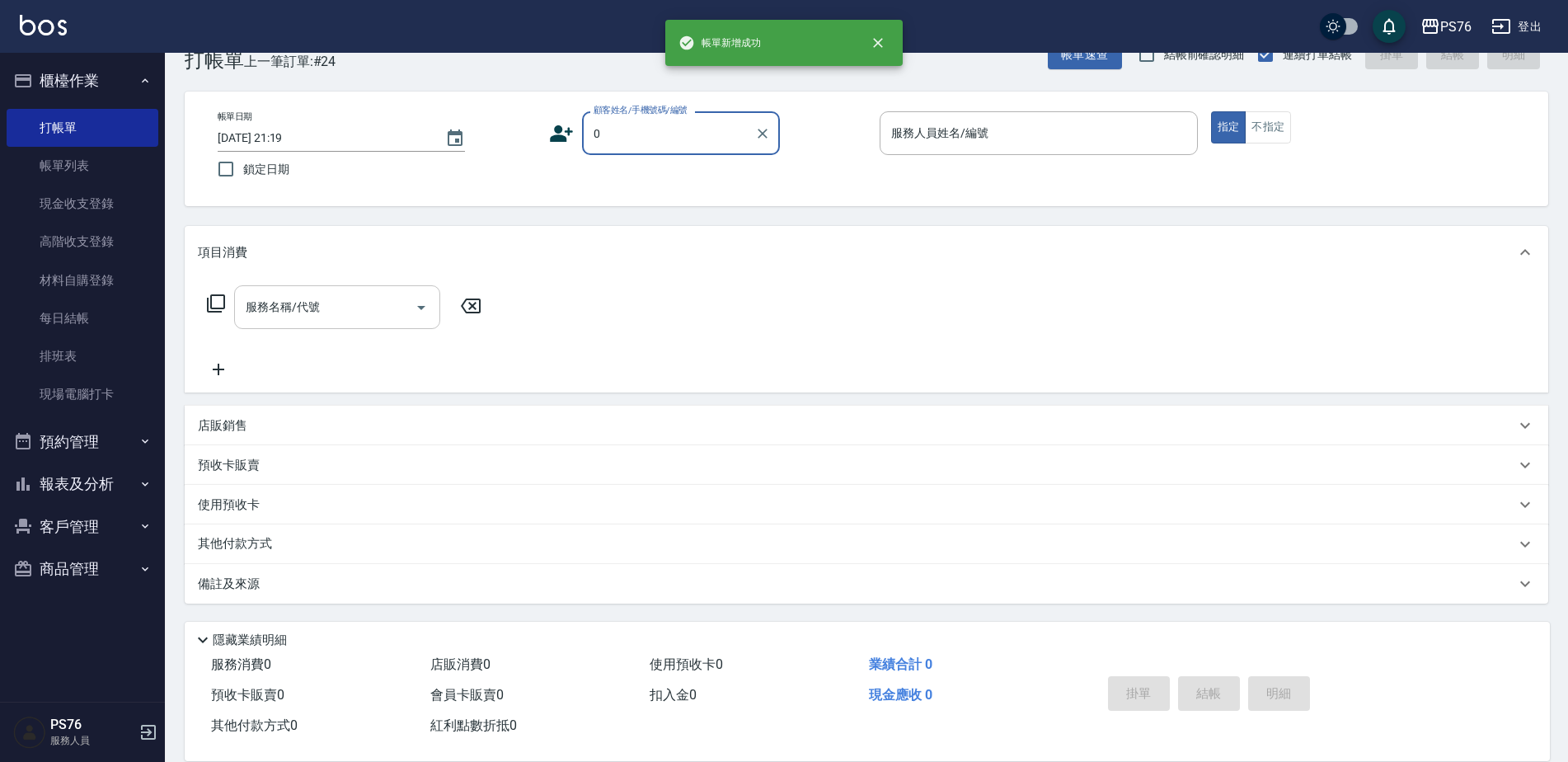
type input "無名字/0/null"
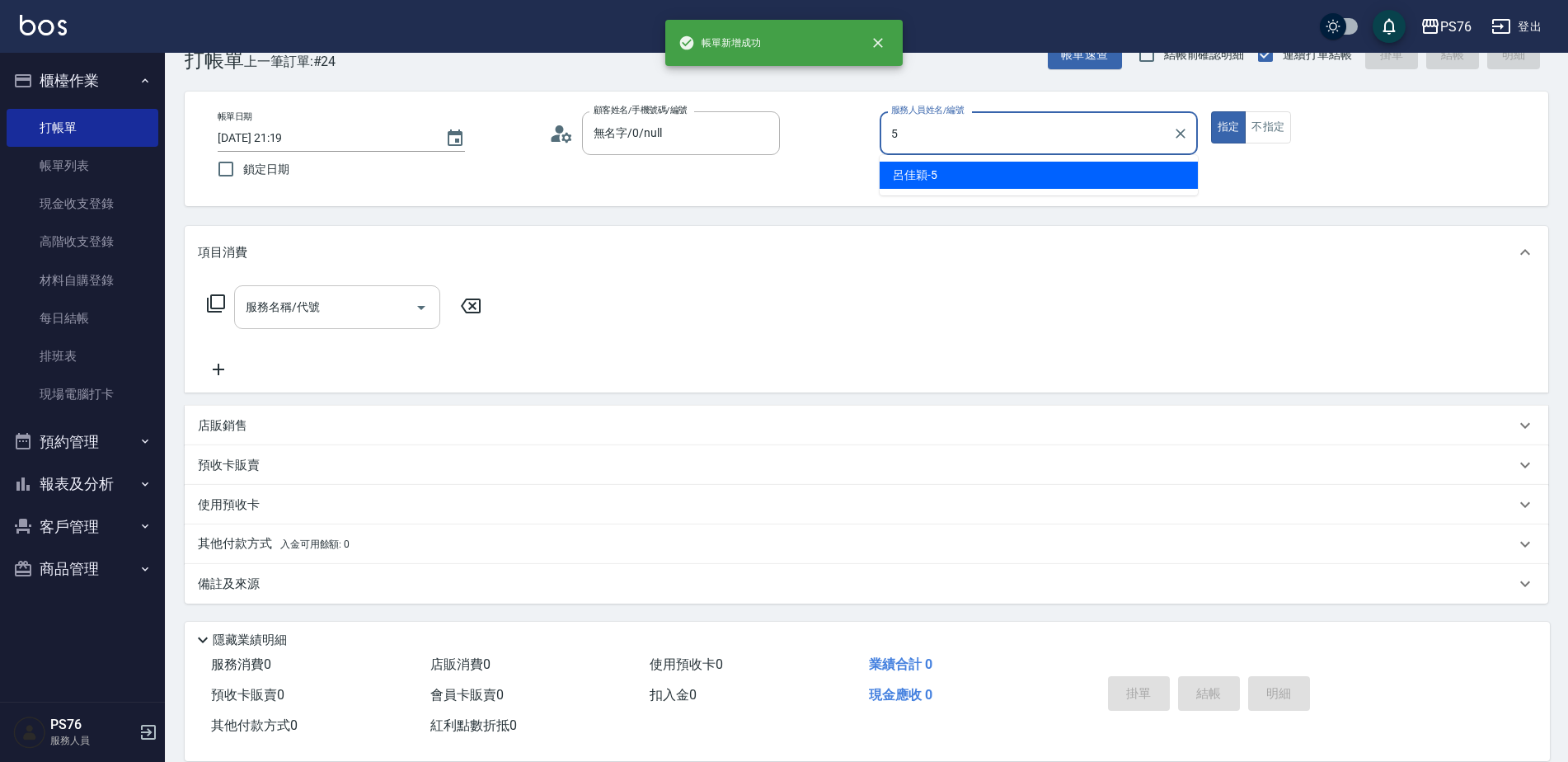
type input "呂佳穎-5"
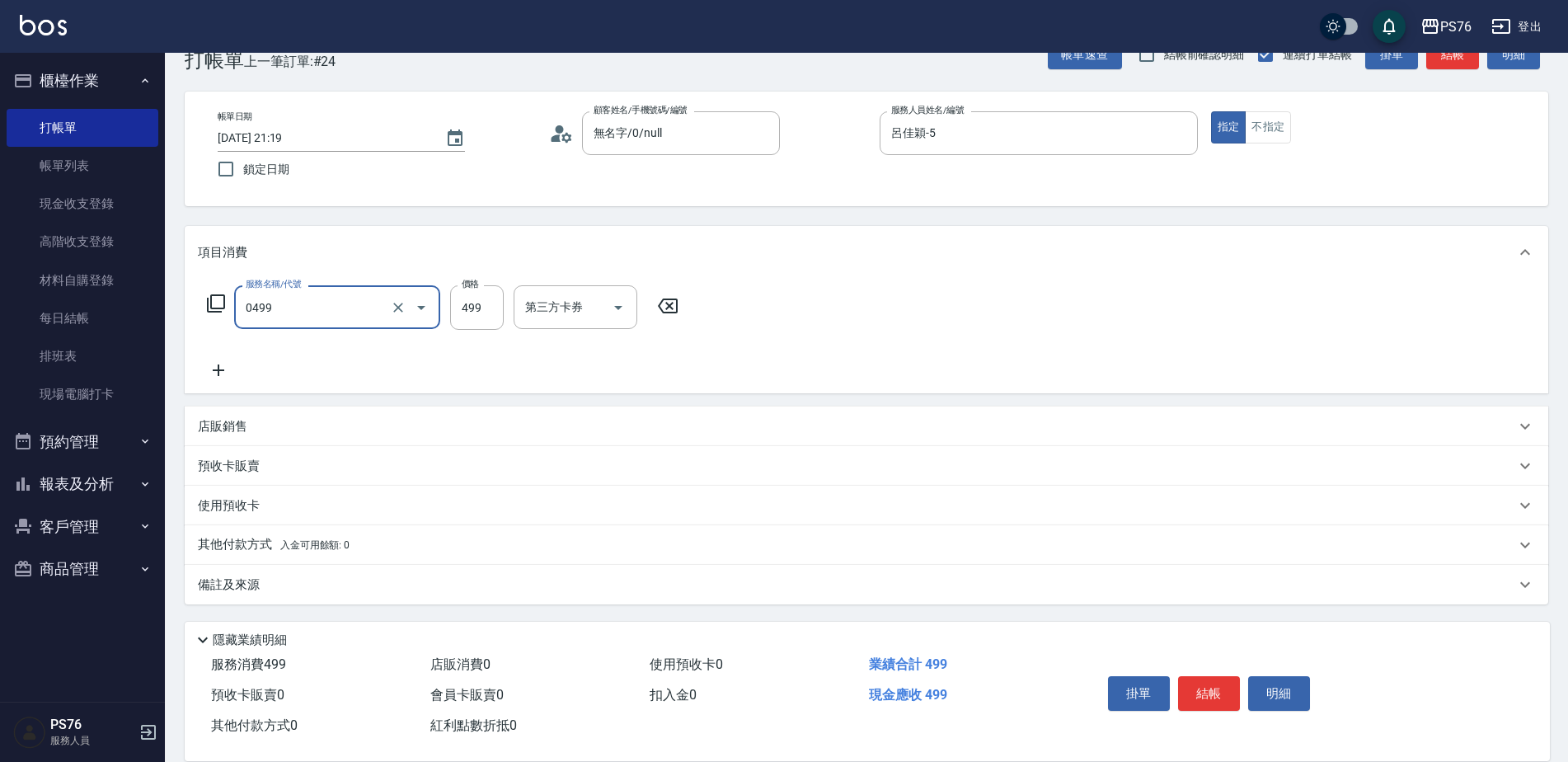
type input "[PERSON_NAME]499(0499)"
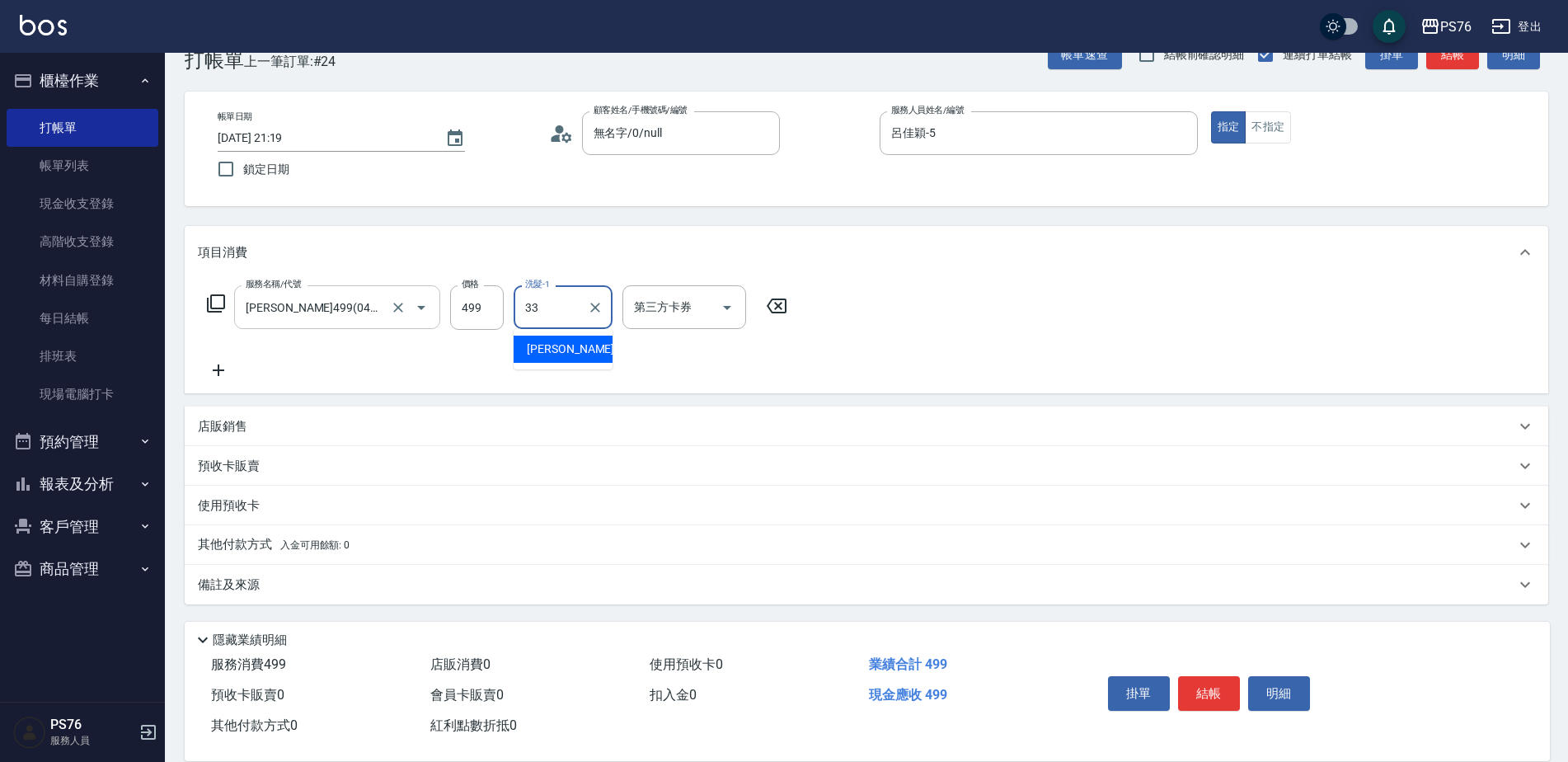
type input "[PERSON_NAME]33"
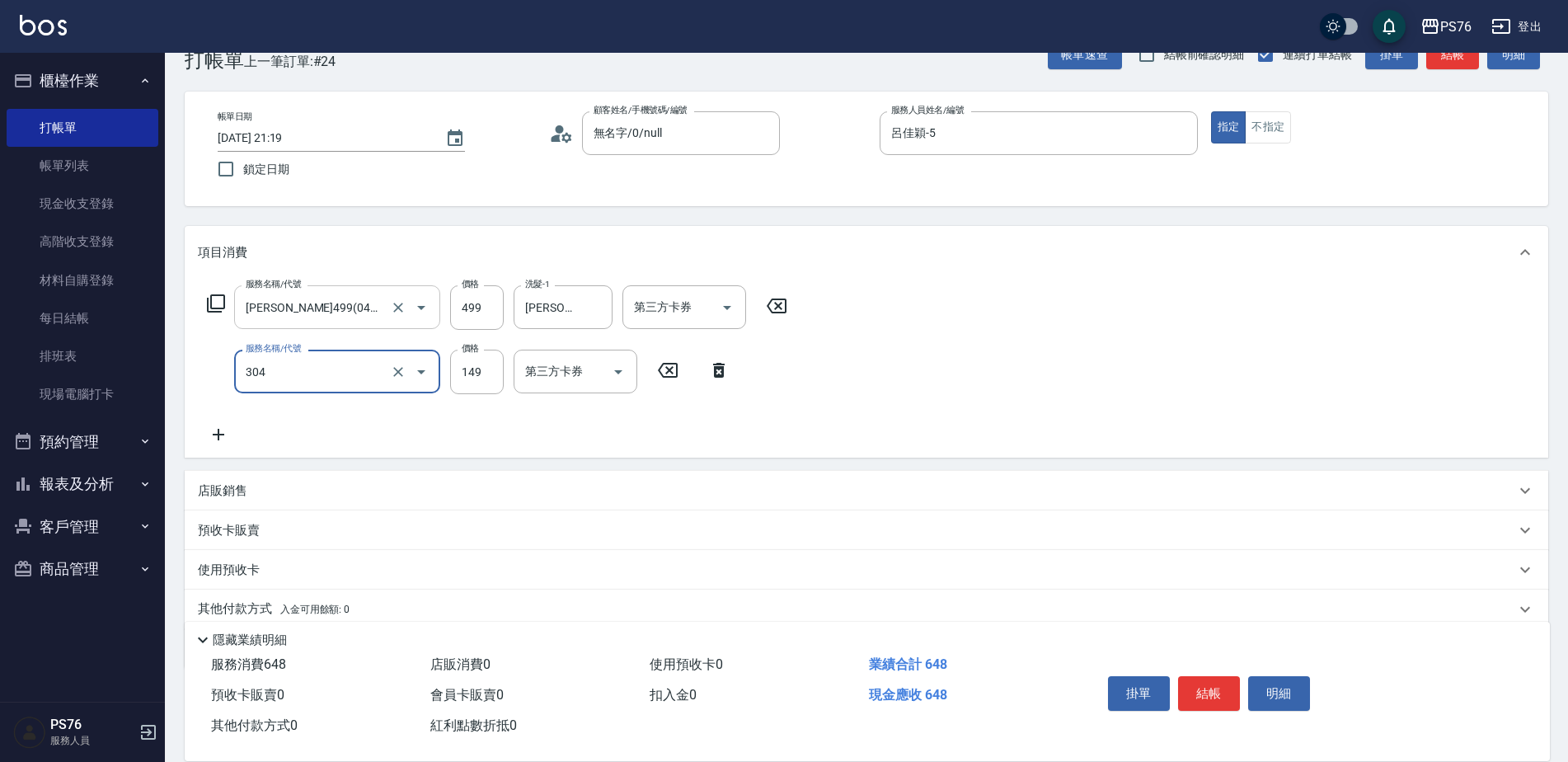
type input "剪髮(304)"
click at [487, 377] on input "0" at bounding box center [476, 371] width 54 height 44
type input "179"
click at [1227, 678] on button "結帳" at bounding box center [1209, 693] width 62 height 34
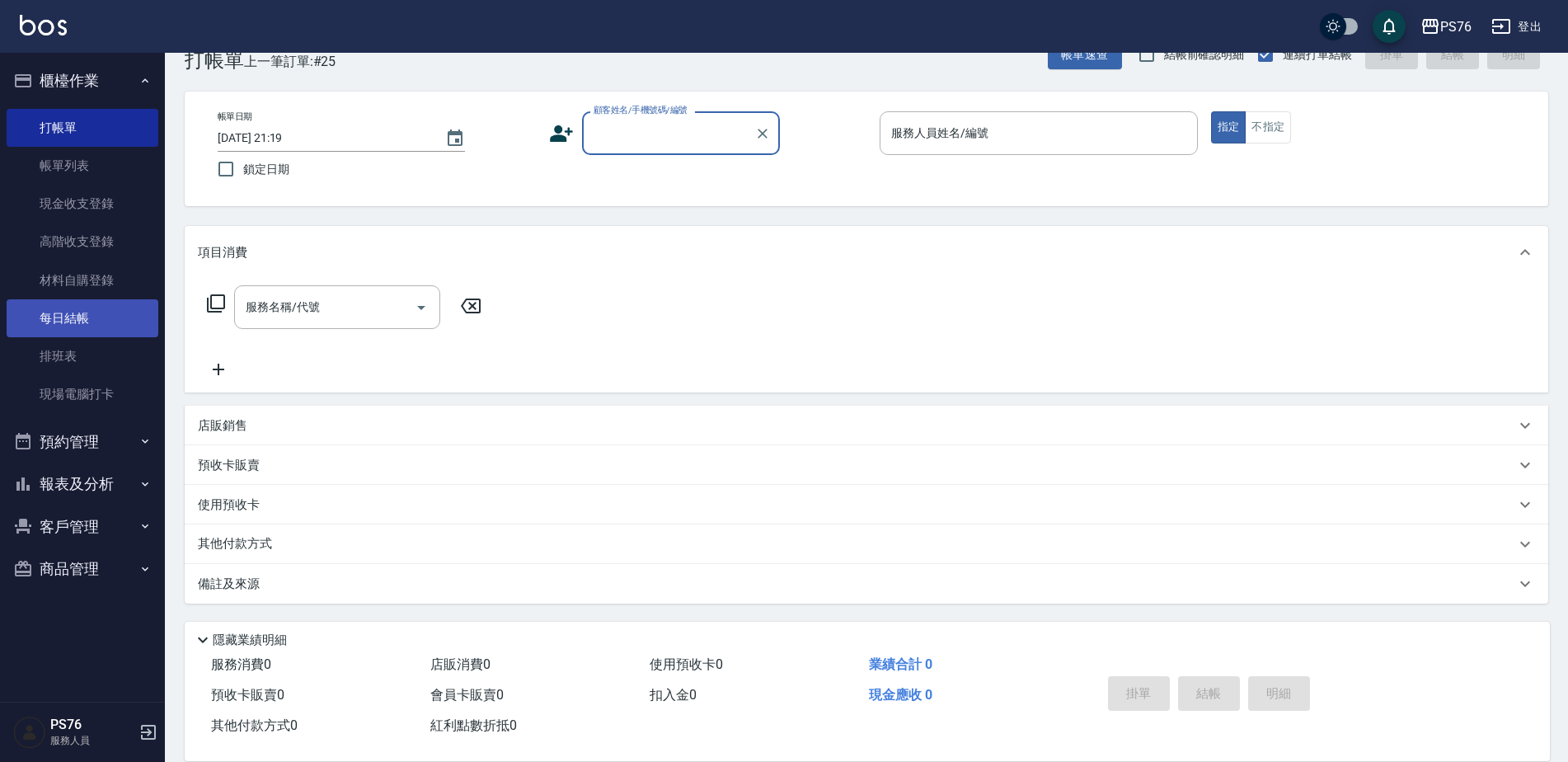
click at [93, 314] on link "每日結帳" at bounding box center [82, 317] width 152 height 38
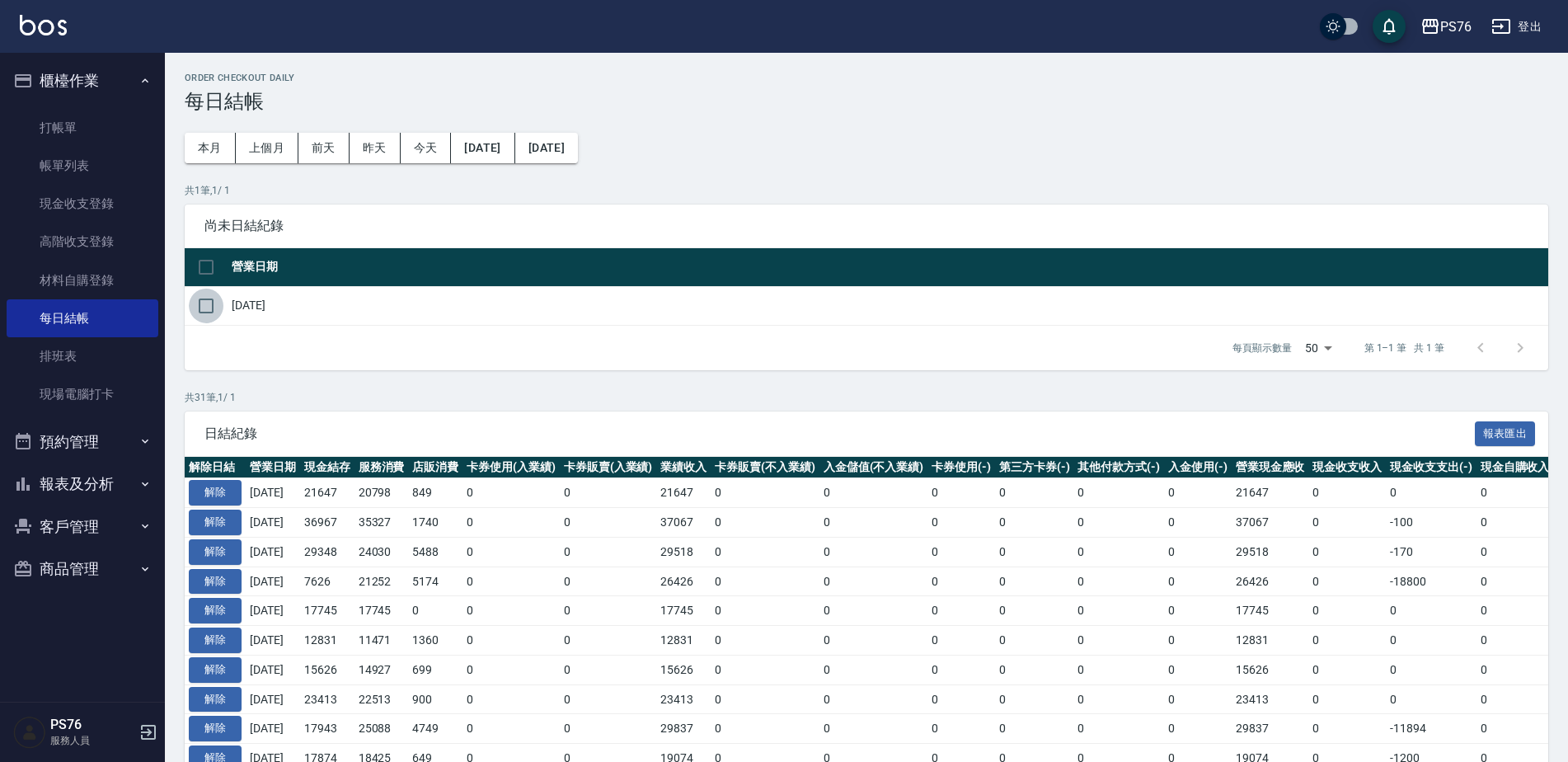
click at [202, 311] on input "checkbox" at bounding box center [206, 305] width 34 height 34
checkbox input "true"
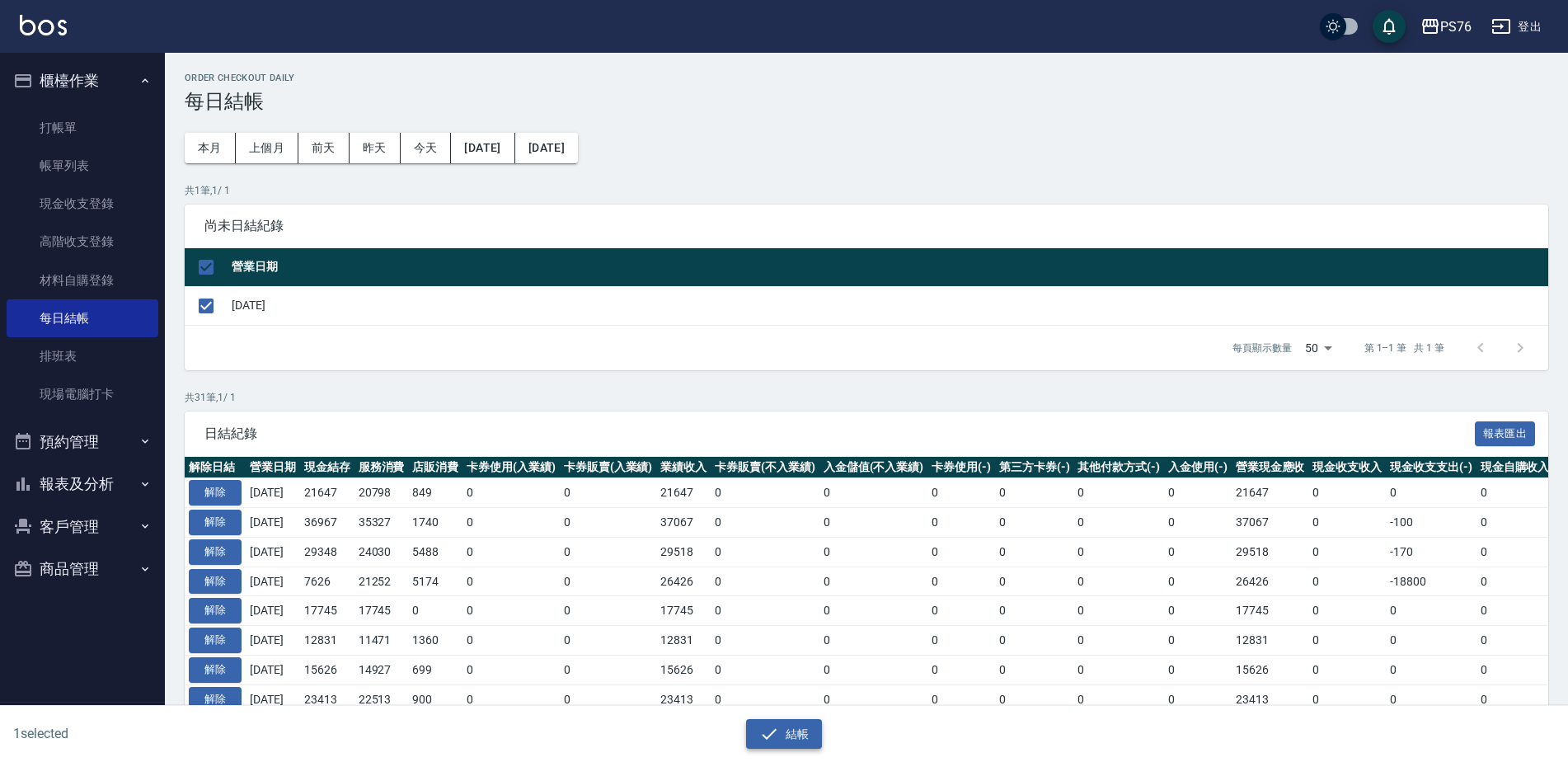
click at [789, 731] on button "結帳" at bounding box center [784, 734] width 77 height 31
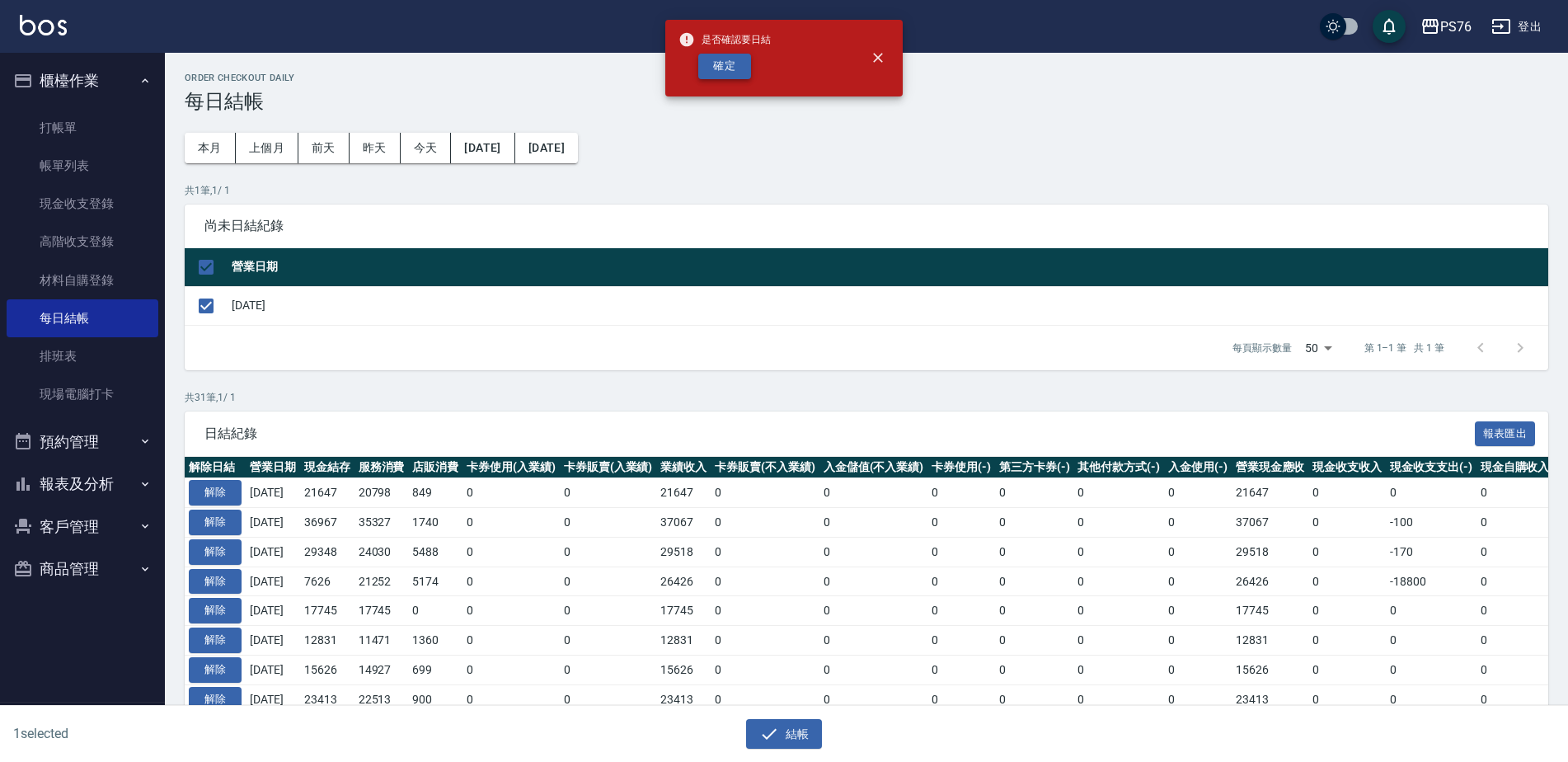
click at [727, 60] on button "確定" at bounding box center [725, 66] width 53 height 26
checkbox input "false"
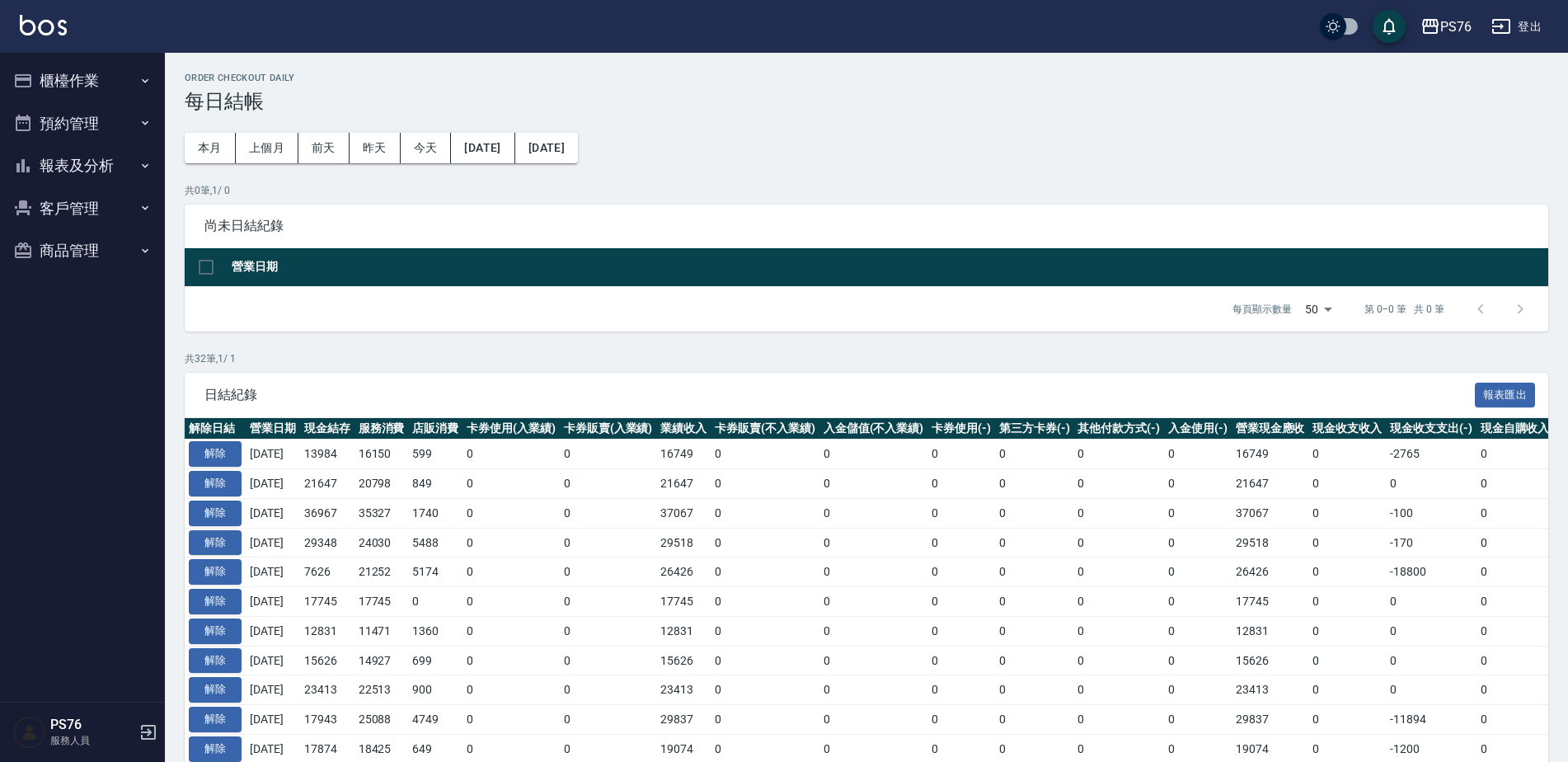
click at [42, 86] on button "櫃檯作業" at bounding box center [82, 80] width 152 height 42
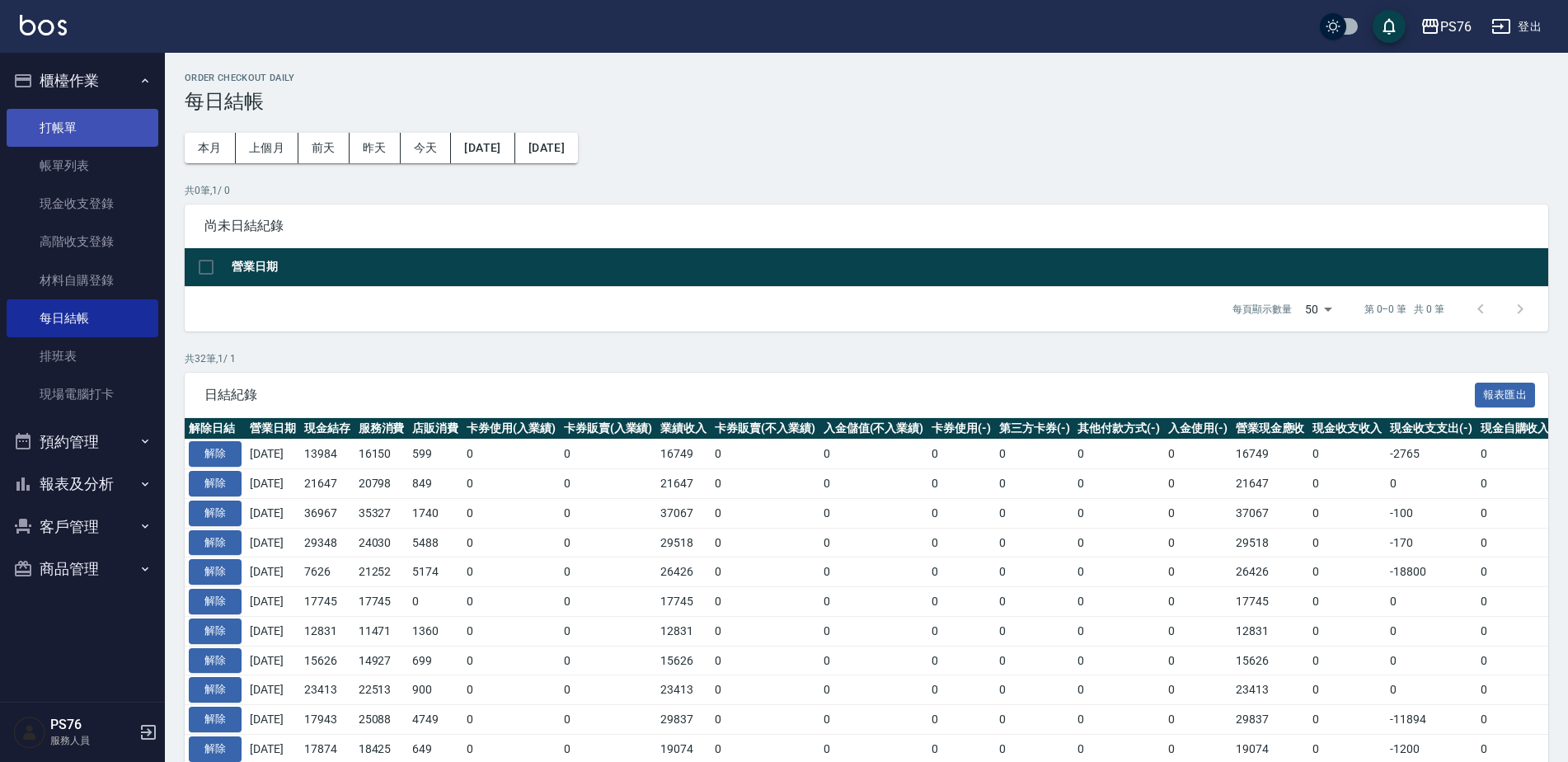
click at [91, 125] on link "打帳單" at bounding box center [82, 127] width 152 height 38
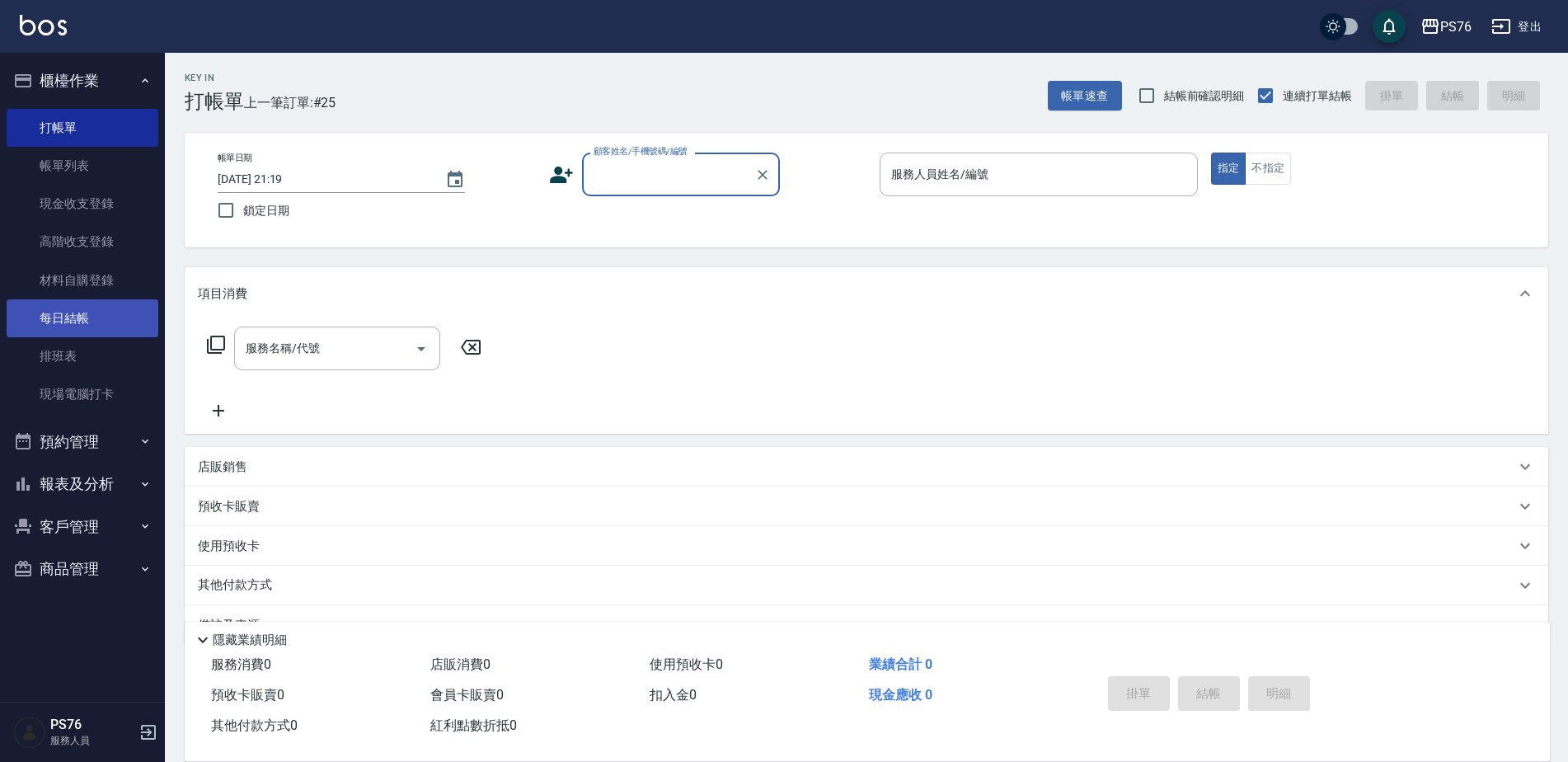
click at [75, 316] on link "每日結帳" at bounding box center [82, 317] width 152 height 38
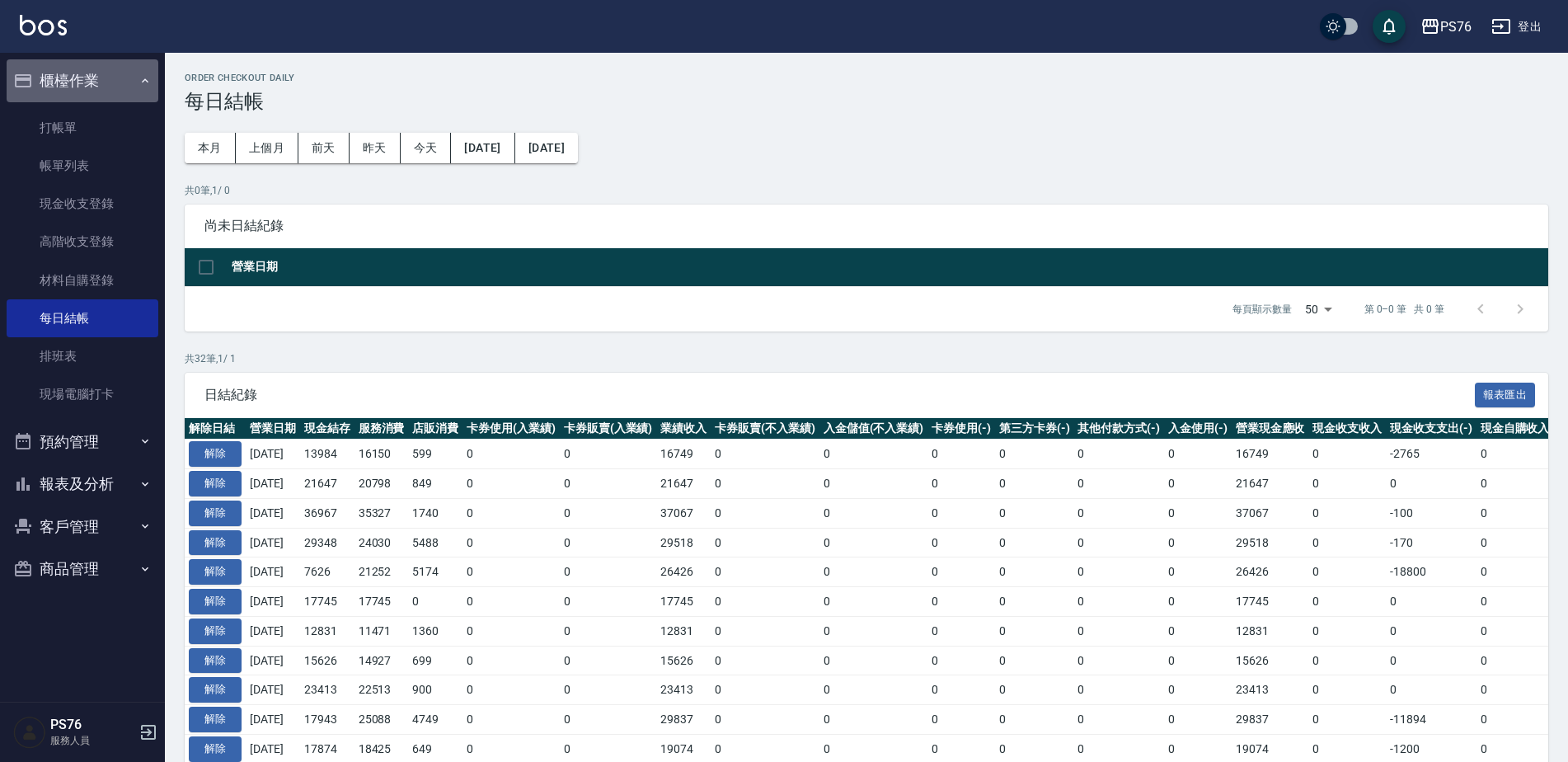
click at [110, 65] on button "櫃檯作業" at bounding box center [82, 80] width 152 height 42
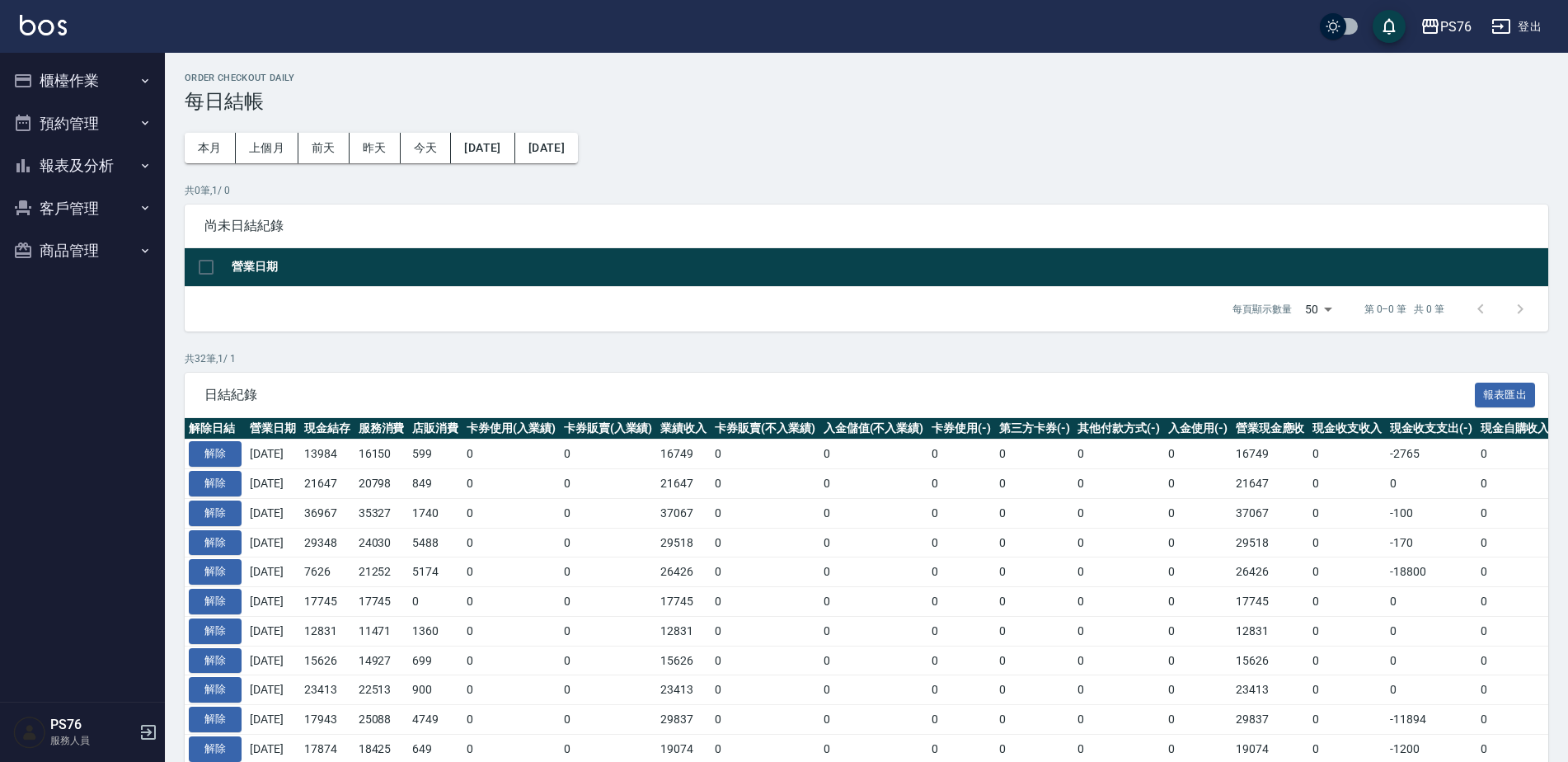
click at [112, 158] on button "報表及分析" at bounding box center [82, 165] width 152 height 42
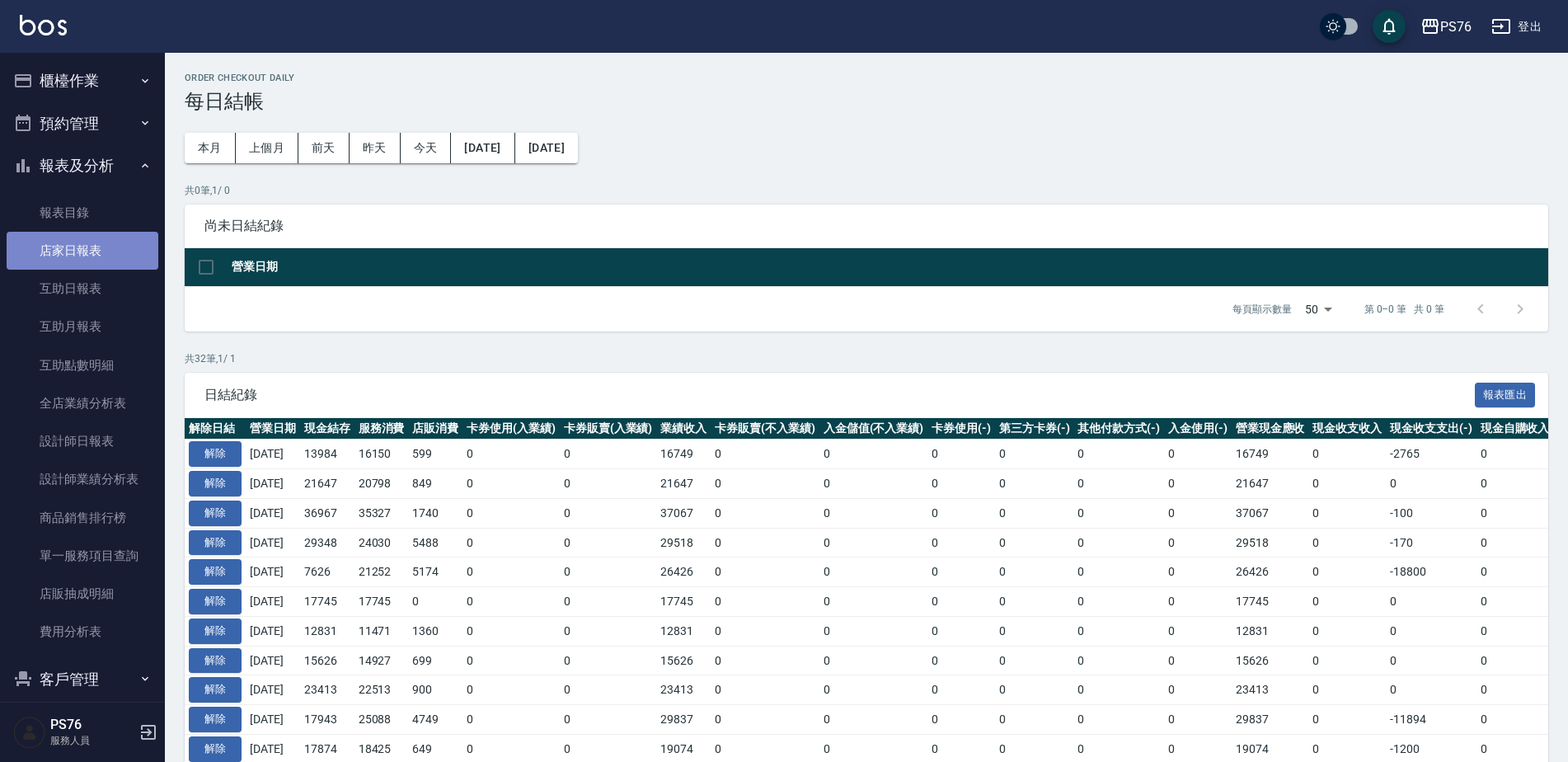
click at [98, 244] on link "店家日報表" at bounding box center [82, 250] width 152 height 38
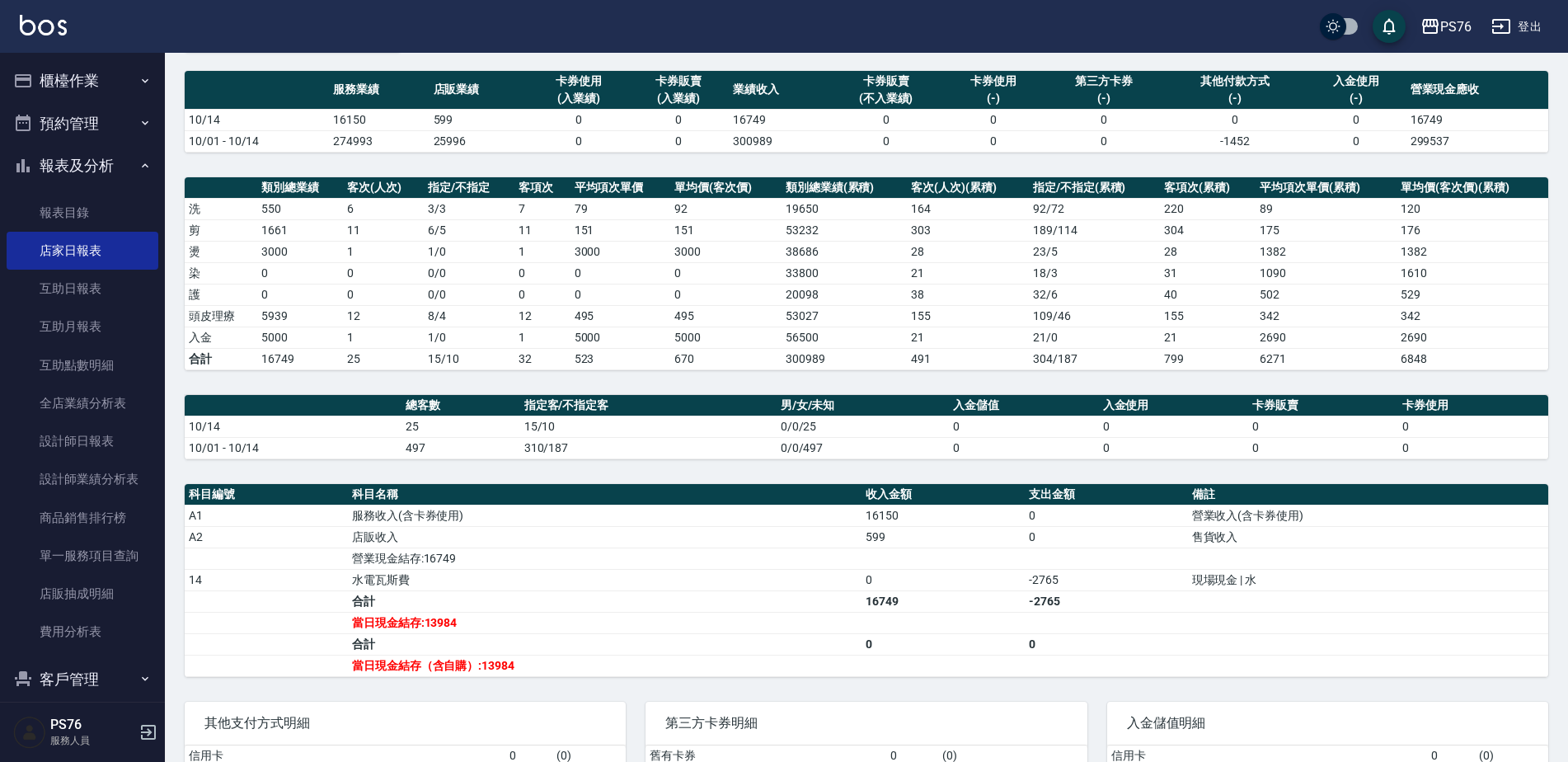
scroll to position [82, 0]
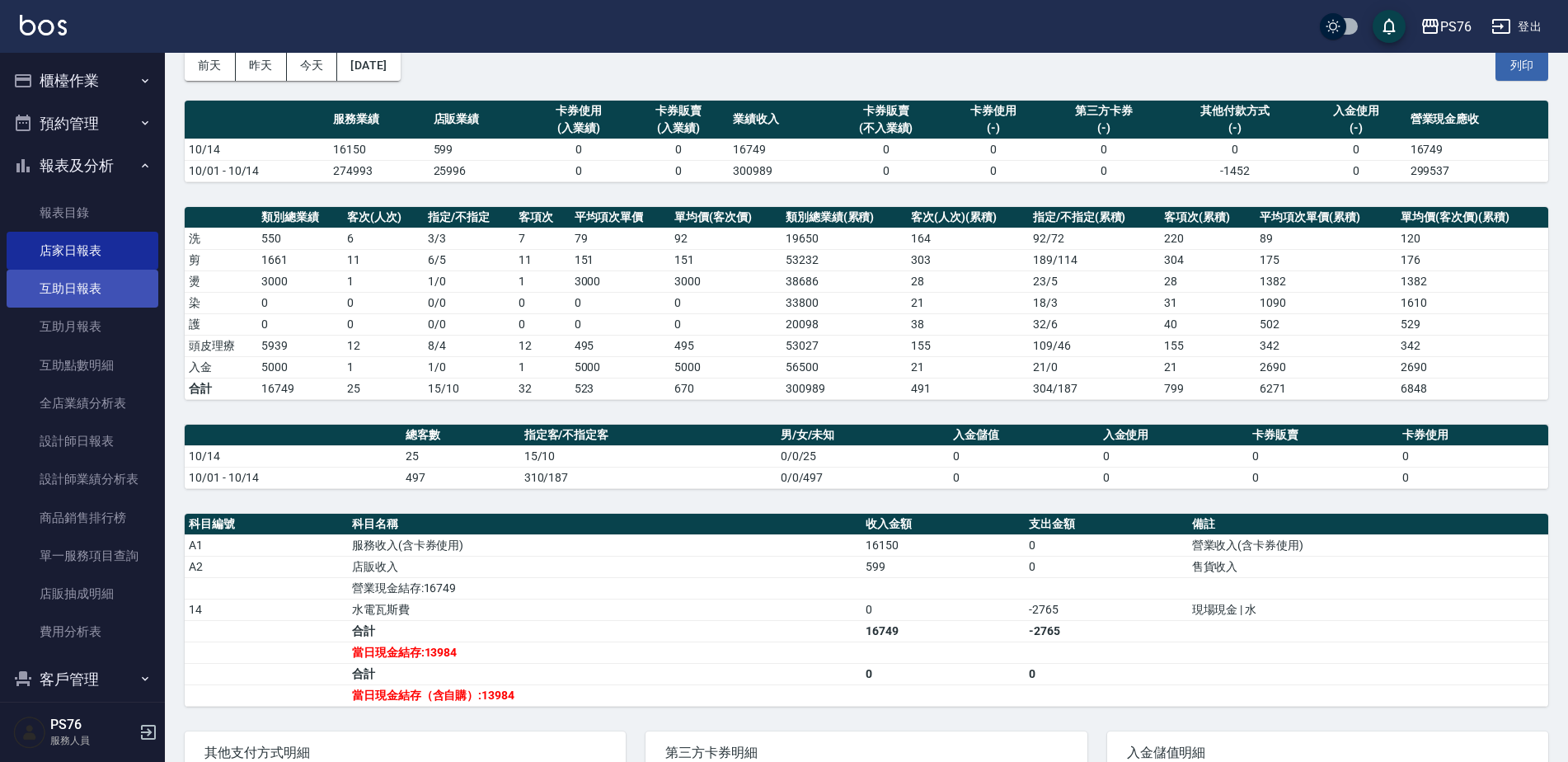
click at [117, 293] on link "互助日報表" at bounding box center [82, 288] width 152 height 38
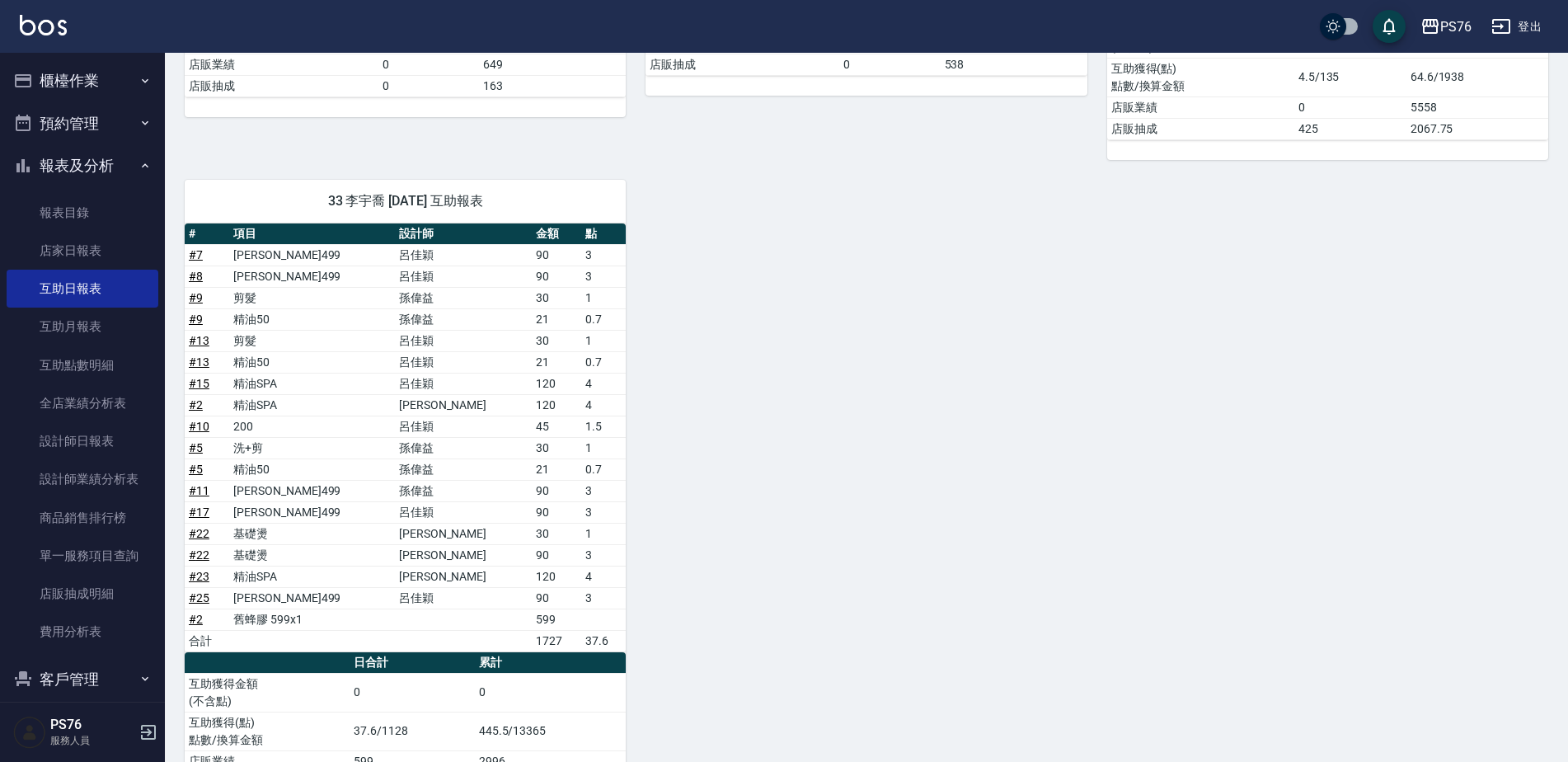
scroll to position [510, 0]
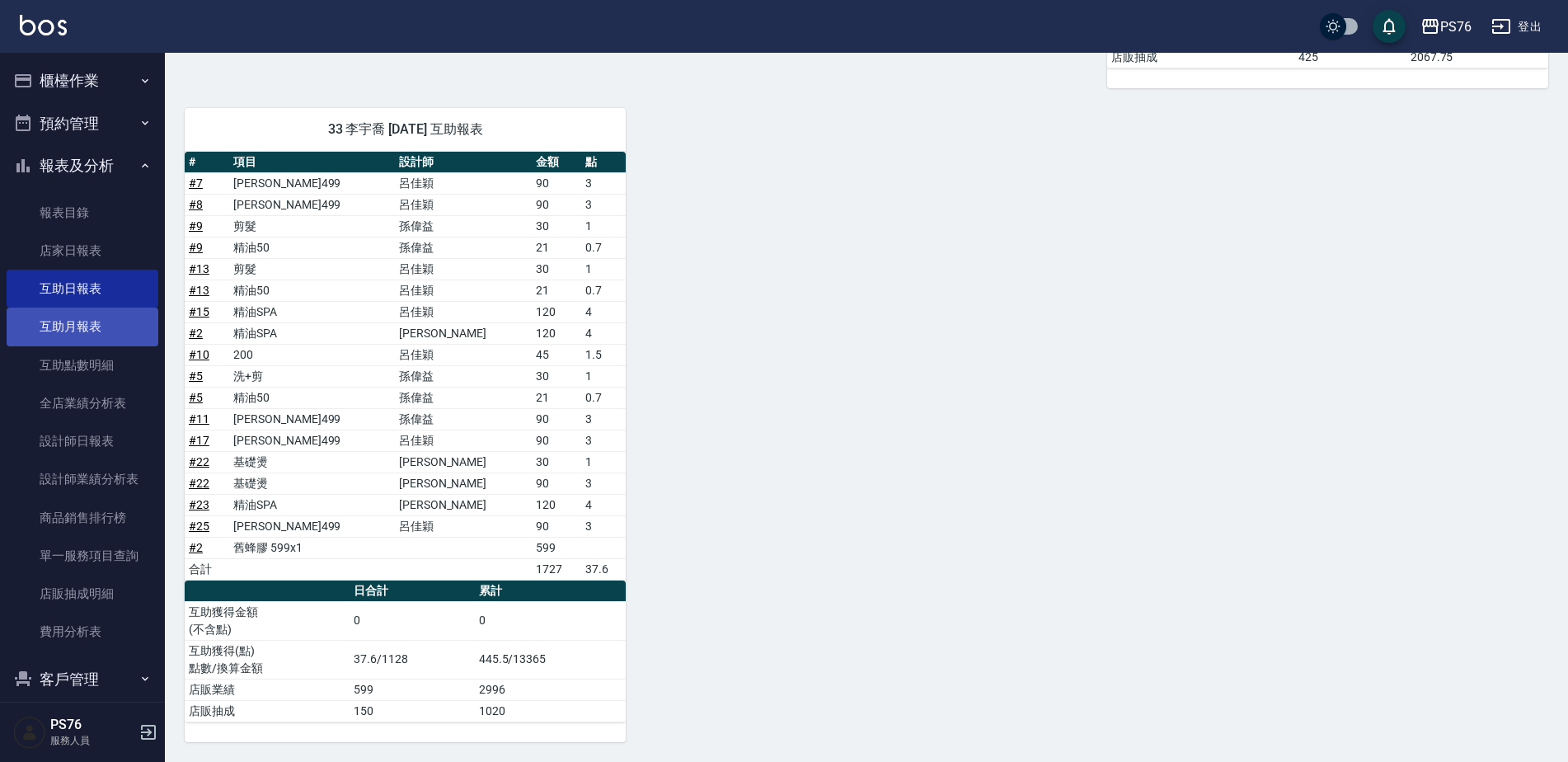
click at [113, 325] on link "互助月報表" at bounding box center [82, 326] width 152 height 38
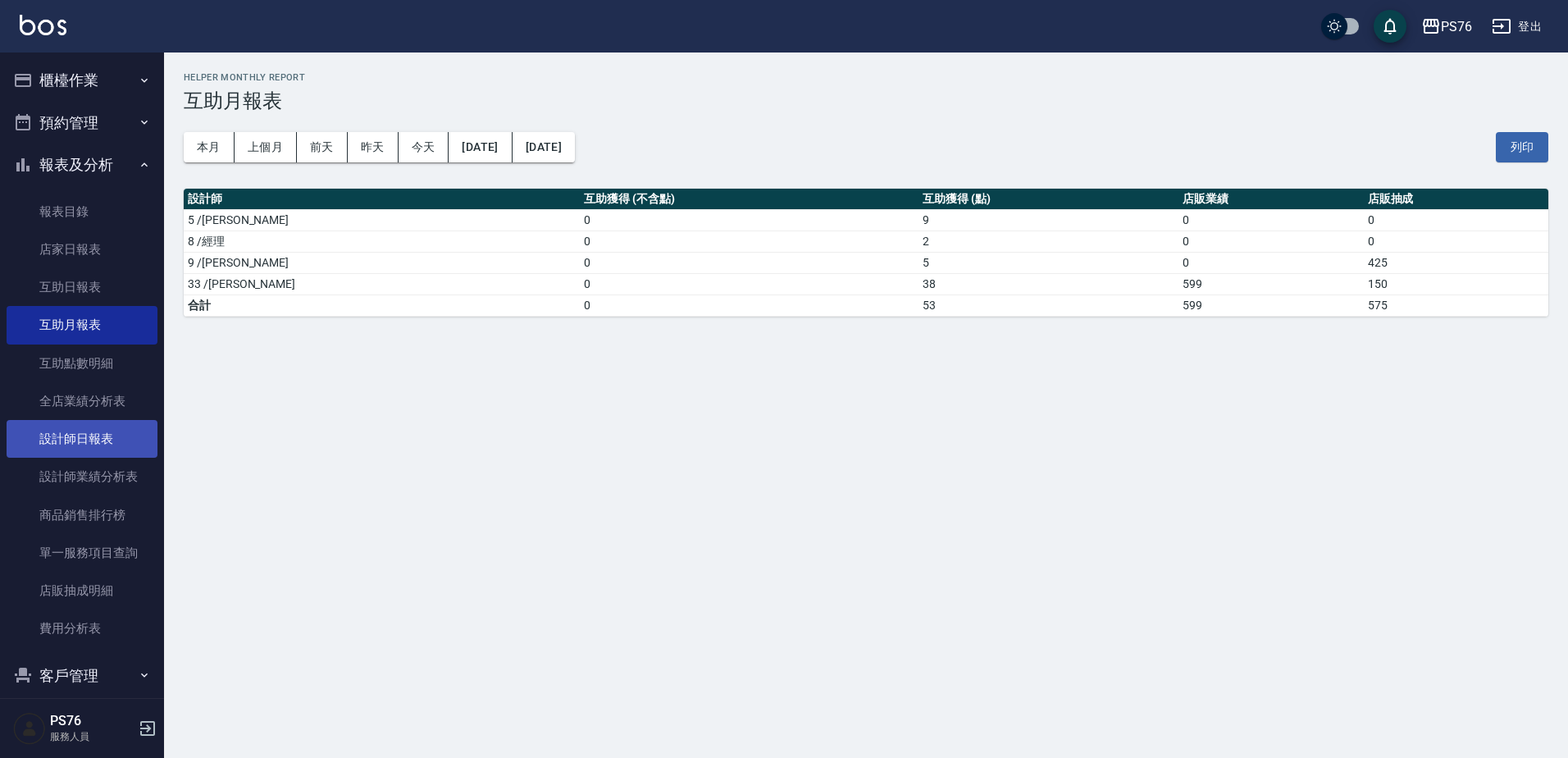
click at [100, 441] on link "設計師日報表" at bounding box center [82, 438] width 151 height 38
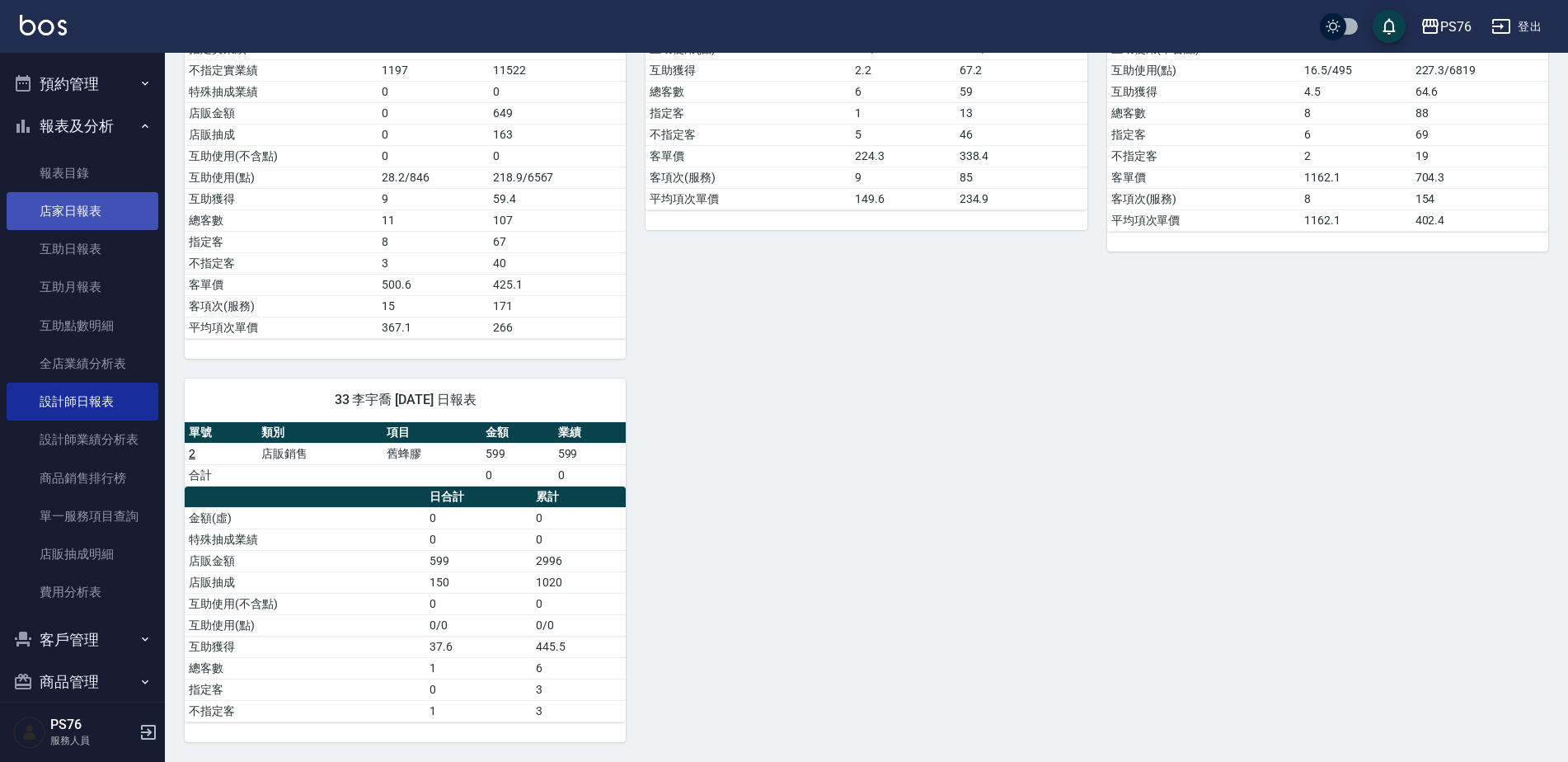
scroll to position [61, 0]
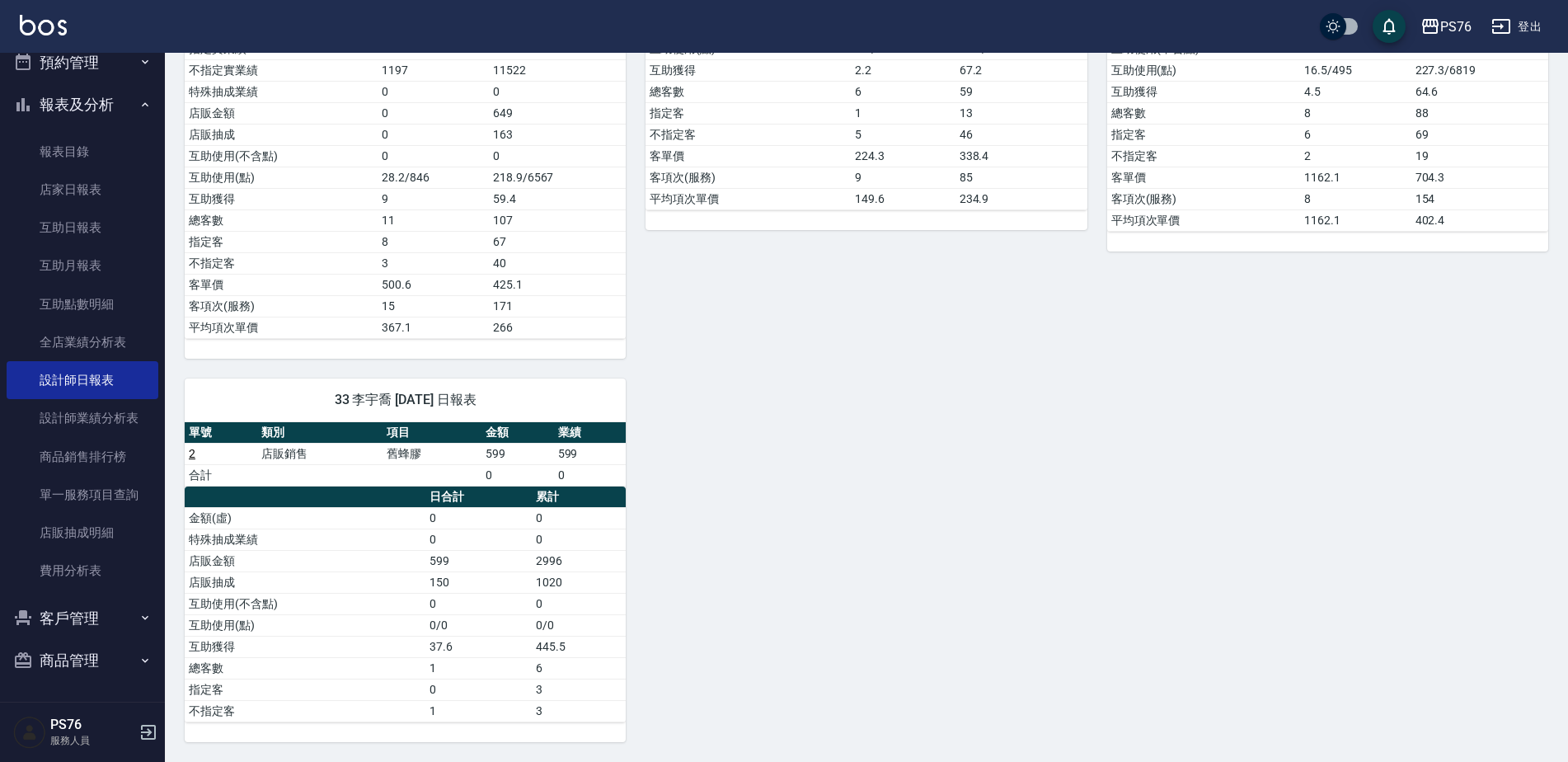
click at [105, 105] on button "報表及分析" at bounding box center [82, 104] width 152 height 42
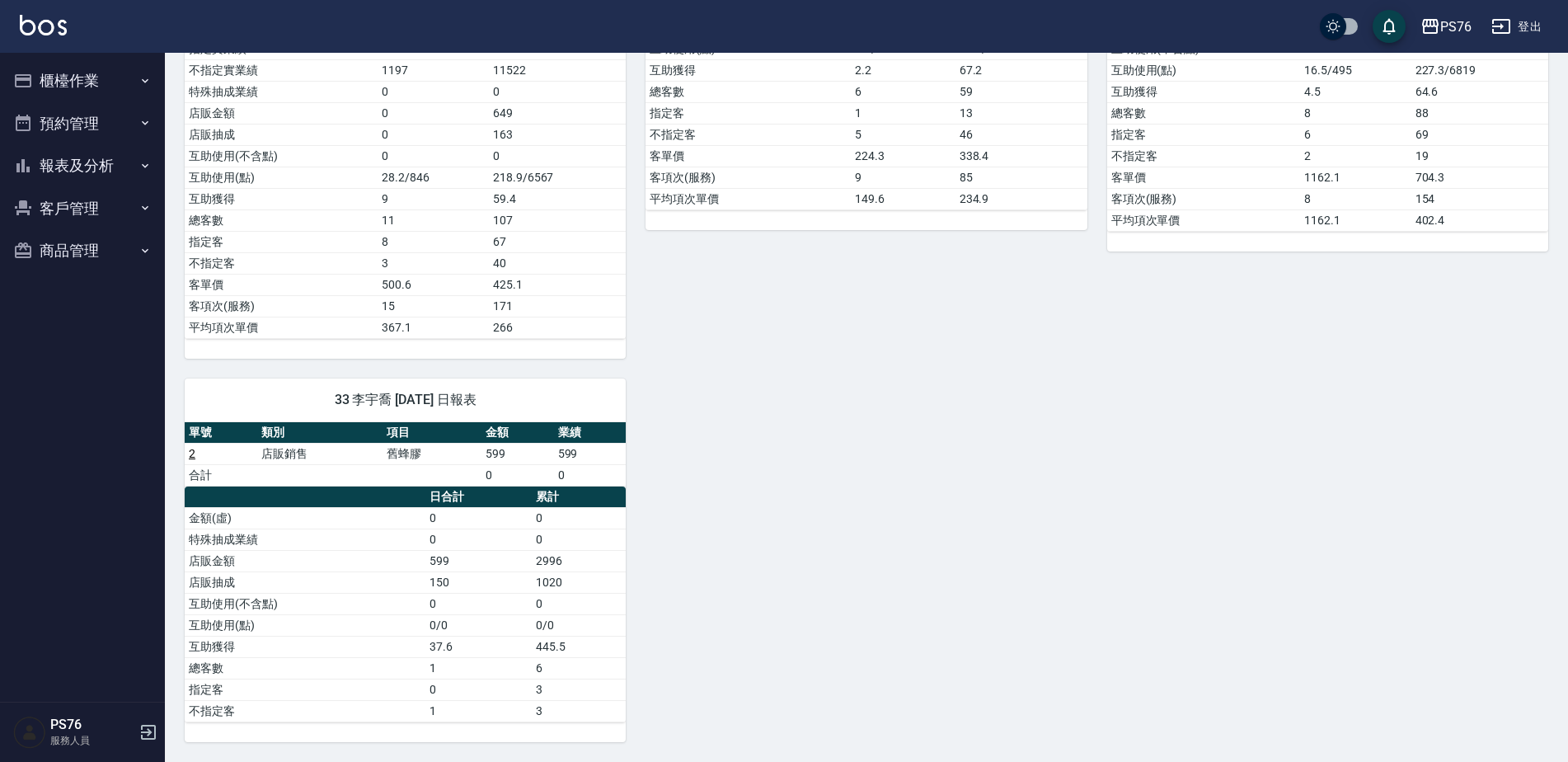
scroll to position [0, 0]
click at [133, 168] on button "報表及分析" at bounding box center [82, 165] width 152 height 42
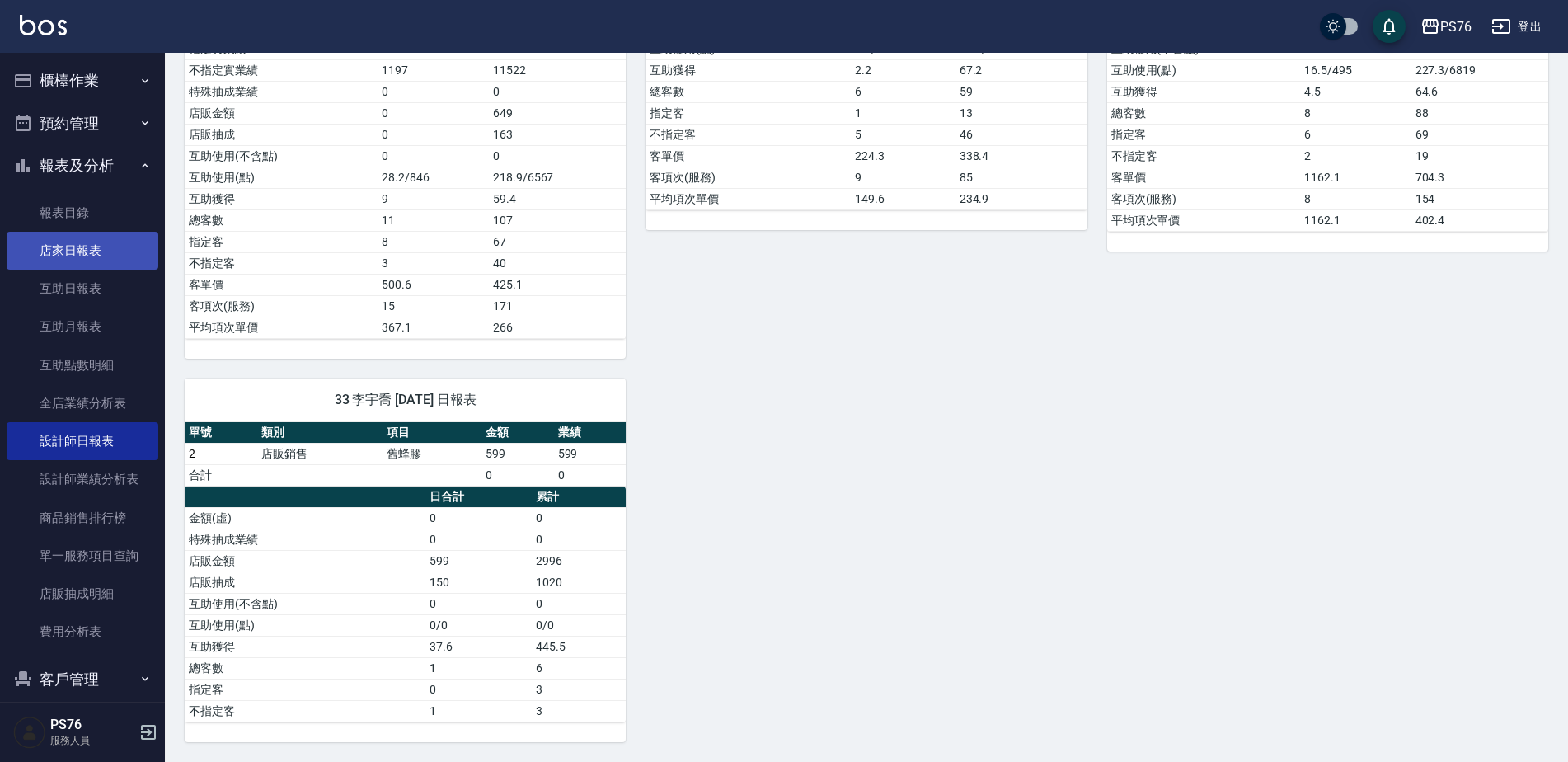
click at [89, 238] on link "店家日報表" at bounding box center [82, 250] width 152 height 38
